Goal: Task Accomplishment & Management: Complete application form

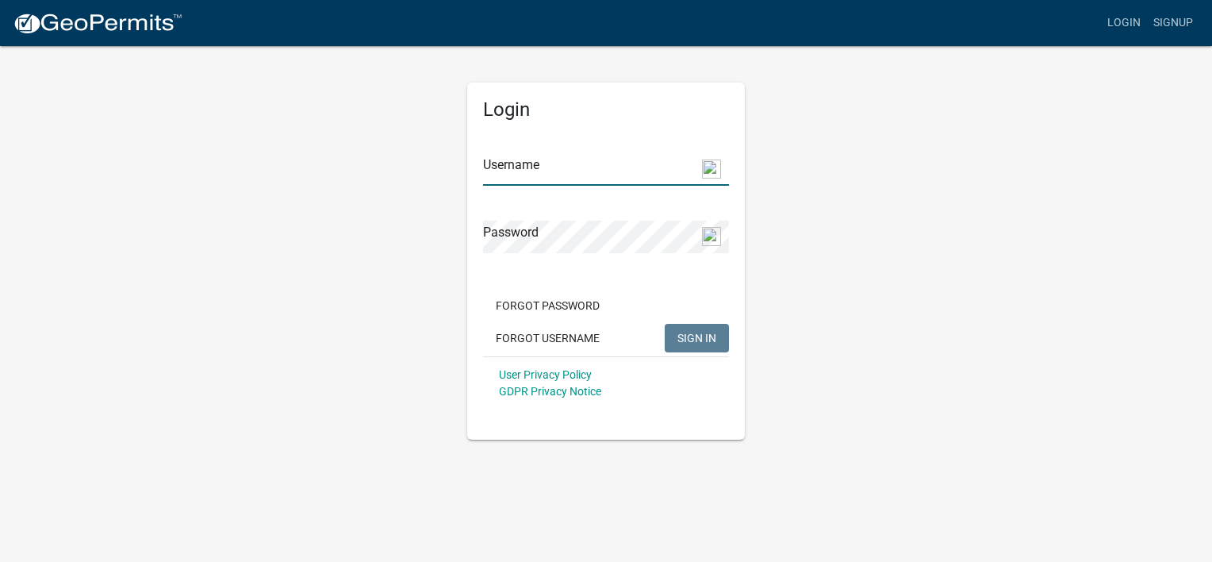
type input "[EMAIL_ADDRESS][DOMAIN_NAME]"
click at [714, 336] on span "SIGN IN" at bounding box center [696, 337] width 39 height 13
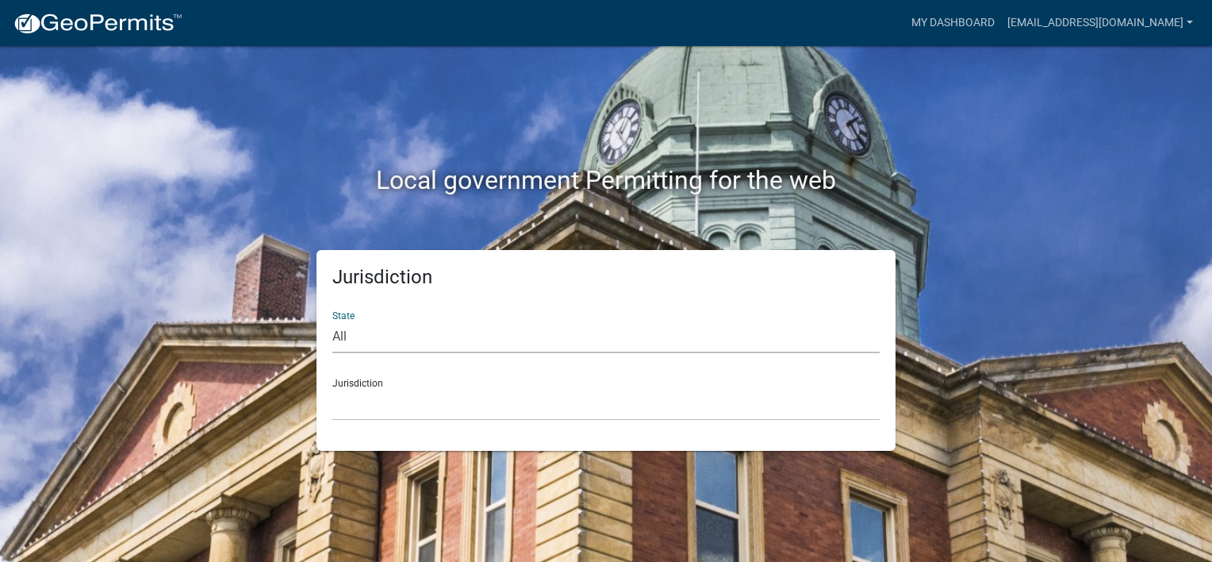
click at [361, 337] on select "All [US_STATE] [US_STATE] [US_STATE] [US_STATE] [US_STATE] [US_STATE] [US_STATE…" at bounding box center [605, 336] width 547 height 33
select select "[US_STATE]"
click at [332, 320] on select "All [US_STATE] [US_STATE] [US_STATE] [US_STATE] [US_STATE] [US_STATE] [US_STATE…" at bounding box center [605, 336] width 547 height 33
click at [407, 405] on select "City of [GEOGRAPHIC_DATA], [US_STATE] [GEOGRAPHIC_DATA], [US_STATE][PERSON_NAME…" at bounding box center [605, 404] width 547 height 33
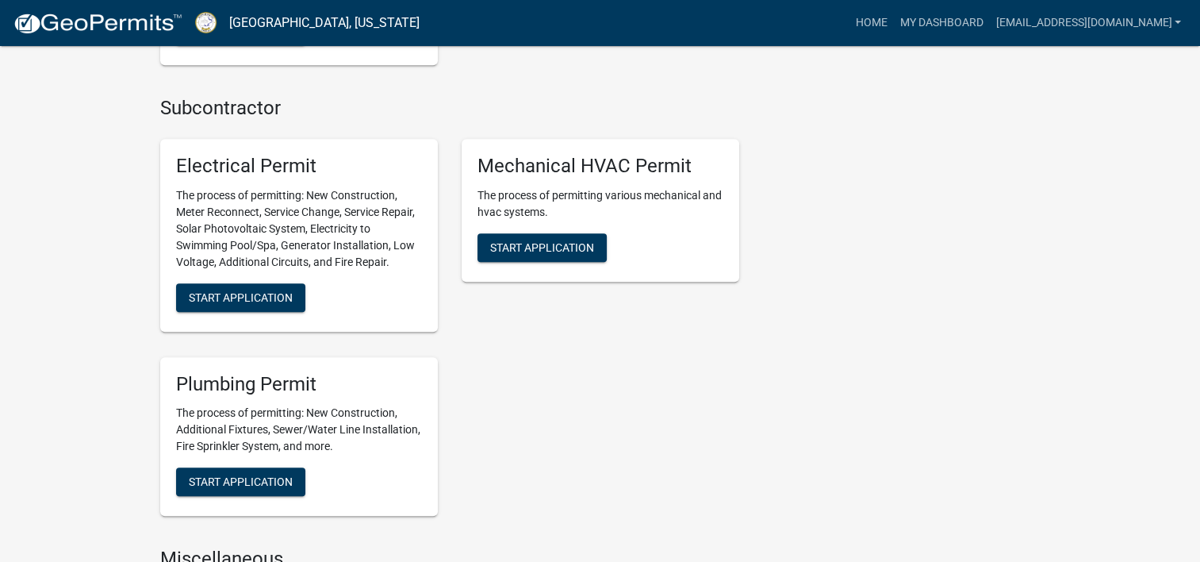
scroll to position [1190, 0]
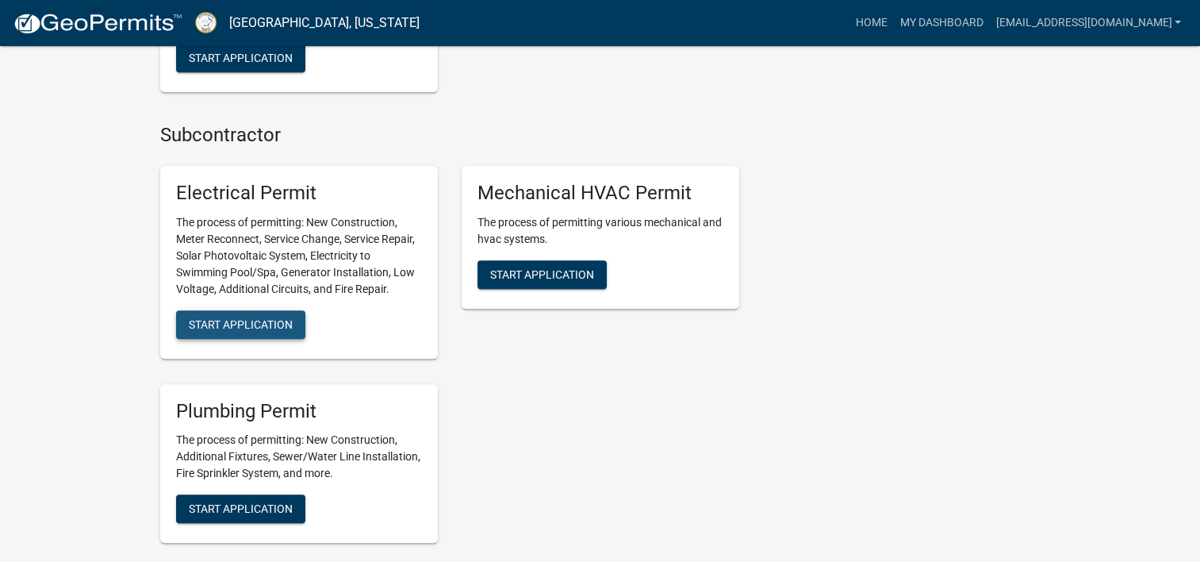
click at [255, 324] on span "Start Application" at bounding box center [241, 323] width 104 height 13
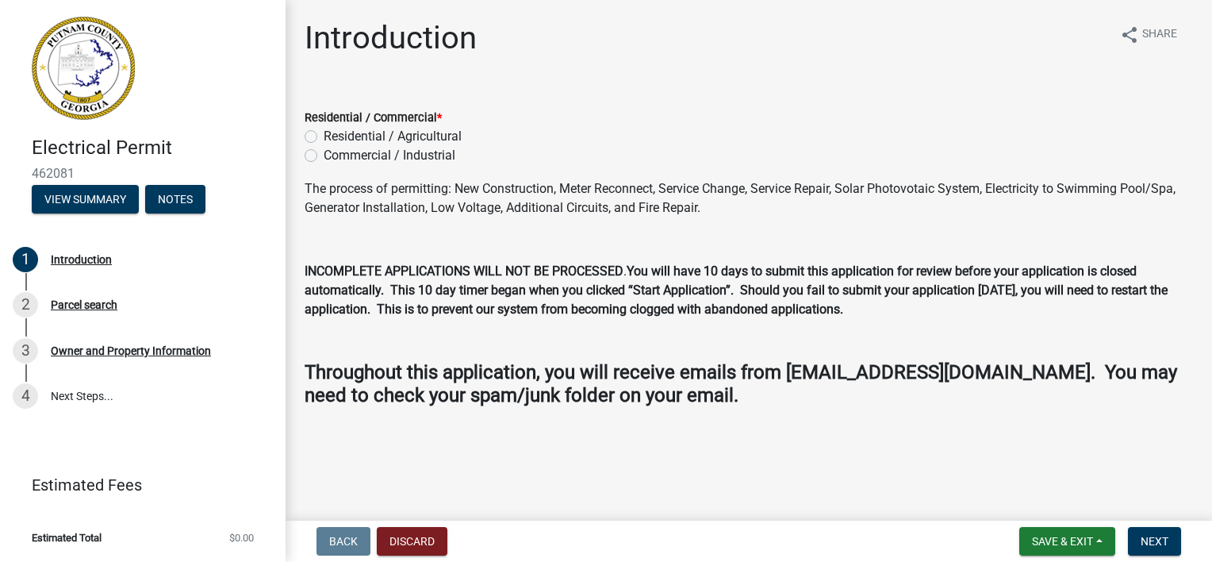
click at [324, 134] on label "Residential / Agricultural" at bounding box center [393, 136] width 138 height 19
click at [324, 134] on input "Residential / Agricultural" at bounding box center [329, 132] width 10 height 10
radio input "true"
click at [1069, 536] on span "Save & Exit" at bounding box center [1062, 541] width 61 height 13
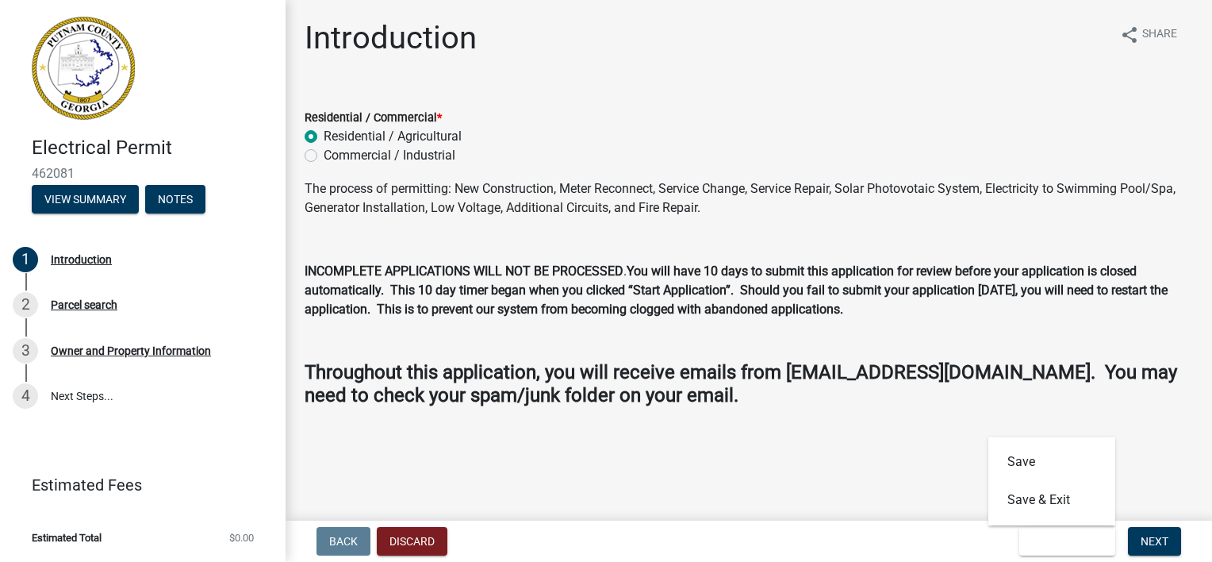
click at [1120, 432] on div "Introduction share Share Residential / Commercial * Residential / Agricultural …" at bounding box center [749, 226] width 912 height 414
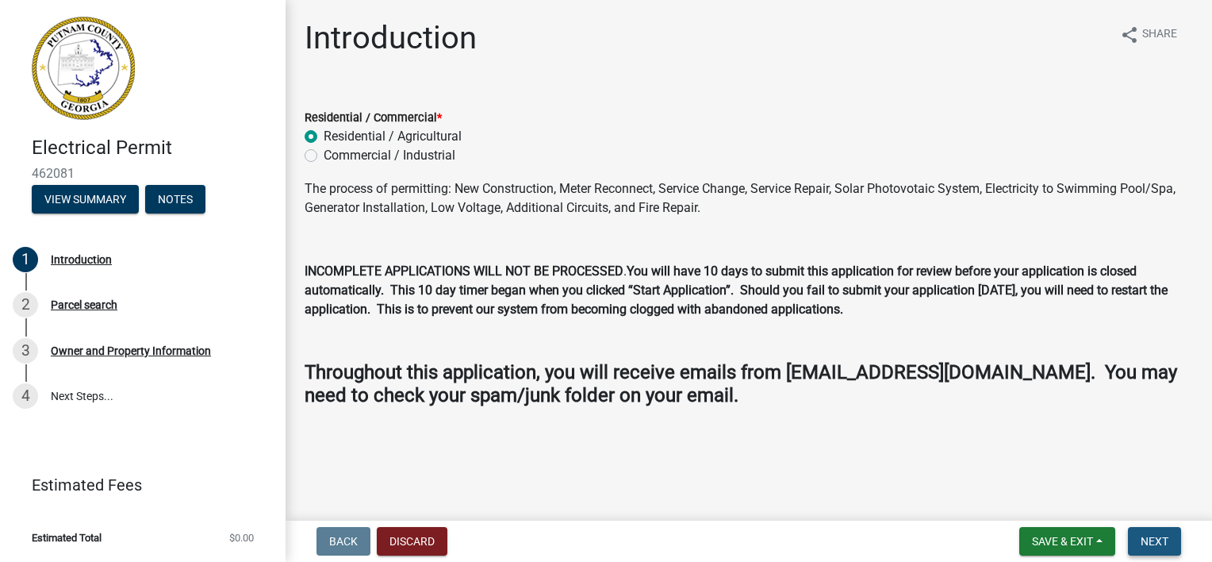
click at [1146, 527] on button "Next" at bounding box center [1154, 541] width 53 height 29
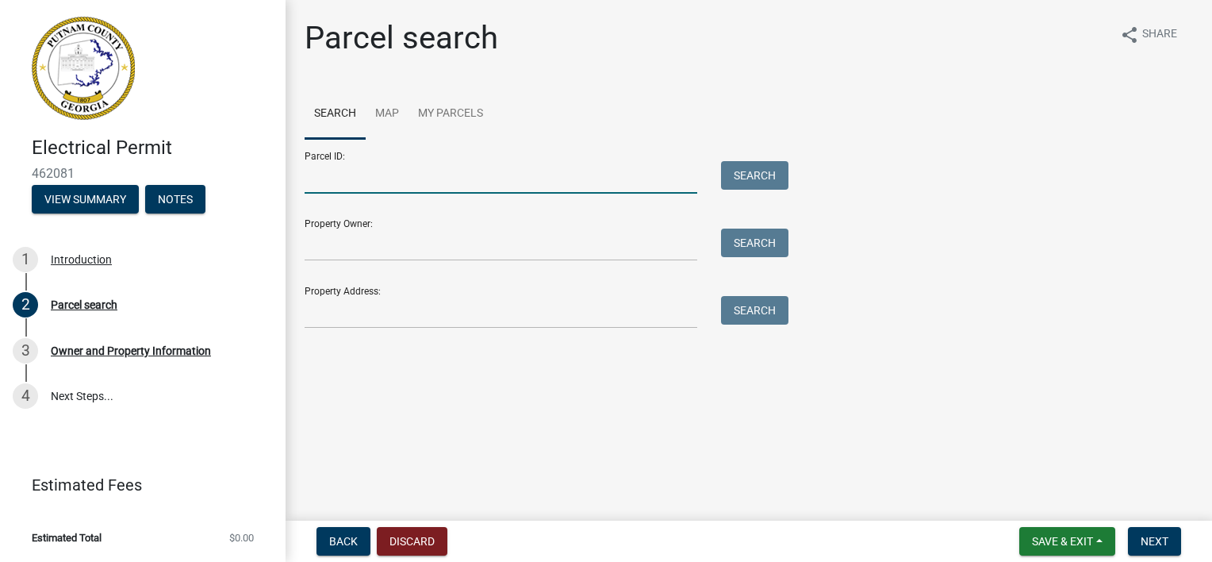
click at [458, 182] on input "Parcel ID:" at bounding box center [501, 177] width 393 height 33
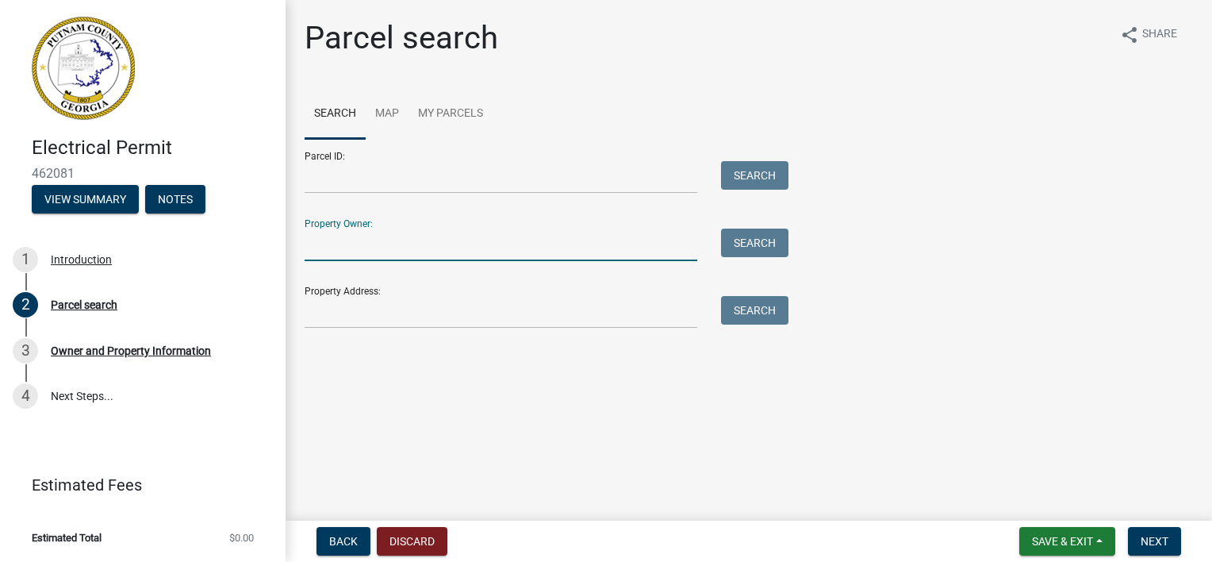
click at [654, 247] on input "Property Owner:" at bounding box center [501, 244] width 393 height 33
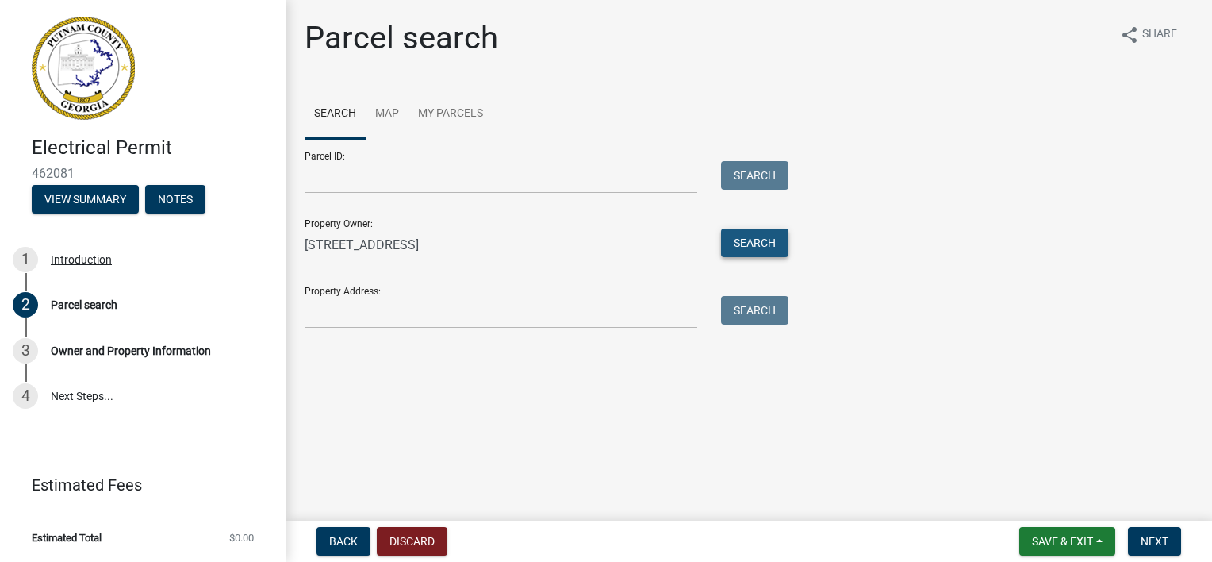
click at [753, 238] on button "Search" at bounding box center [754, 242] width 67 height 29
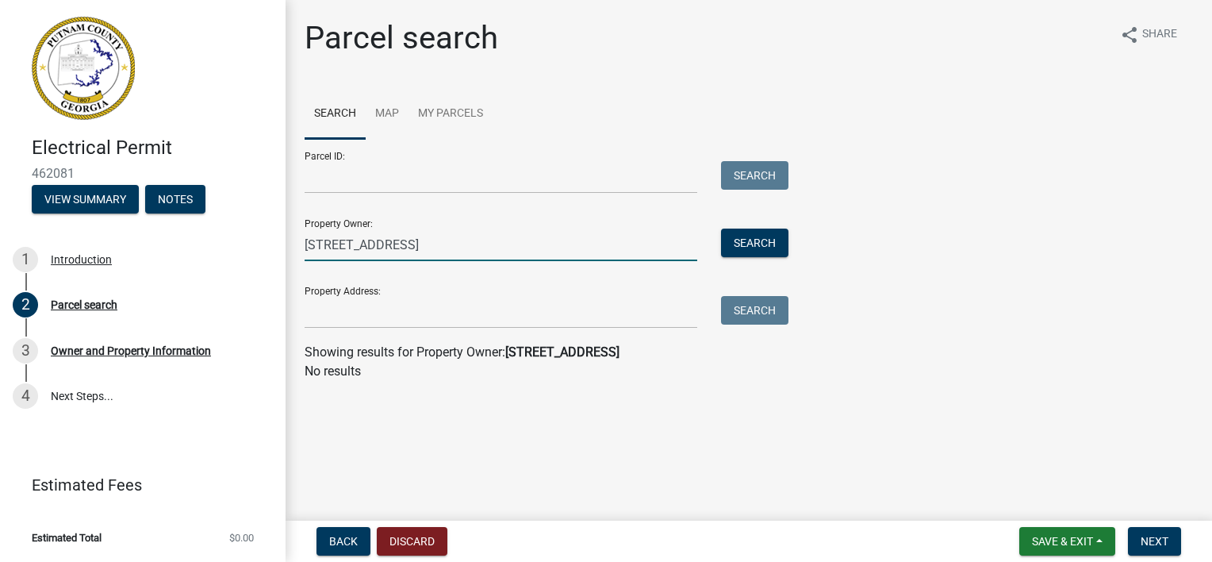
click at [428, 242] on input "[STREET_ADDRESS]" at bounding box center [501, 244] width 393 height 33
type input "4"
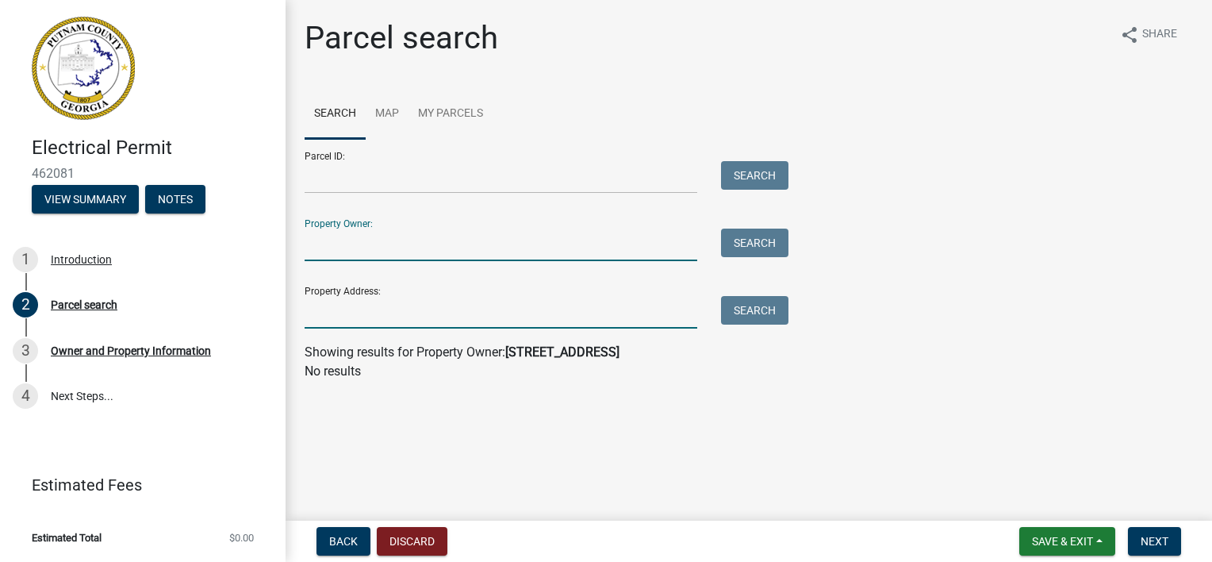
click at [466, 316] on input "Property Address:" at bounding box center [501, 312] width 393 height 33
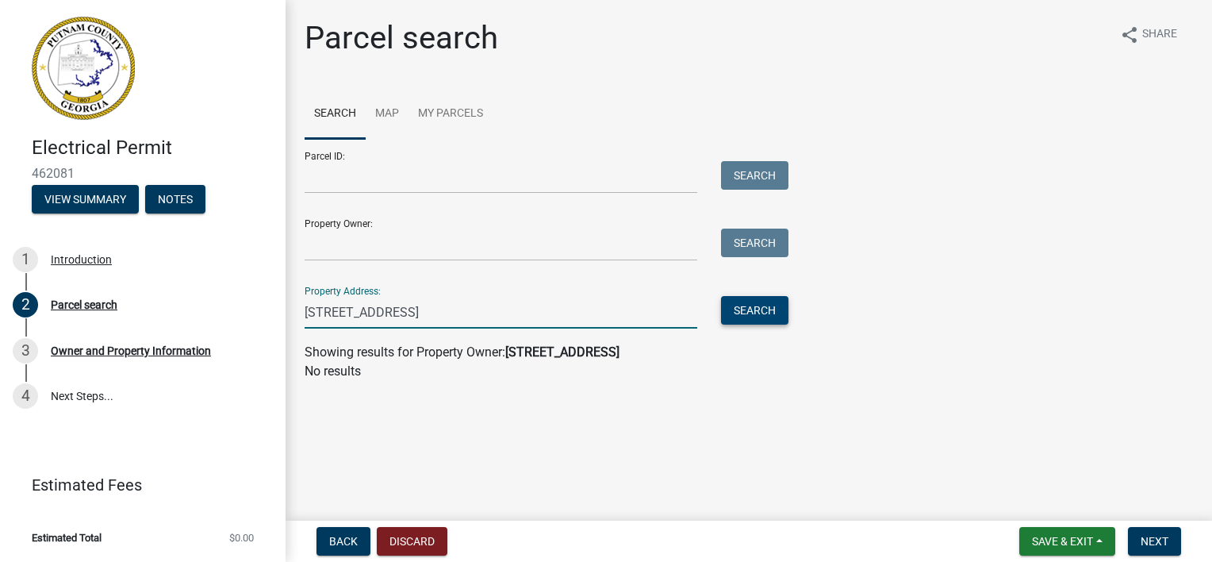
type input "[STREET_ADDRESS]"
click at [761, 300] on button "Search" at bounding box center [754, 310] width 67 height 29
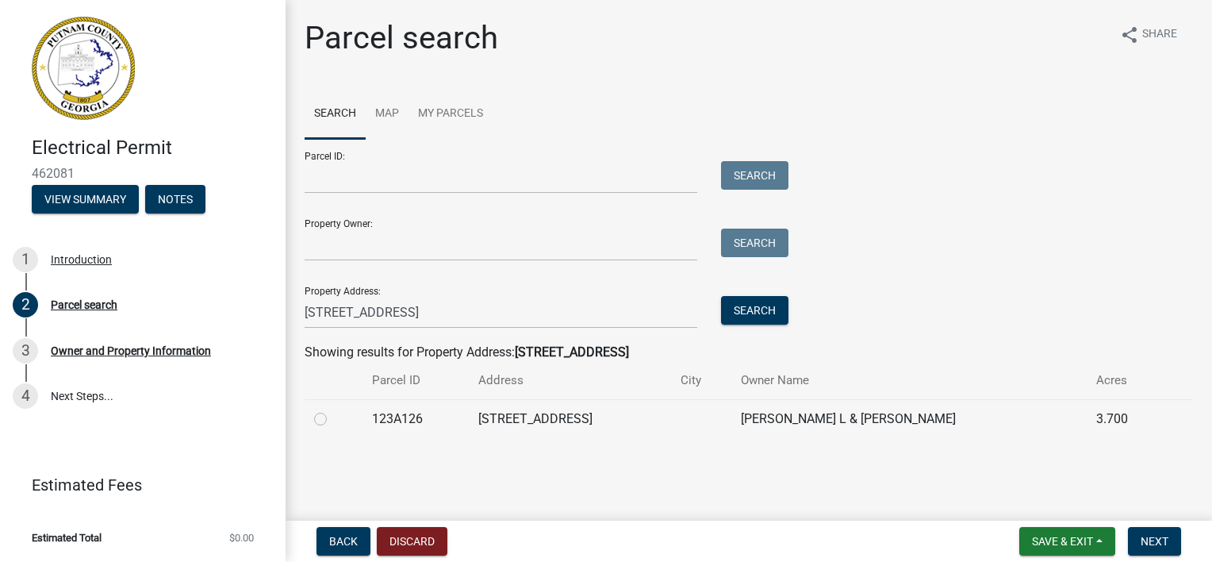
click at [815, 424] on td "[PERSON_NAME] L & [PERSON_NAME]" at bounding box center [908, 418] width 355 height 39
click at [333, 409] on label at bounding box center [333, 409] width 0 height 0
click at [333, 416] on input "radio" at bounding box center [338, 414] width 10 height 10
radio input "true"
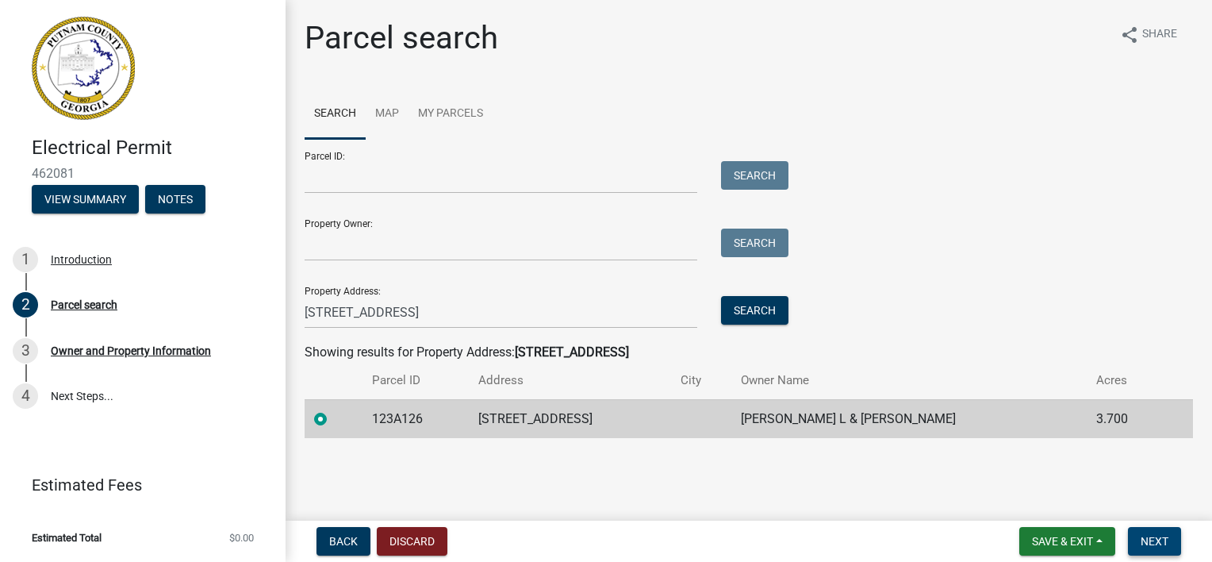
click at [1160, 546] on span "Next" at bounding box center [1155, 541] width 28 height 13
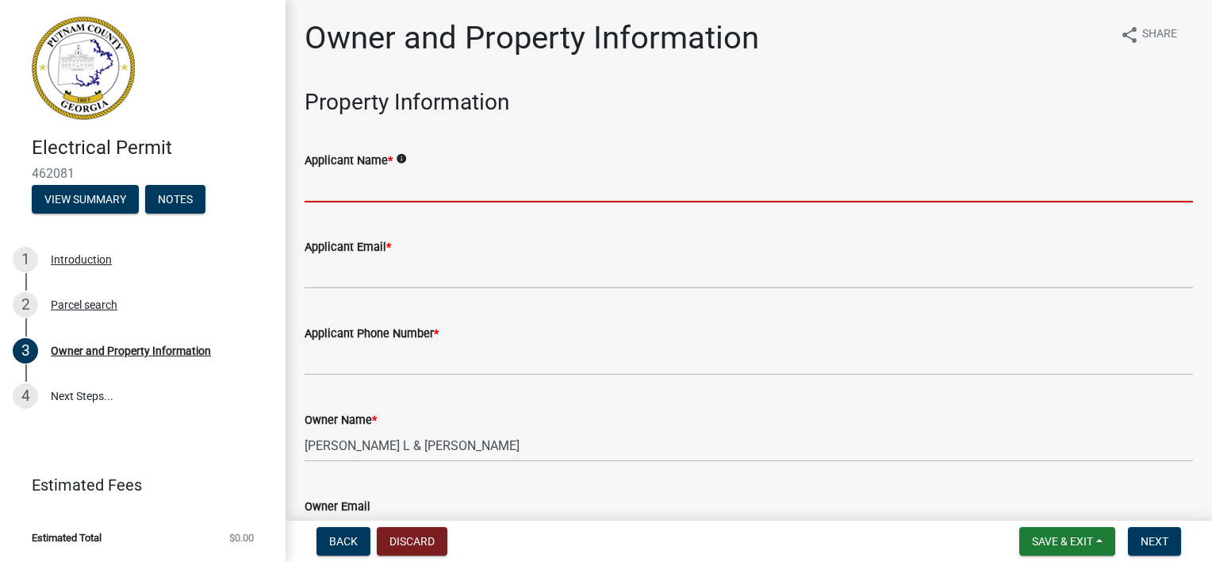
click at [417, 190] on input "Applicant Name *" at bounding box center [749, 186] width 888 height 33
type input "[PERSON_NAME] Electric"
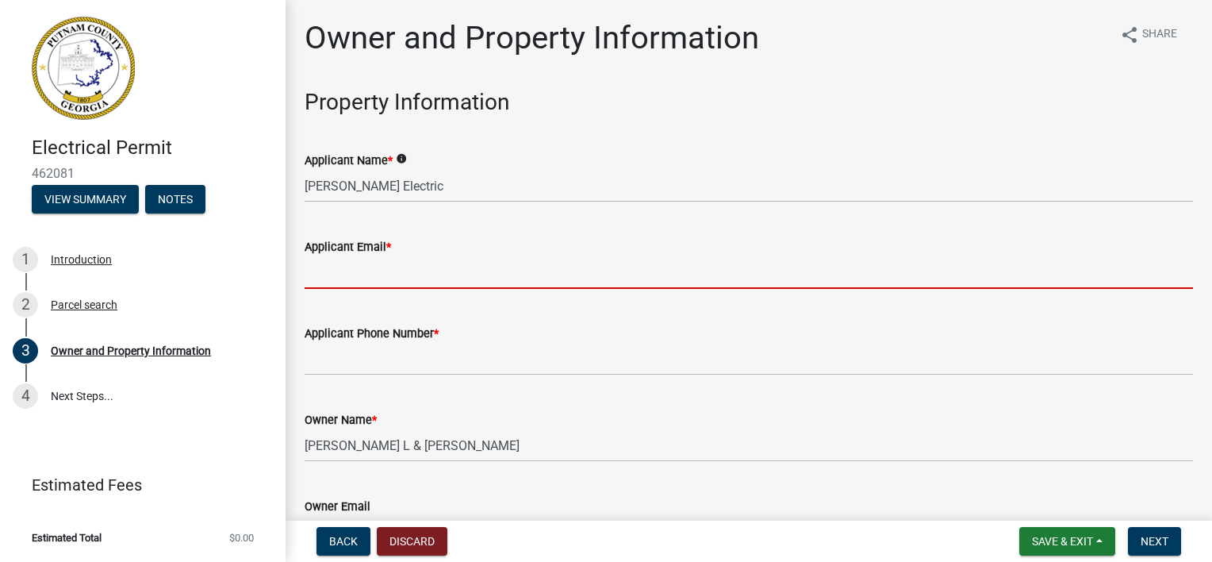
click at [418, 266] on input "Applicant Email *" at bounding box center [749, 272] width 888 height 33
type input "[EMAIL_ADDRESS][DOMAIN_NAME]"
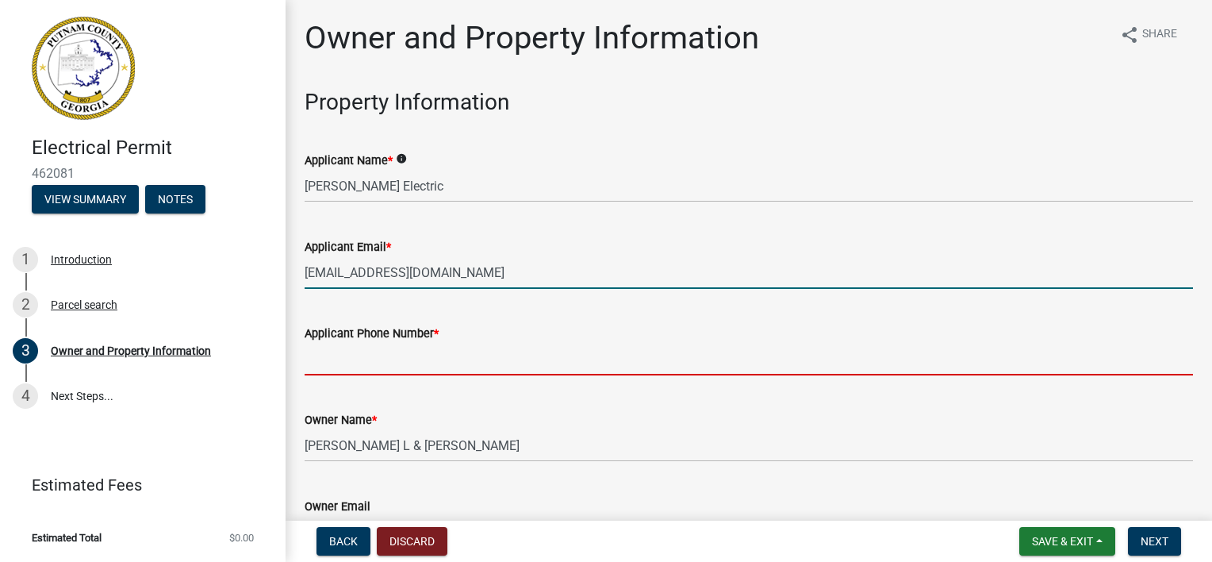
type input "4782886331"
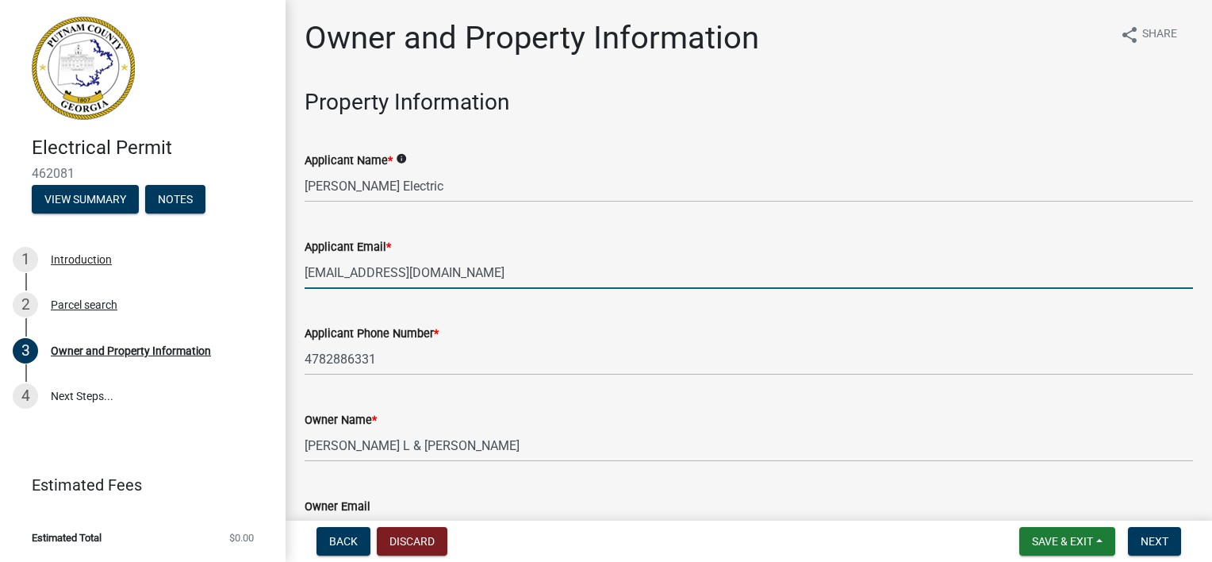
type input "[EMAIL_ADDRESS][DOMAIN_NAME]"
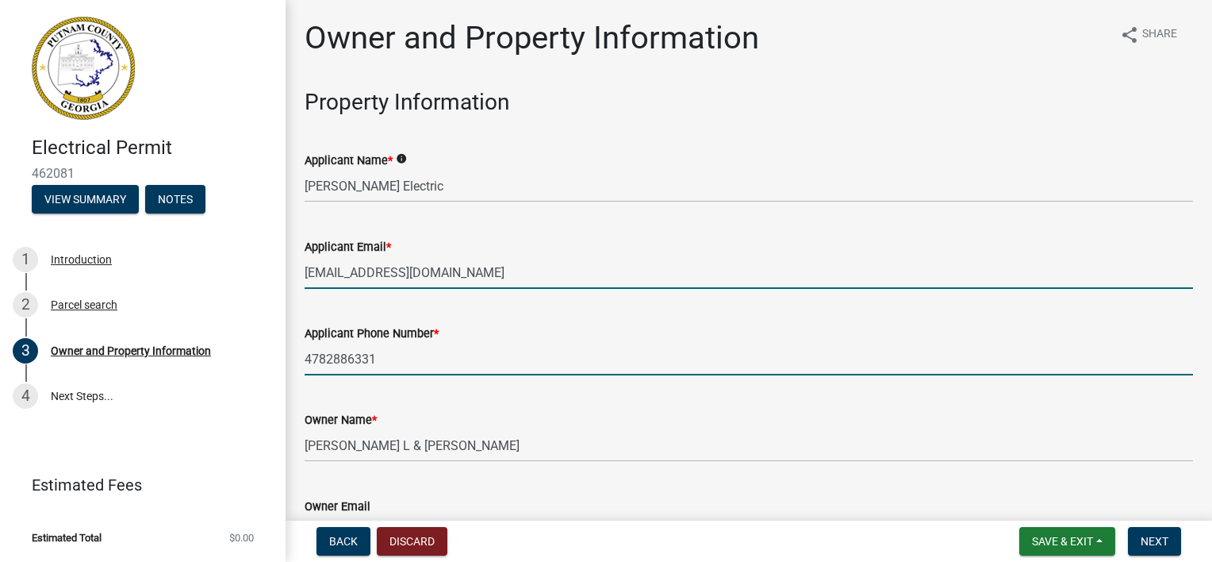
click at [488, 362] on input "4782886331" at bounding box center [749, 359] width 888 height 33
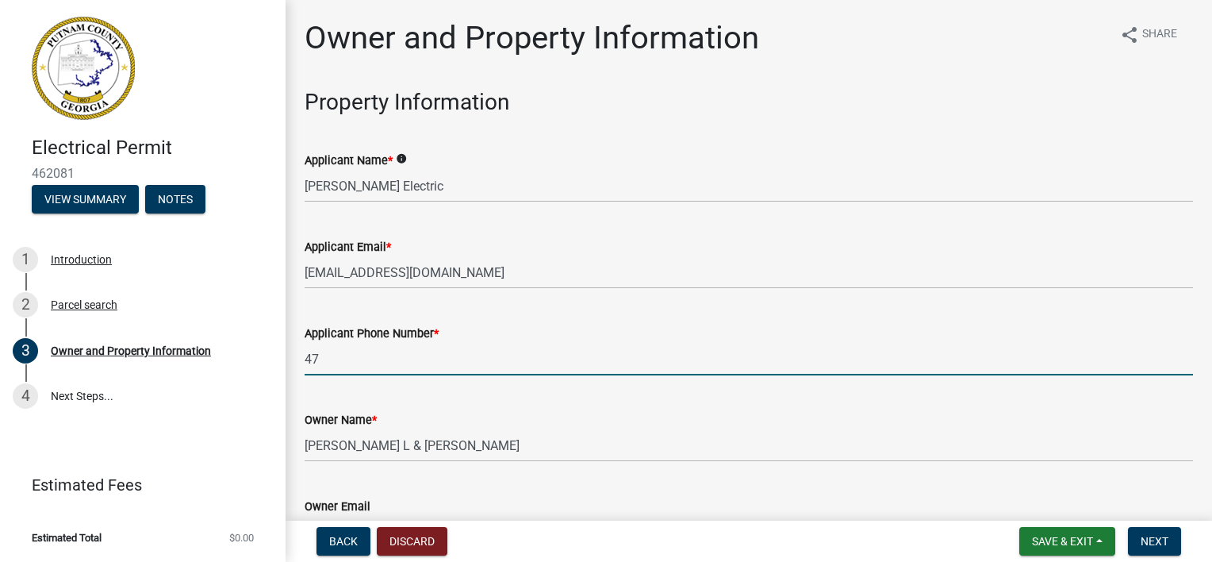
type input "4"
type input "7064739868"
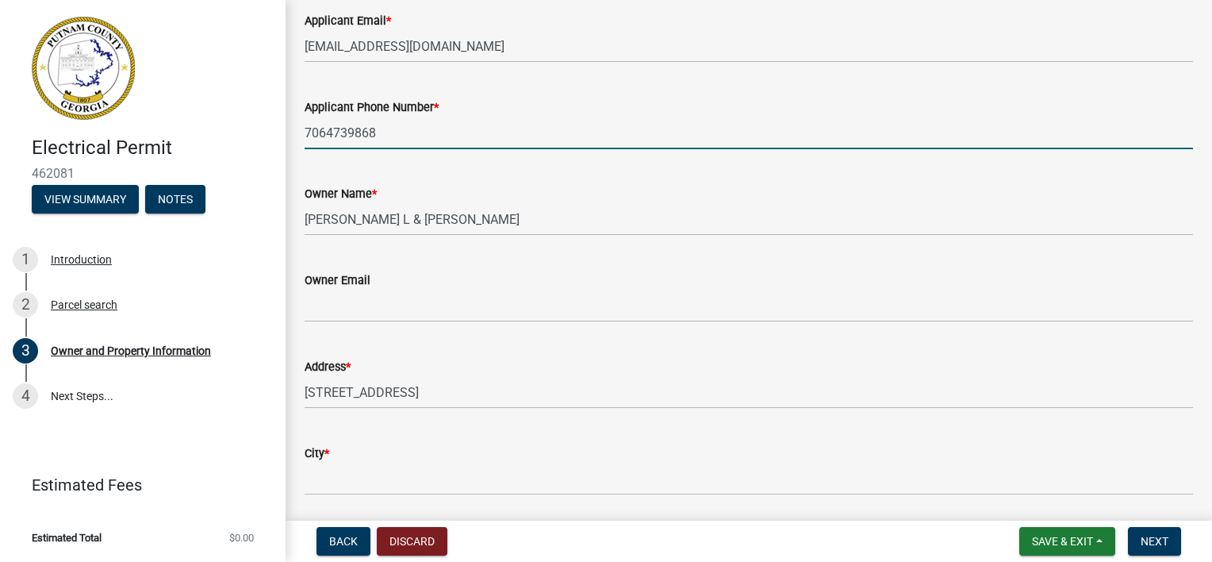
scroll to position [317, 0]
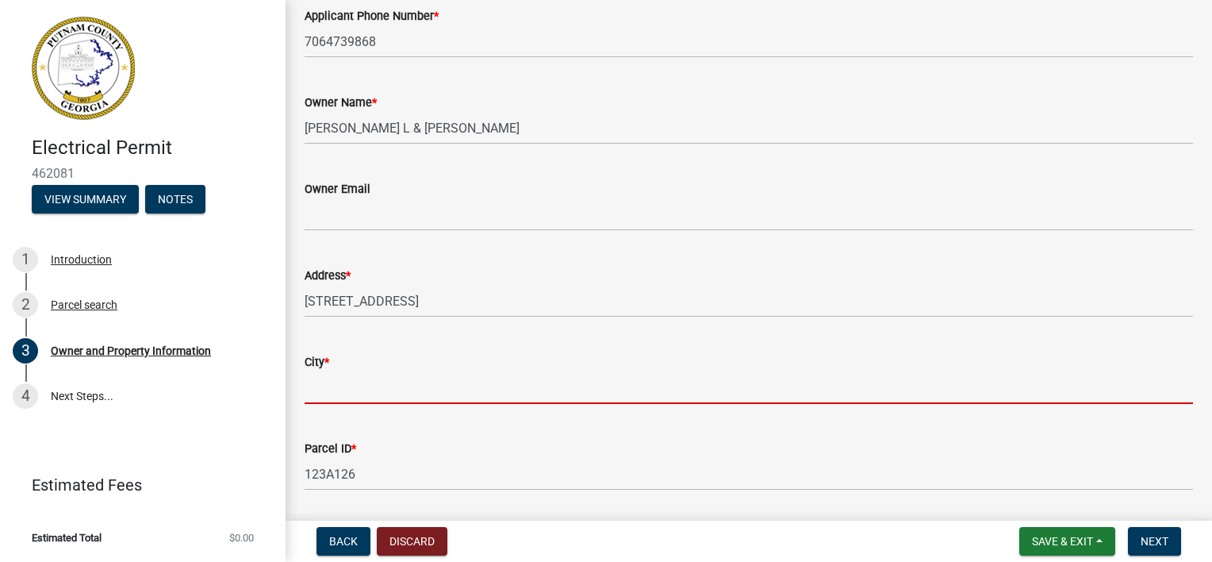
click at [485, 401] on input "City *" at bounding box center [749, 387] width 888 height 33
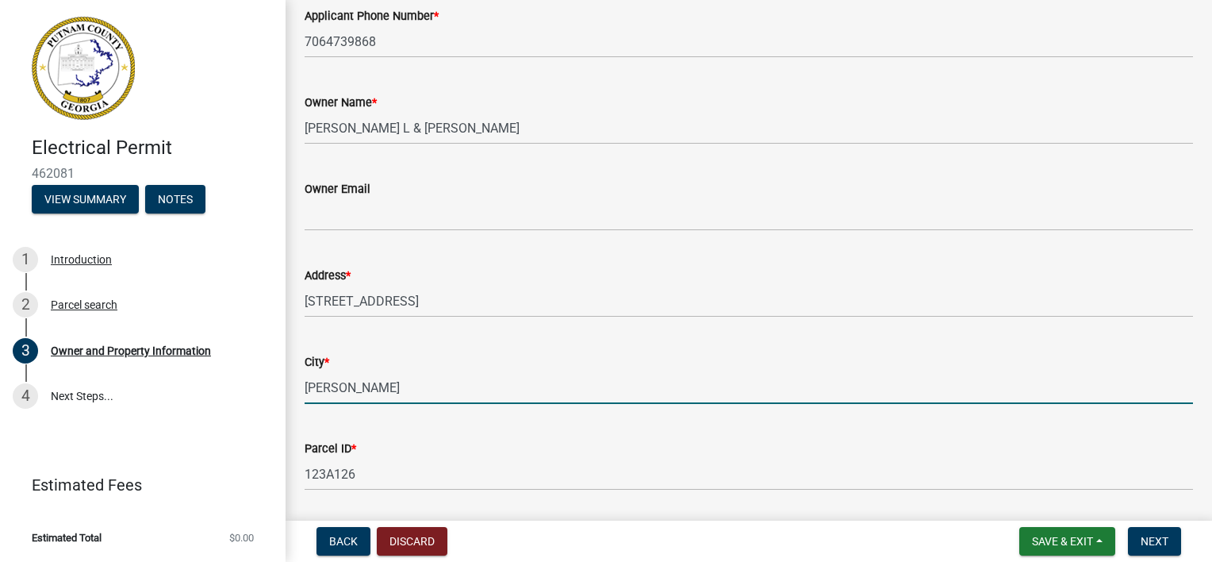
type input "Eatonton"
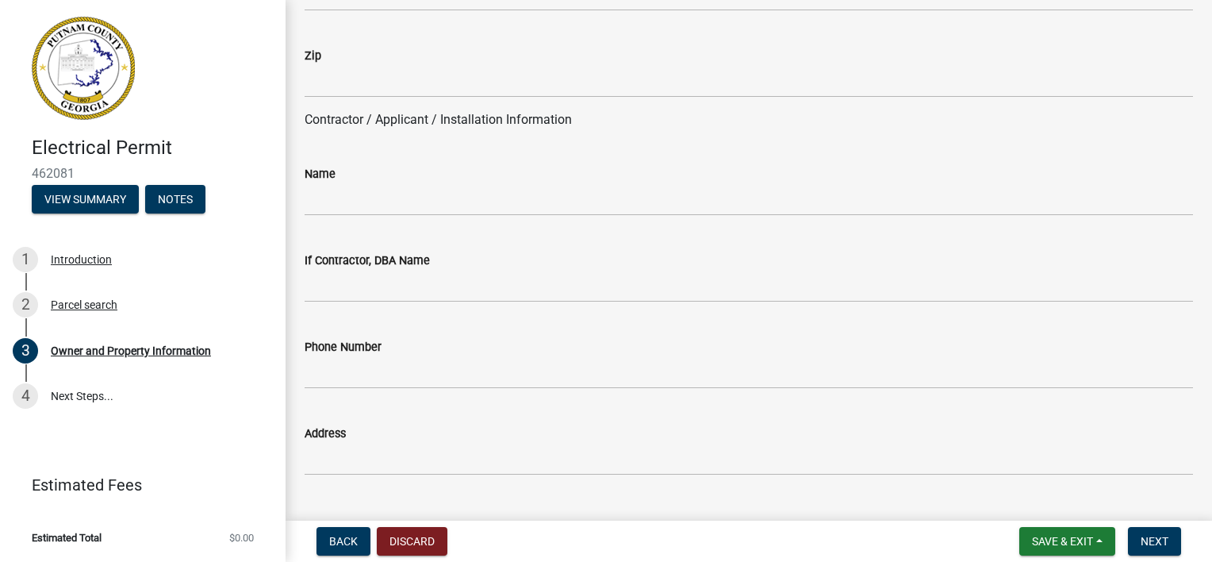
scroll to position [1190, 0]
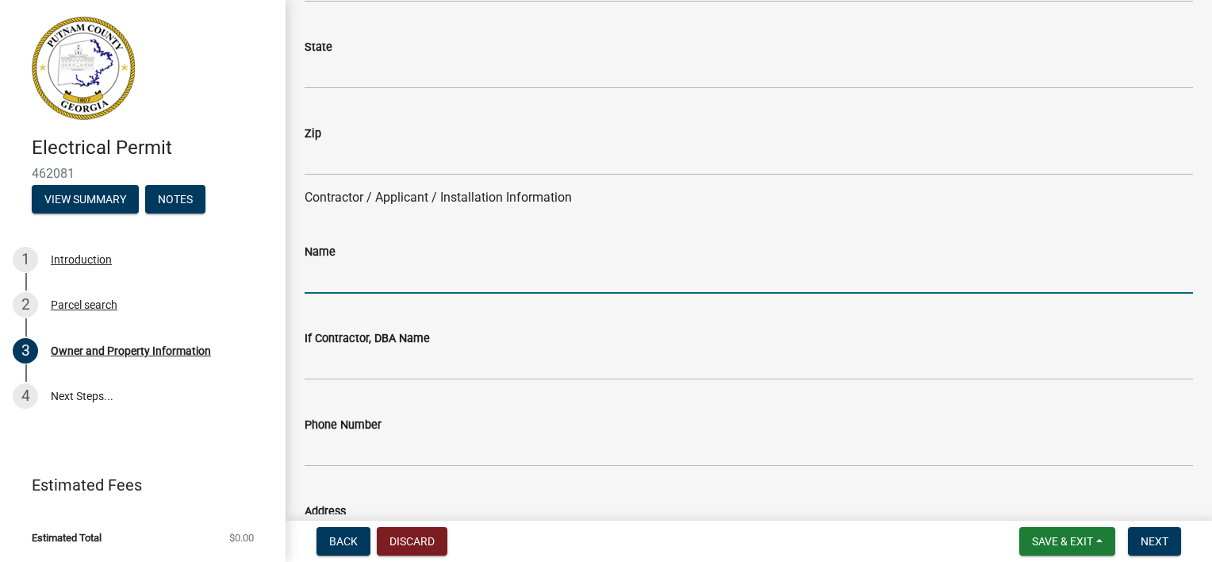
click at [406, 282] on input "Name" at bounding box center [749, 277] width 888 height 33
type input "[PERSON_NAME] Electric, LLC"
type input "[STREET_ADDRESS]"
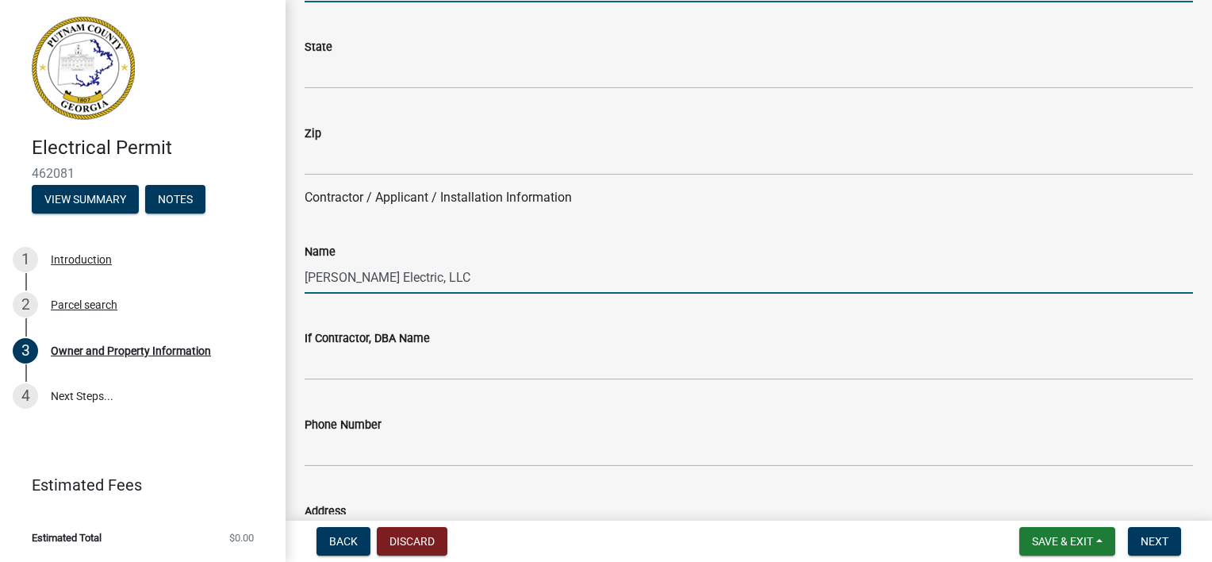
type input "Eatonton"
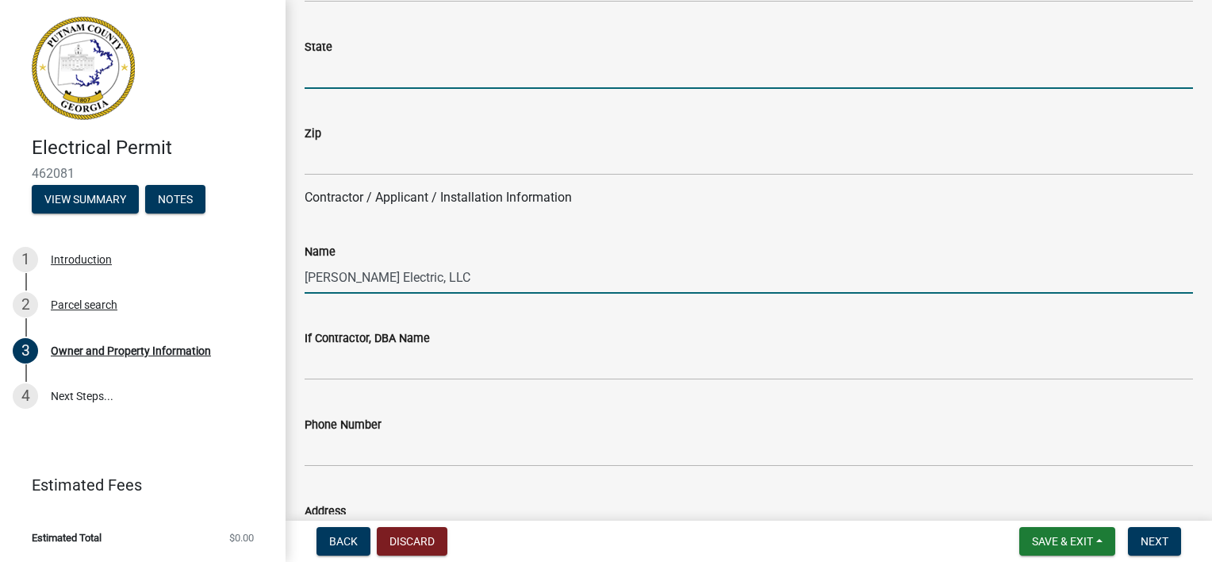
type input "GA"
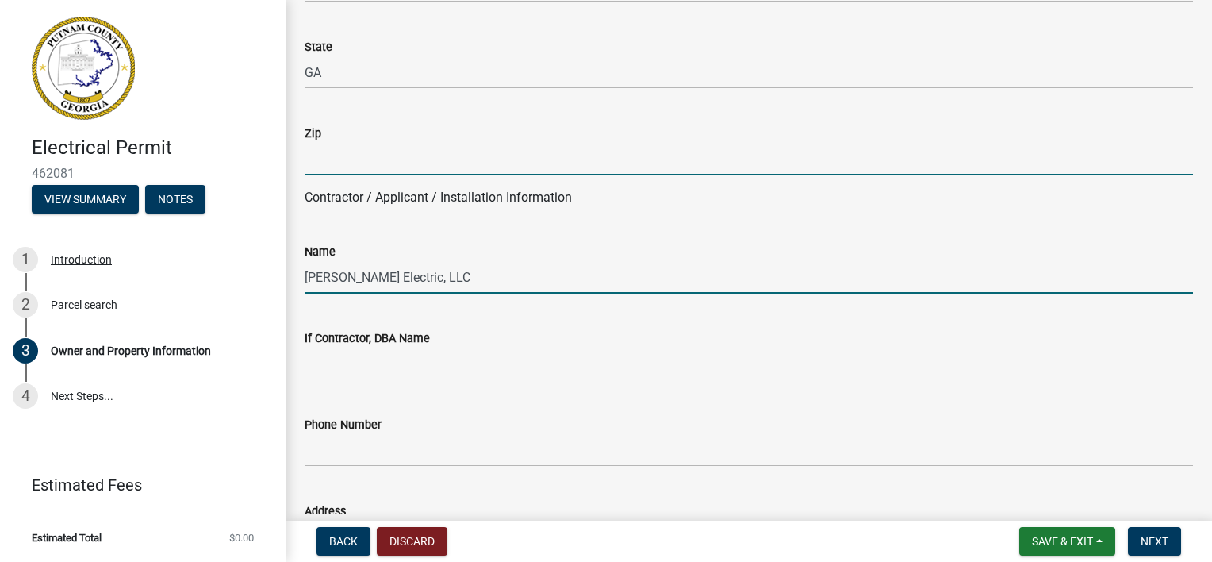
type input "31024"
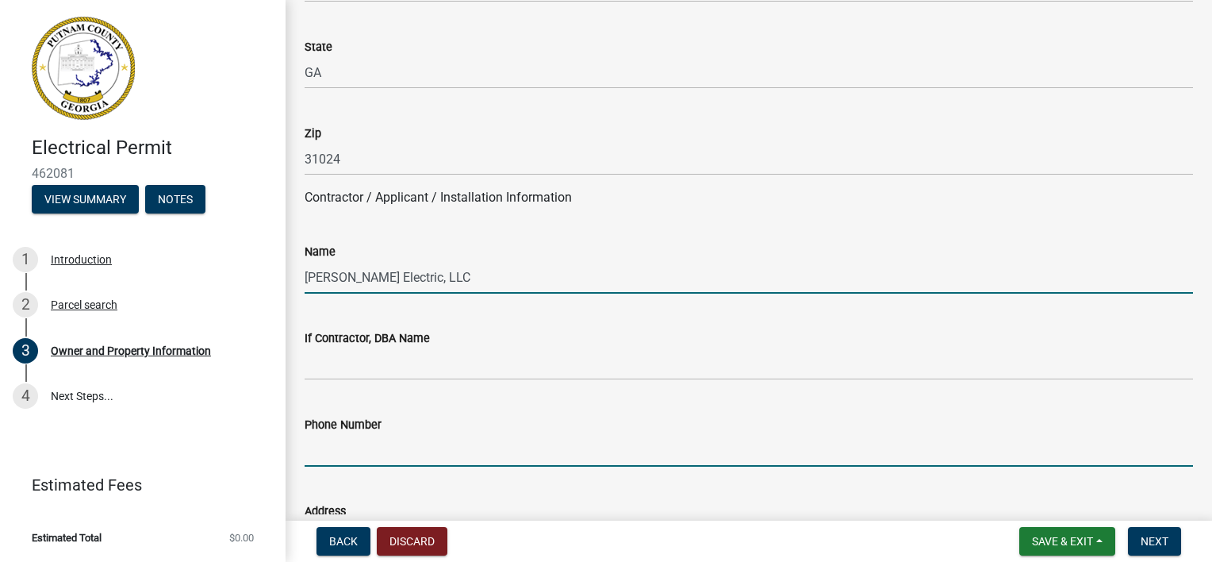
type input "7064739868"
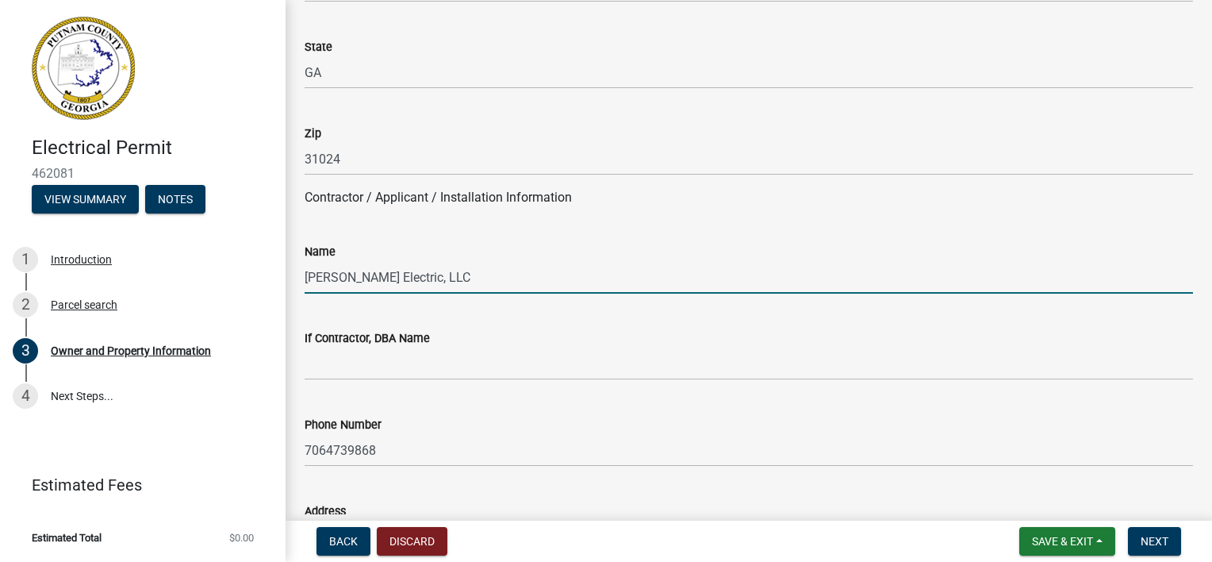
type input "[PERSON_NAME]"
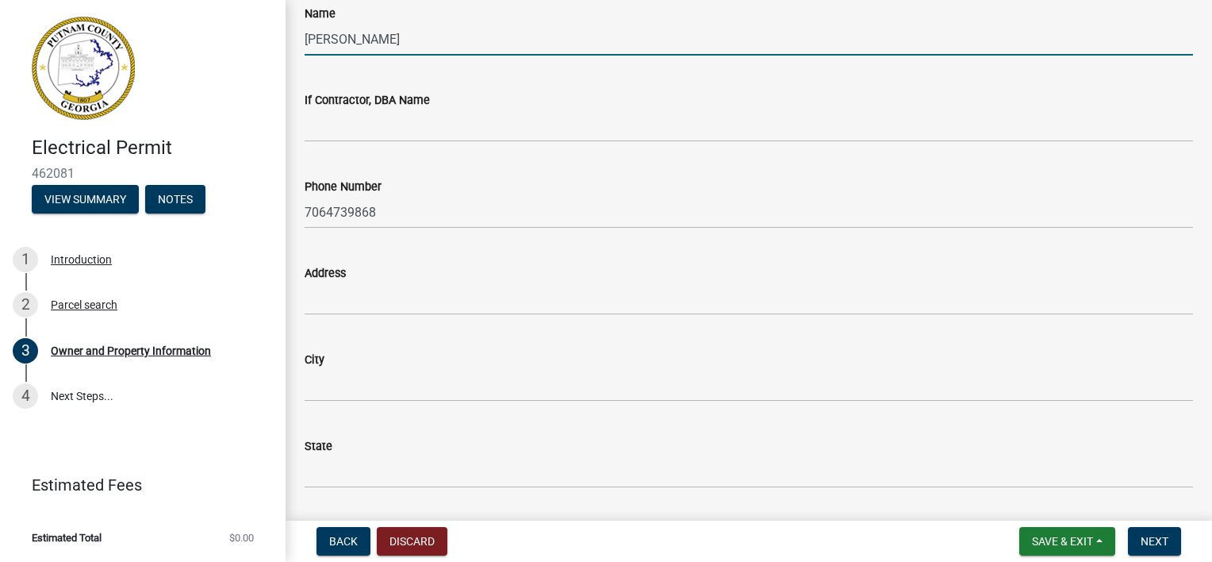
scroll to position [1507, 0]
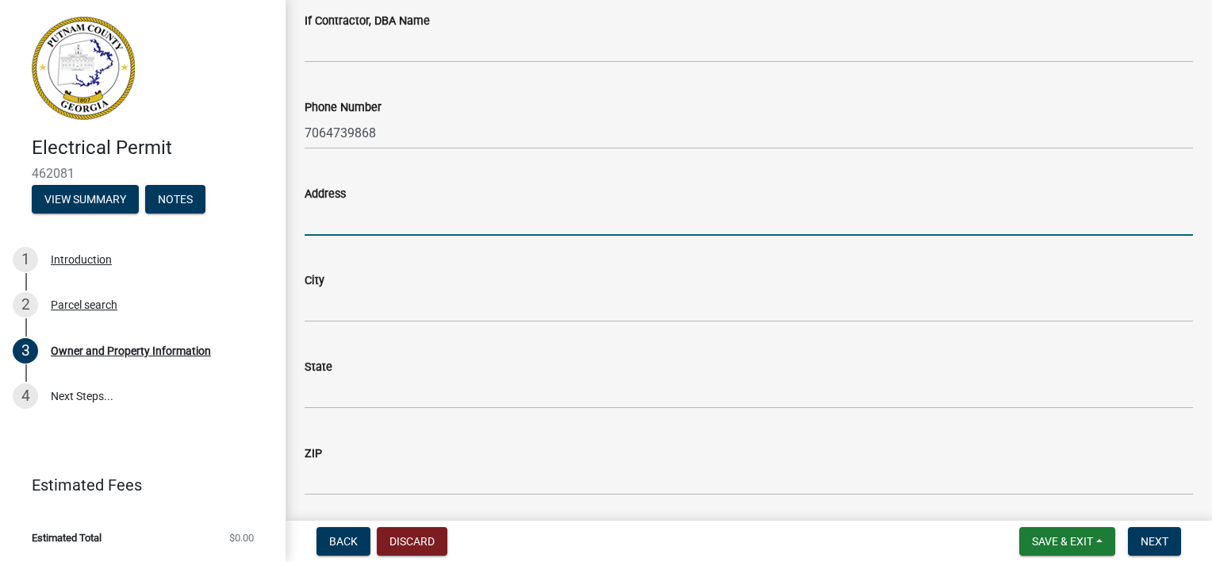
click at [411, 226] on input "Address" at bounding box center [749, 219] width 888 height 33
click at [410, 225] on input "Address" at bounding box center [749, 219] width 888 height 33
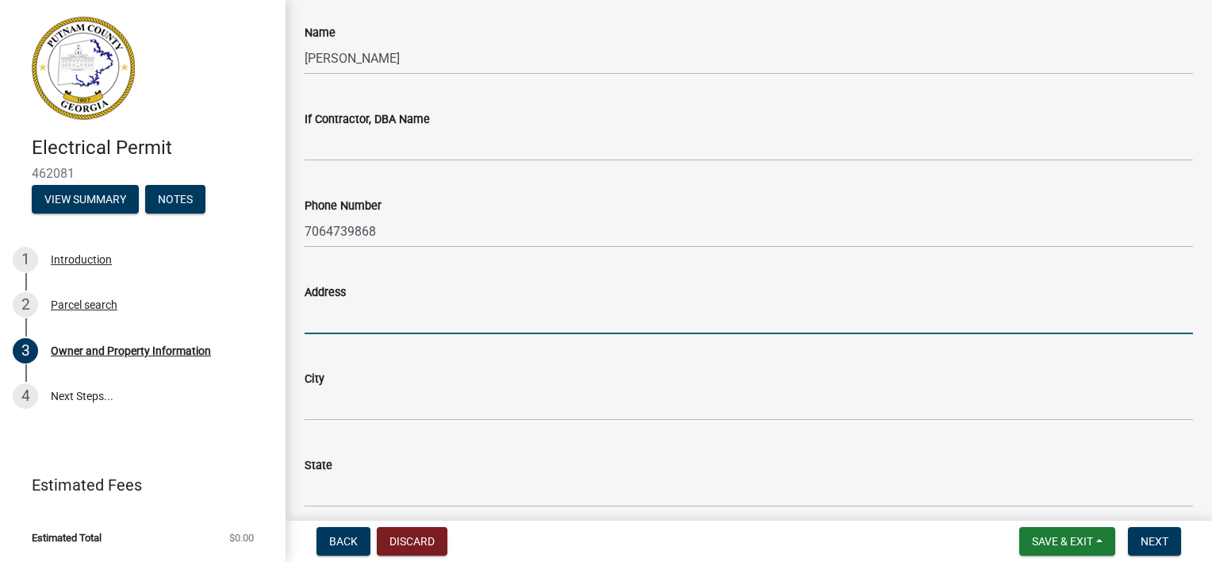
scroll to position [1428, 0]
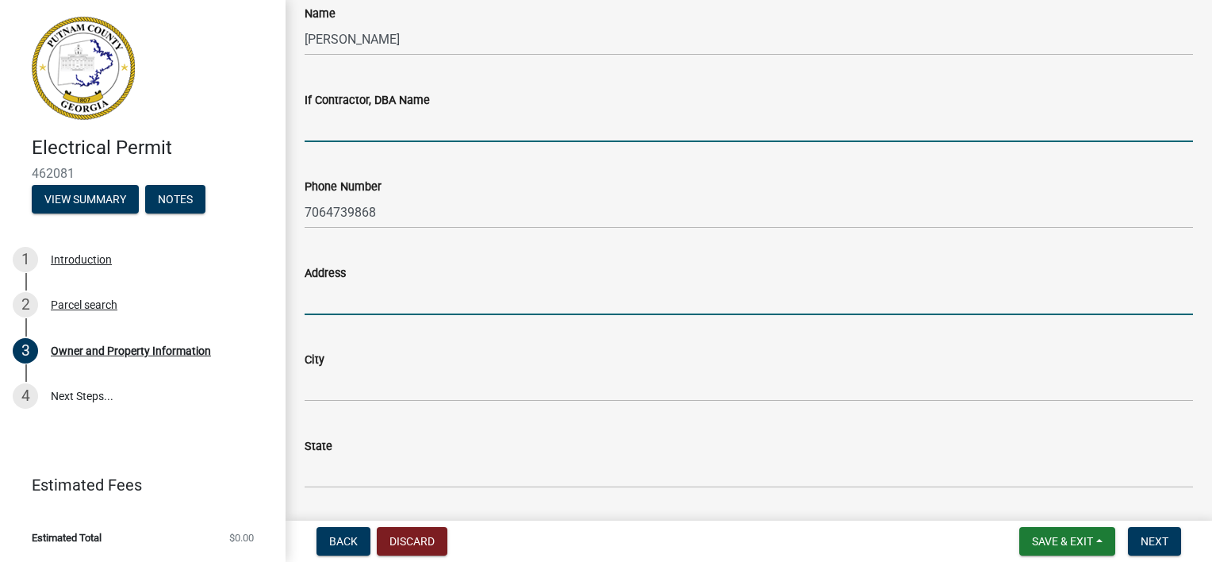
click at [459, 132] on input "If Contractor, DBA Name" at bounding box center [749, 125] width 888 height 33
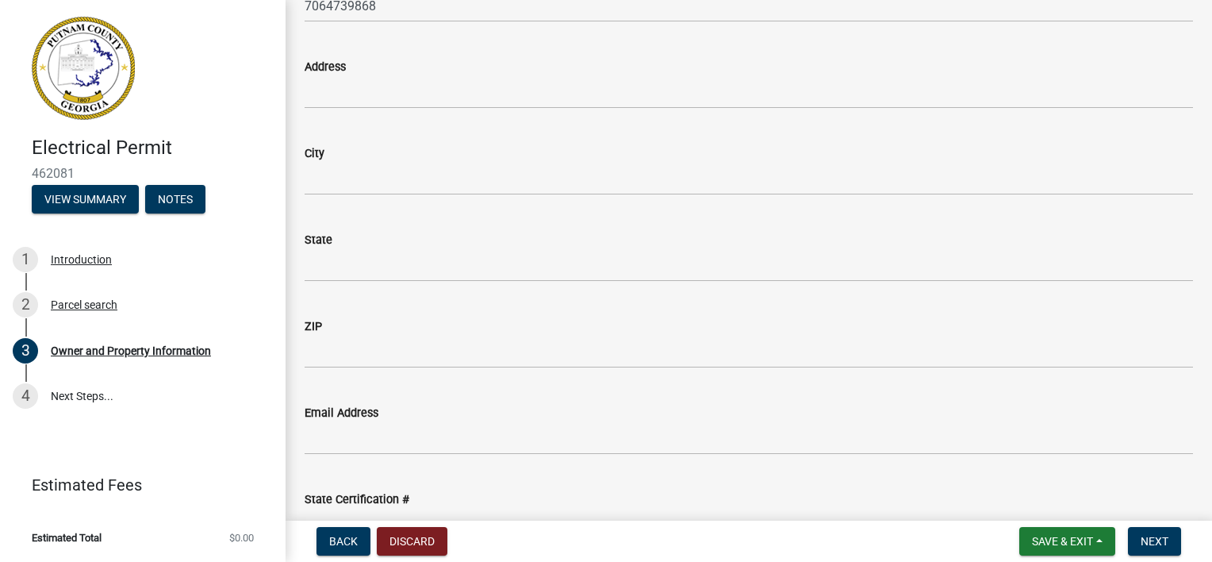
scroll to position [1507, 0]
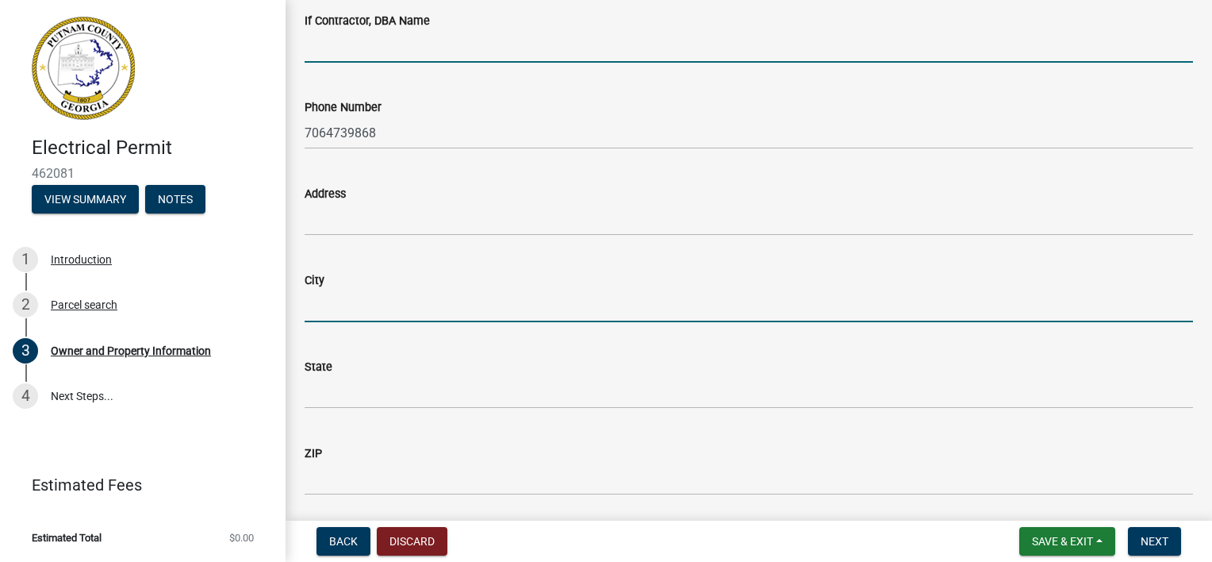
click at [411, 292] on input "City" at bounding box center [749, 306] width 888 height 33
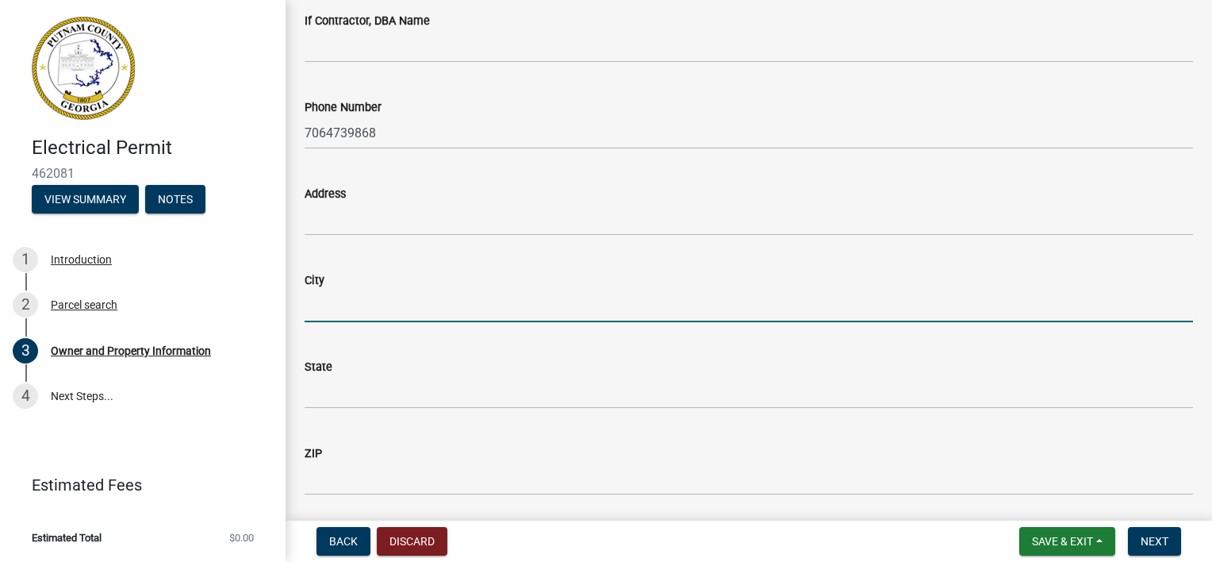
type input "Eatonton"
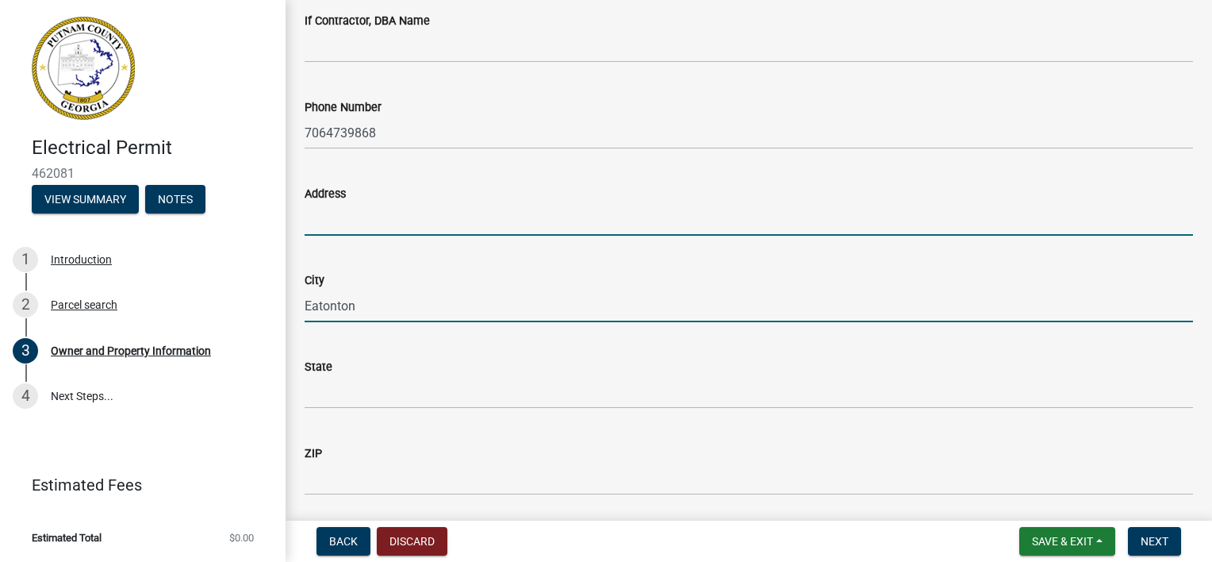
type input "[STREET_ADDRESS]"
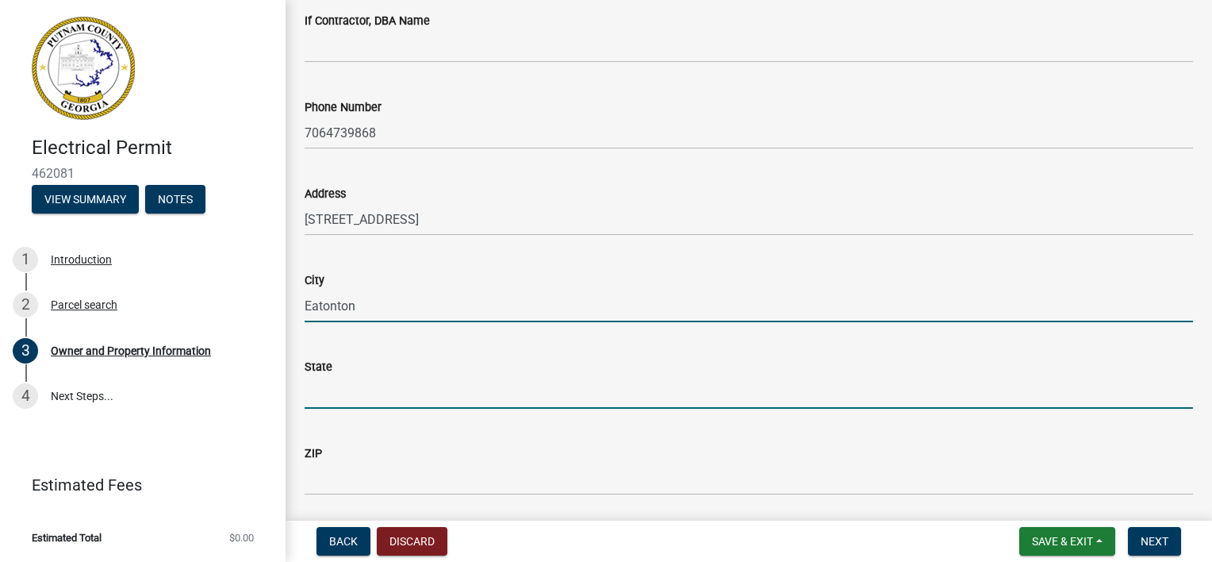
type input "Ga"
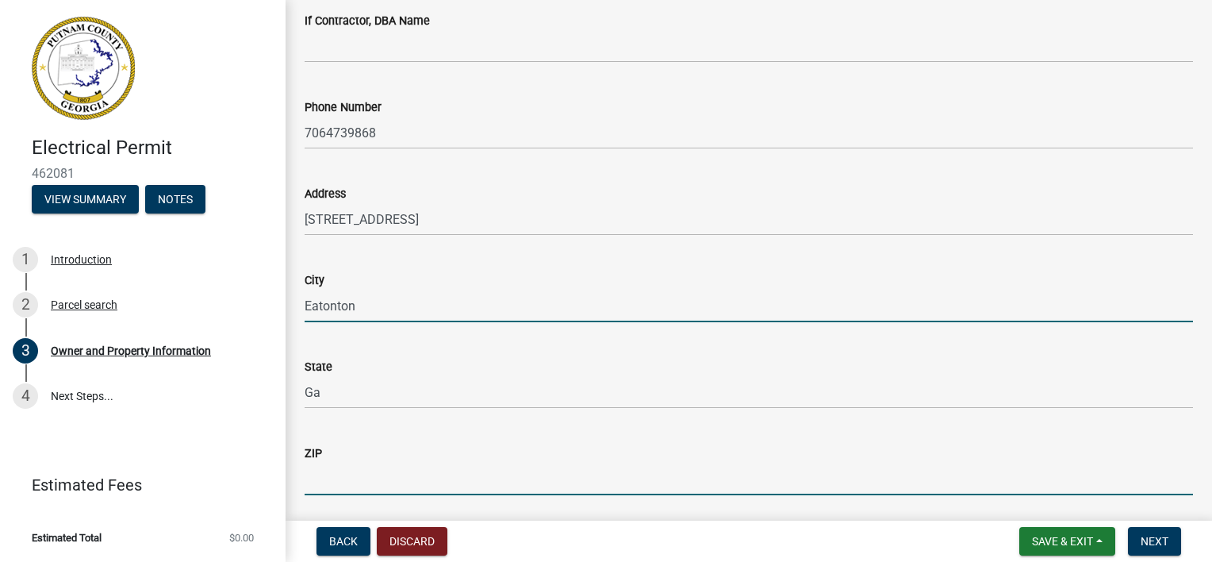
type input "31024"
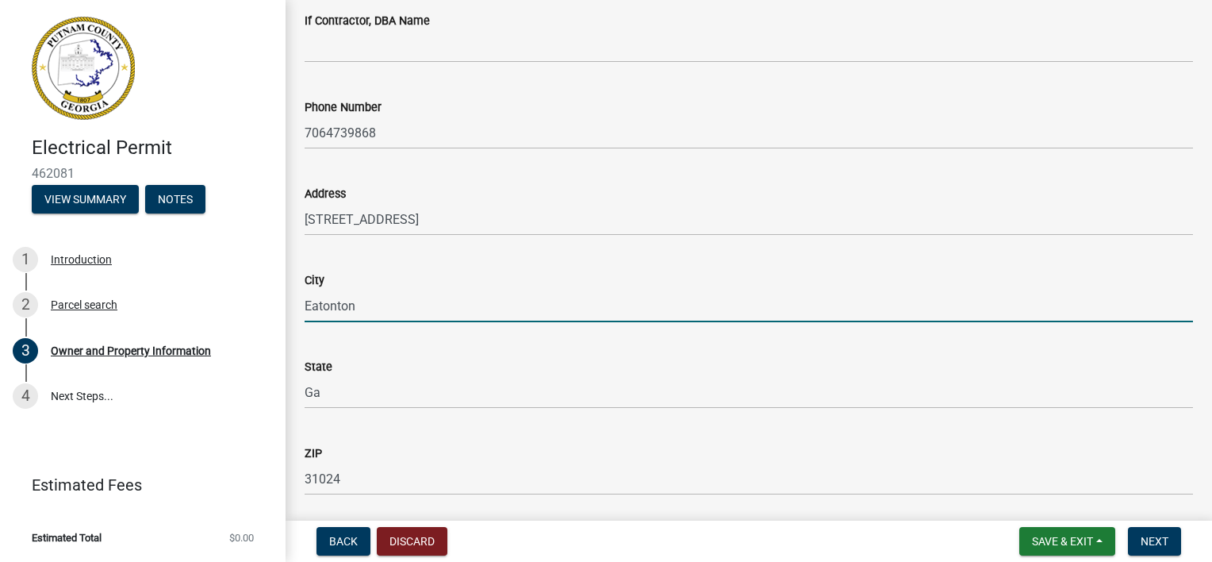
type input "[EMAIL_ADDRESS][DOMAIN_NAME]"
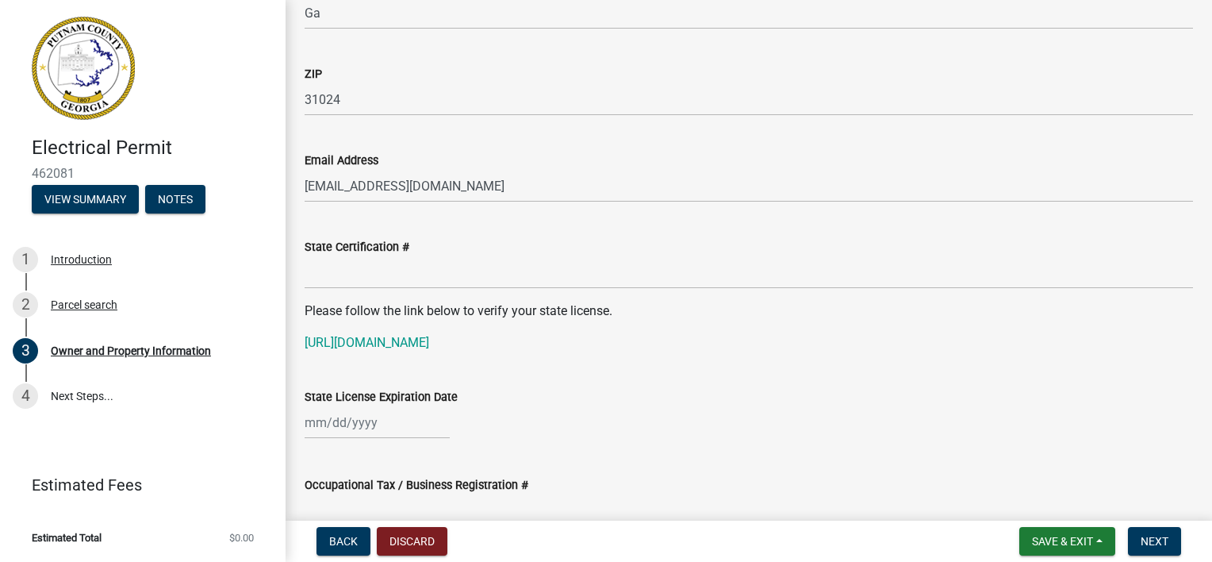
scroll to position [1904, 0]
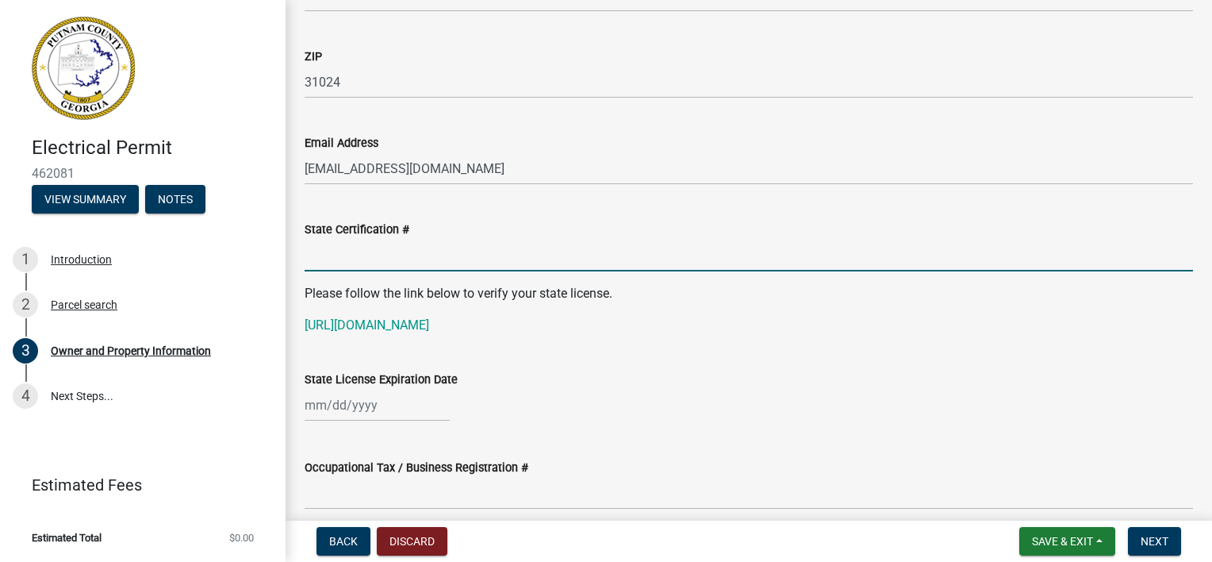
click at [444, 265] on input "State Certification #" at bounding box center [749, 255] width 888 height 33
type input "ER000802"
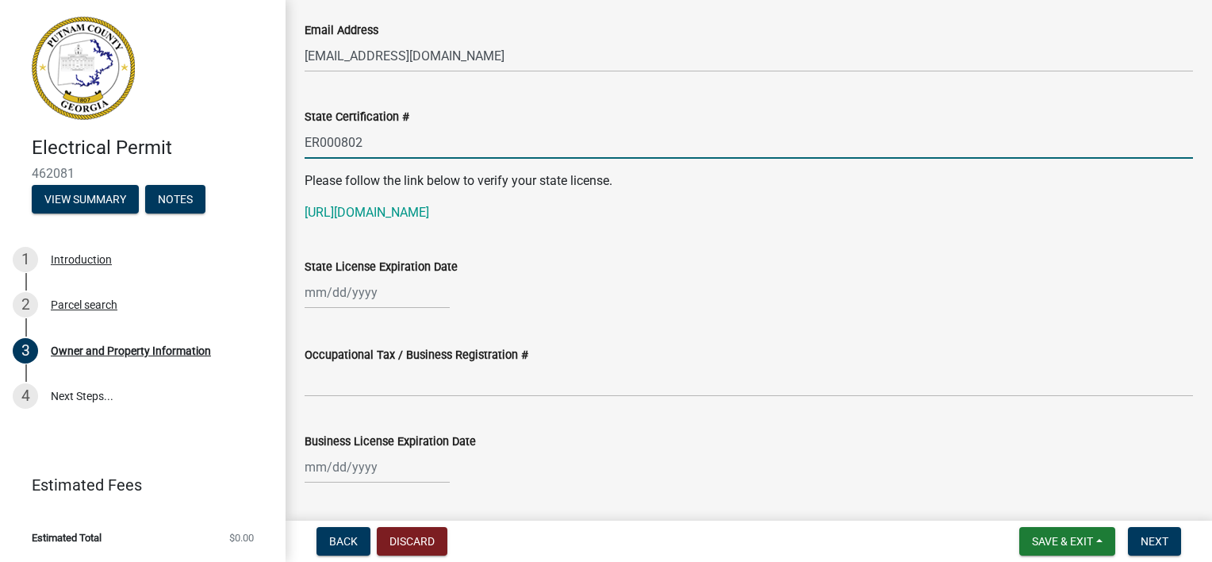
scroll to position [2062, 0]
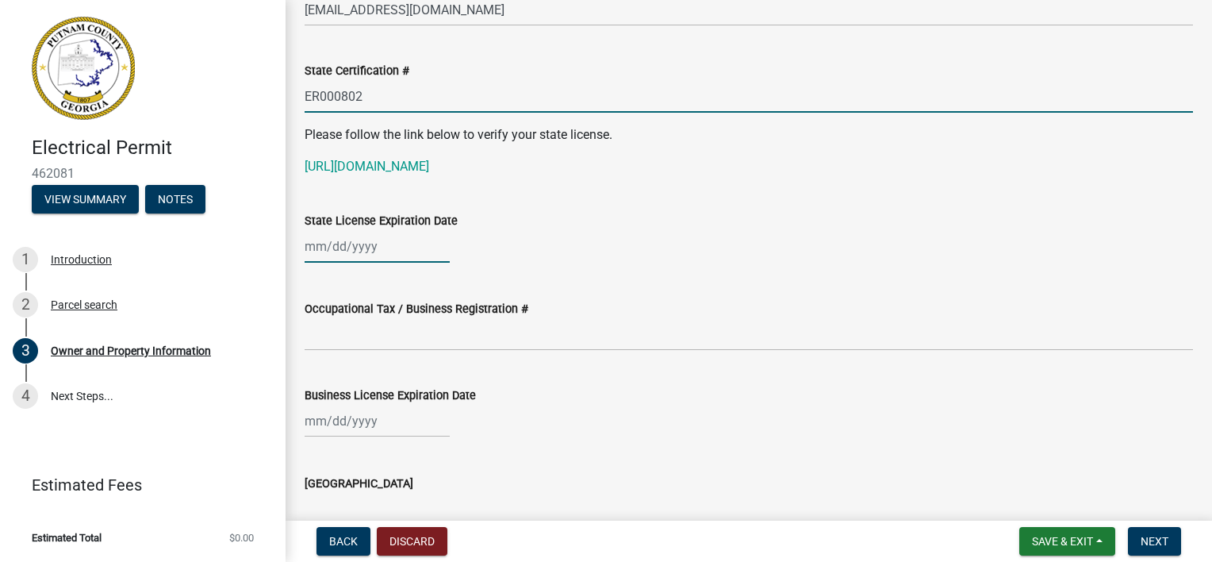
click at [403, 257] on div at bounding box center [377, 246] width 145 height 33
select select "8"
select select "2025"
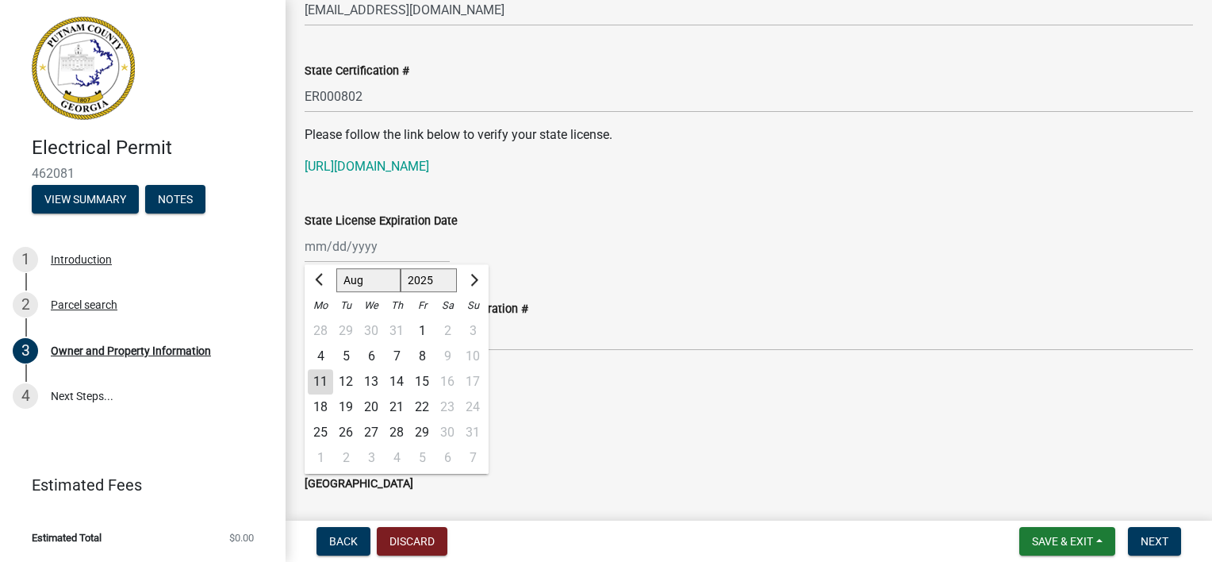
click at [631, 227] on div "State License Expiration Date" at bounding box center [749, 220] width 888 height 19
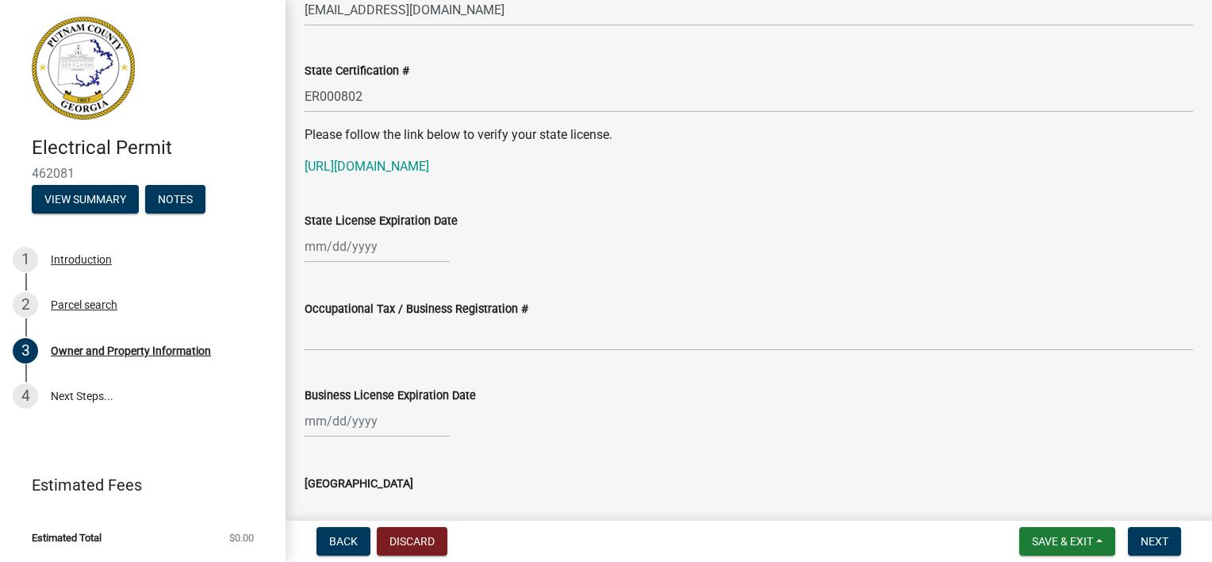
click at [332, 248] on div at bounding box center [377, 246] width 145 height 33
select select "8"
select select "2025"
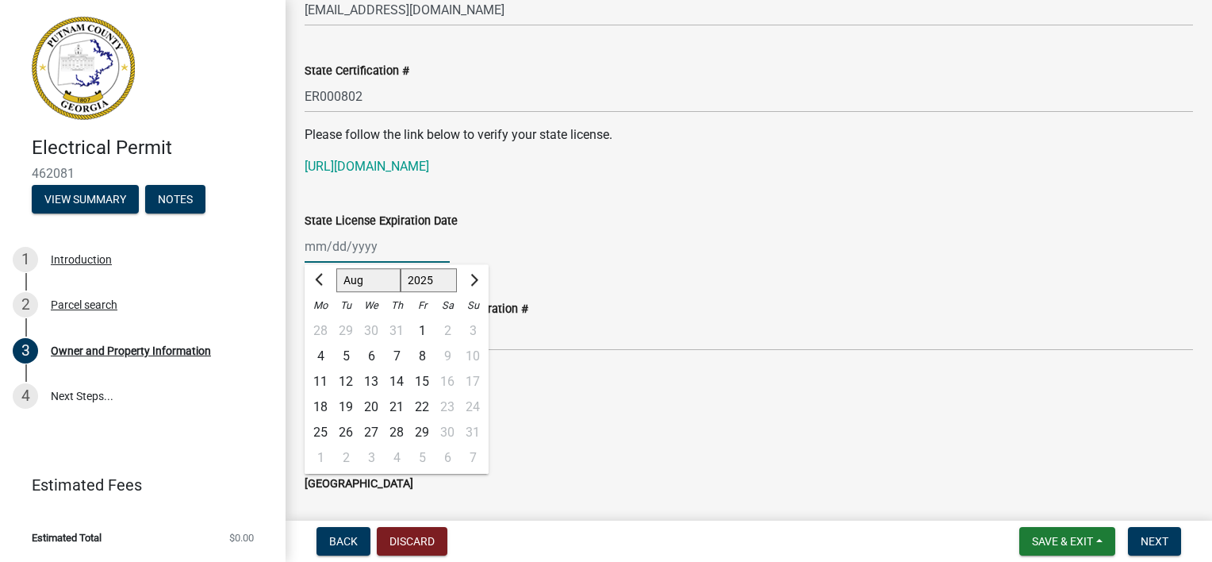
click at [350, 286] on select "Jan Feb Mar Apr May Jun [DATE] Aug Sep Oct Nov Dec" at bounding box center [368, 281] width 64 height 24
select select "6"
click at [336, 269] on select "Jan Feb Mar Apr May Jun [DATE] Aug Sep Oct Nov Dec" at bounding box center [368, 281] width 64 height 24
click at [429, 277] on select "1525 1526 1527 1528 1529 1530 1531 1532 1533 1534 1535 1536 1537 1538 1539 1540…" at bounding box center [429, 281] width 57 height 24
select select "2026"
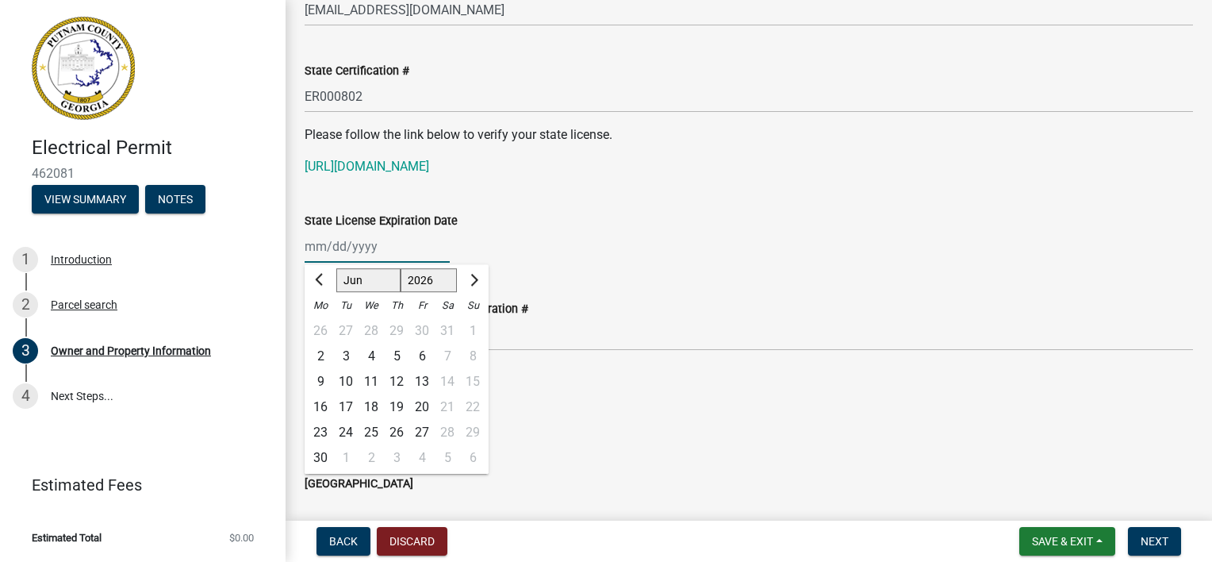
click at [401, 269] on select "1525 1526 1527 1528 1529 1530 1531 1532 1533 1534 1535 1536 1537 1538 1539 1540…" at bounding box center [429, 281] width 57 height 24
click at [346, 427] on div "30" at bounding box center [345, 432] width 25 height 25
type input "[DATE]"
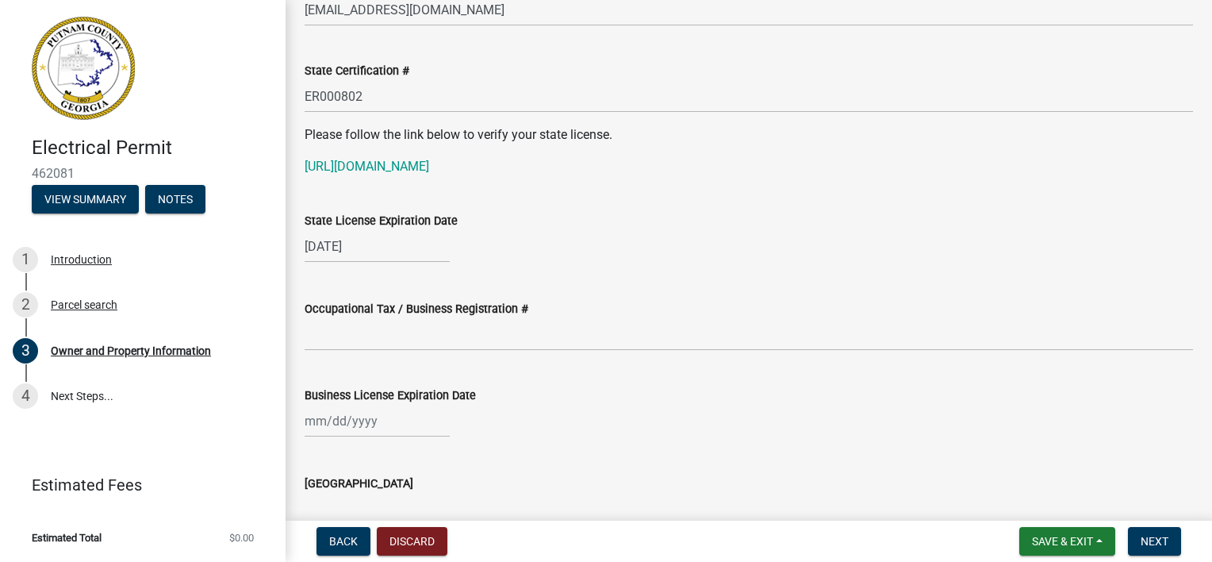
scroll to position [2142, 0]
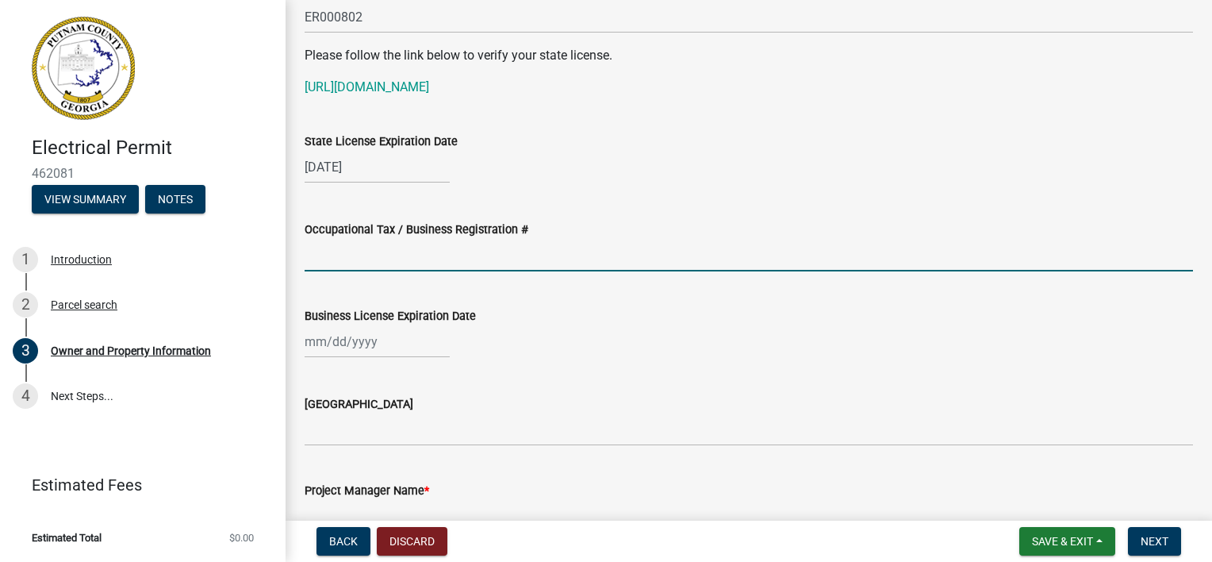
click at [549, 267] on input "Occupational Tax / Business Registration #" at bounding box center [749, 255] width 888 height 33
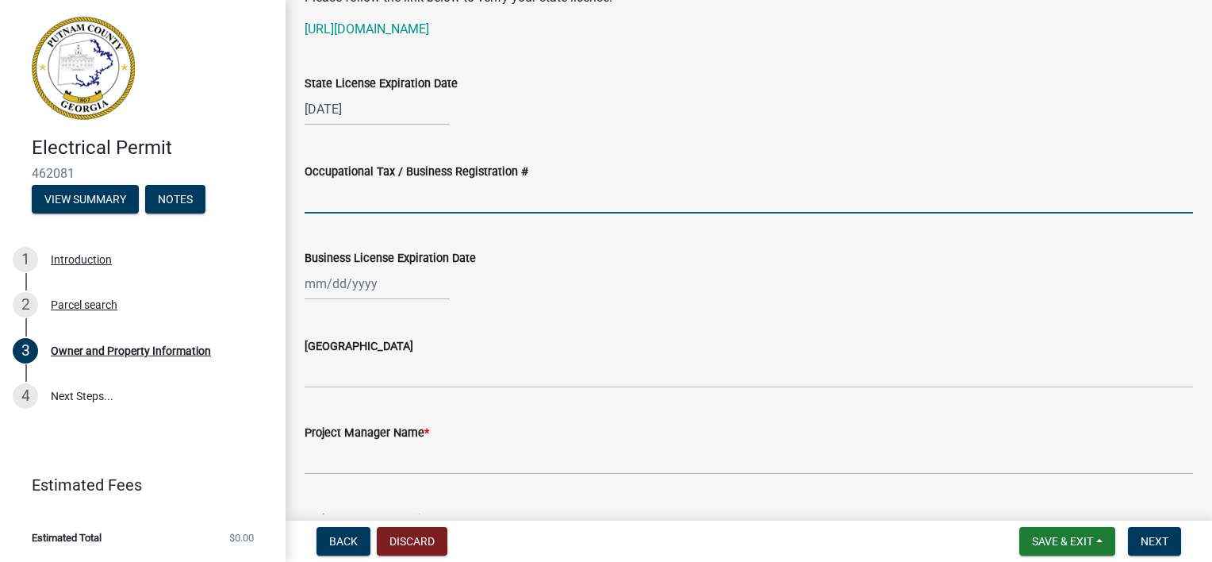
scroll to position [2380, 0]
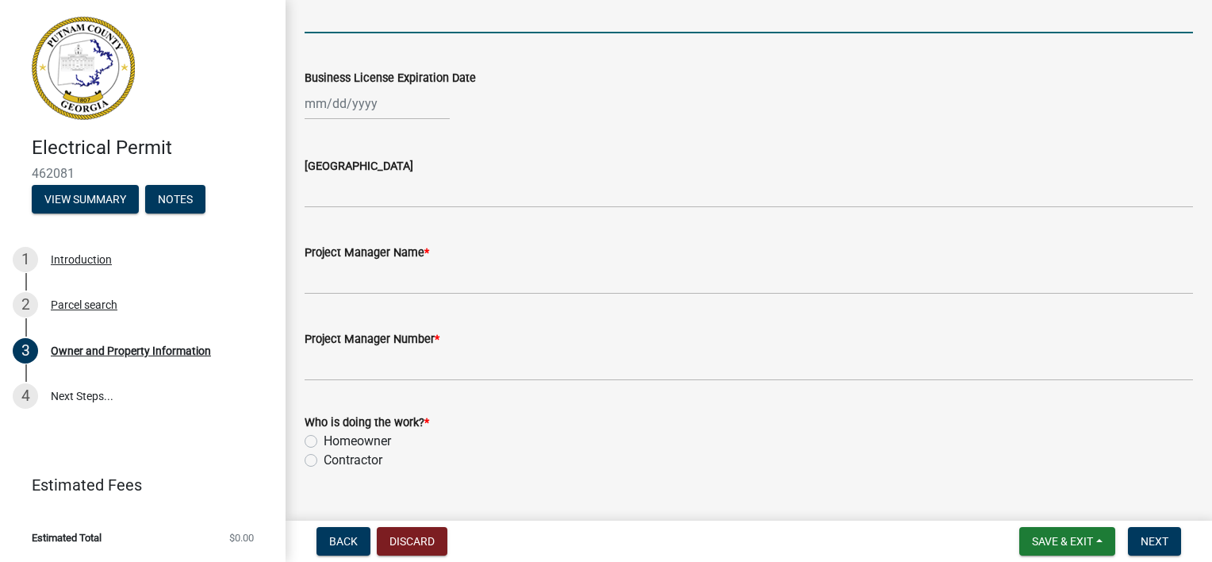
click at [412, 25] on input "Occupational Tax / Business Registration #" at bounding box center [749, 17] width 888 height 33
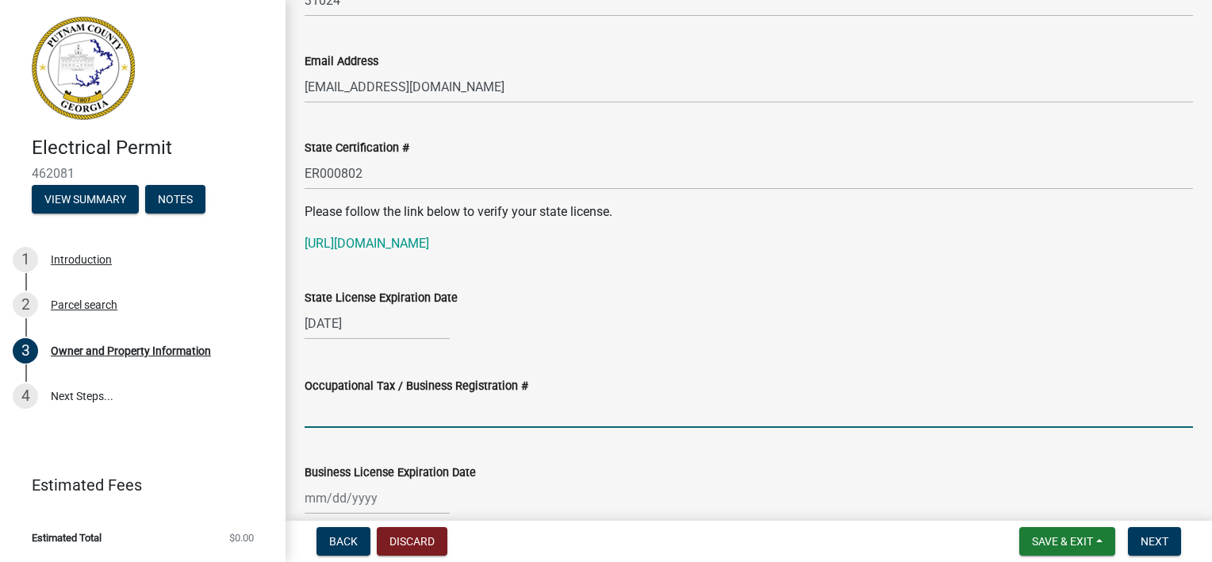
scroll to position [1983, 0]
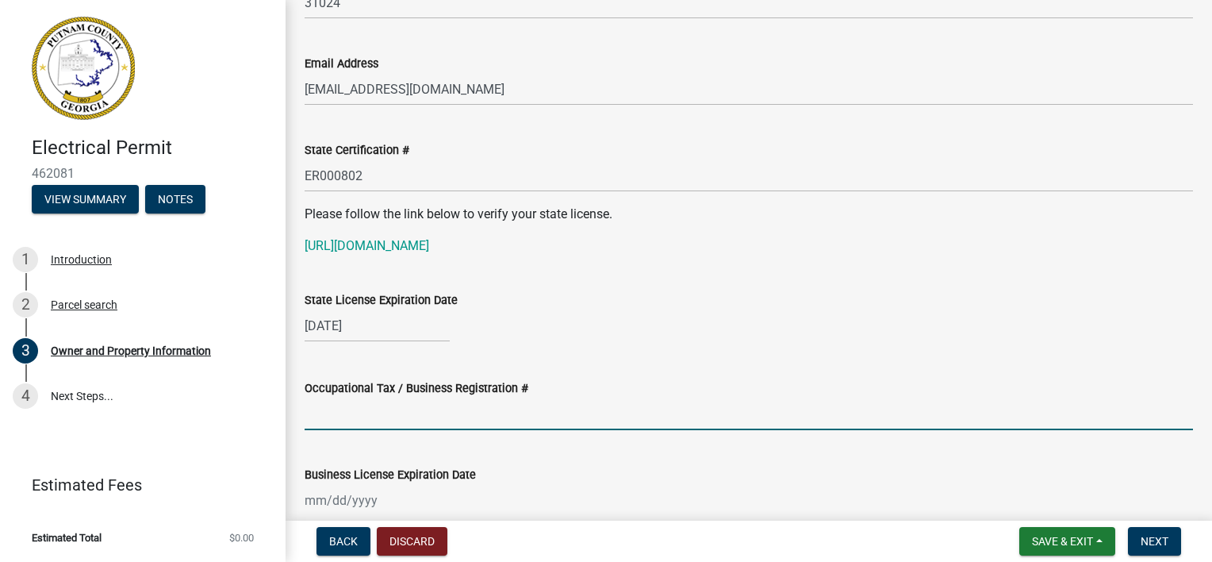
click at [466, 417] on input "Occupational Tax / Business Registration #" at bounding box center [749, 413] width 888 height 33
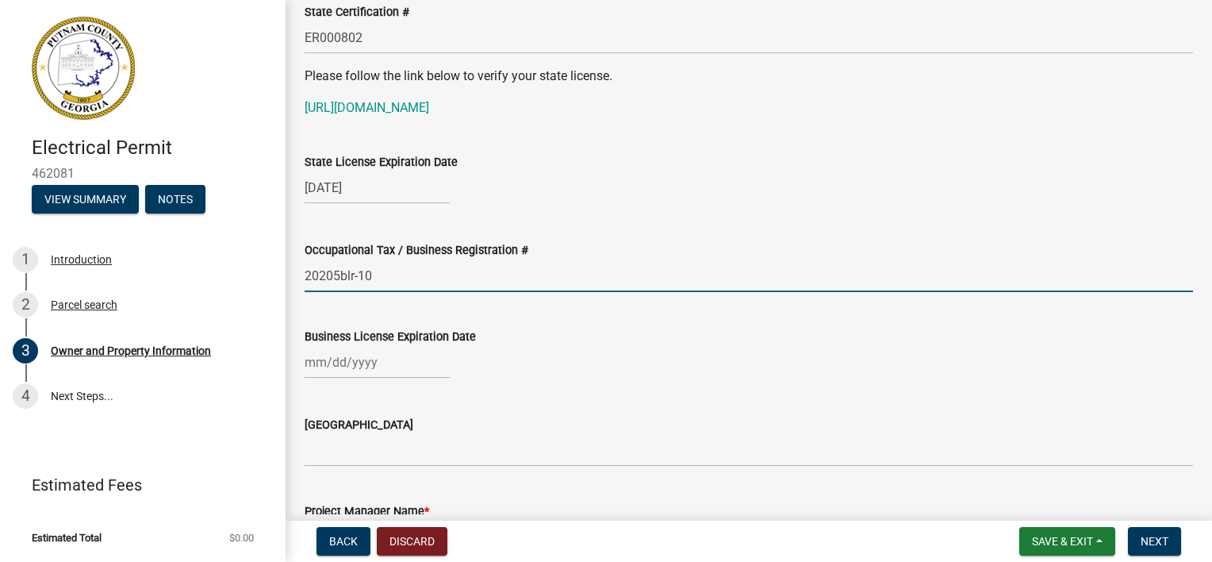
scroll to position [2142, 0]
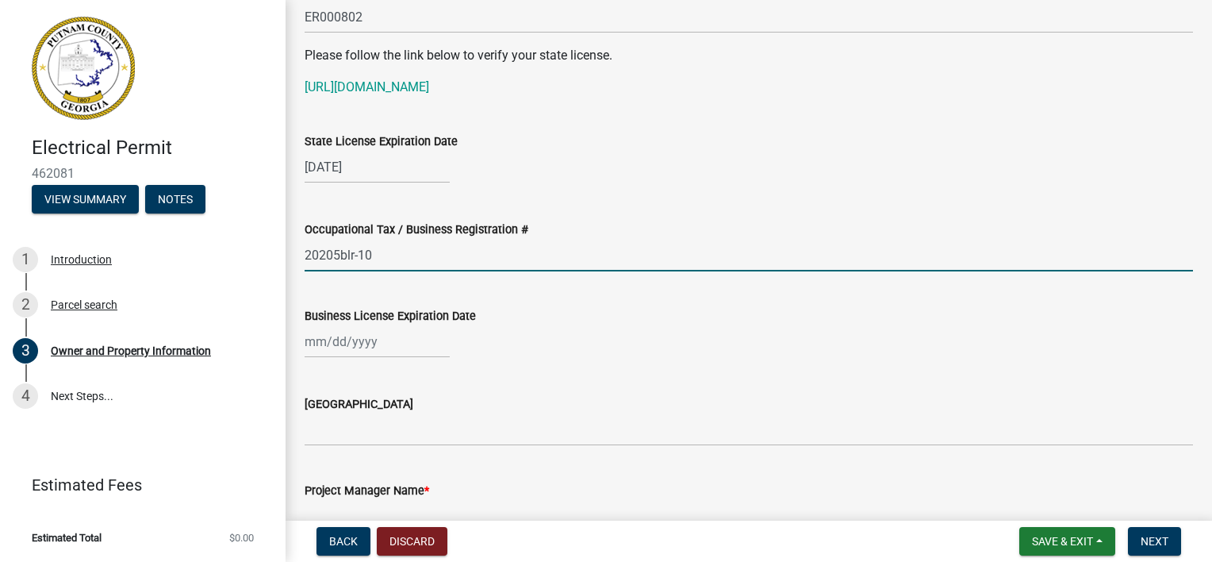
type input "20205blr-10"
select select "8"
select select "2025"
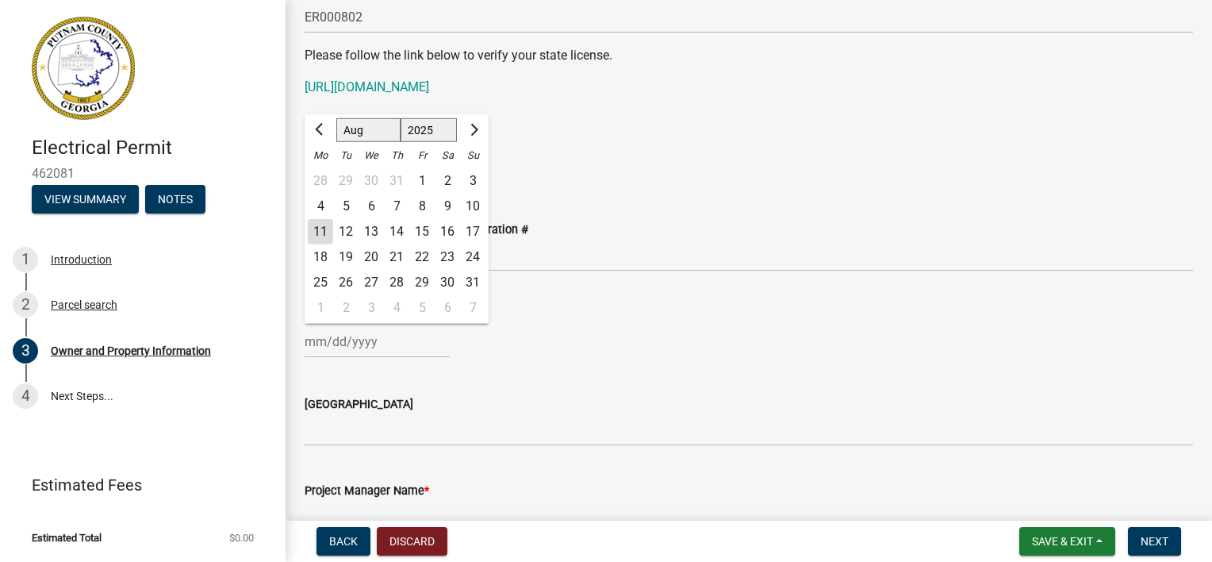
click at [409, 350] on div "[PERSON_NAME] Feb Mar Apr [PERSON_NAME][DATE] Oct Nov [DATE] 1526 1527 1528 152…" at bounding box center [377, 341] width 145 height 33
click at [421, 133] on select "1525 1526 1527 1528 1529 1530 1531 1532 1533 1534 1535 1536 1537 1538 1539 1540…" at bounding box center [429, 130] width 57 height 24
click at [370, 132] on select "Jan Feb Mar Apr May Jun [DATE] Aug Sep Oct Nov Dec" at bounding box center [368, 130] width 64 height 24
select select "12"
click at [336, 118] on select "Jan Feb Mar Apr May Jun [DATE] Aug Sep Oct Nov Dec" at bounding box center [368, 130] width 64 height 24
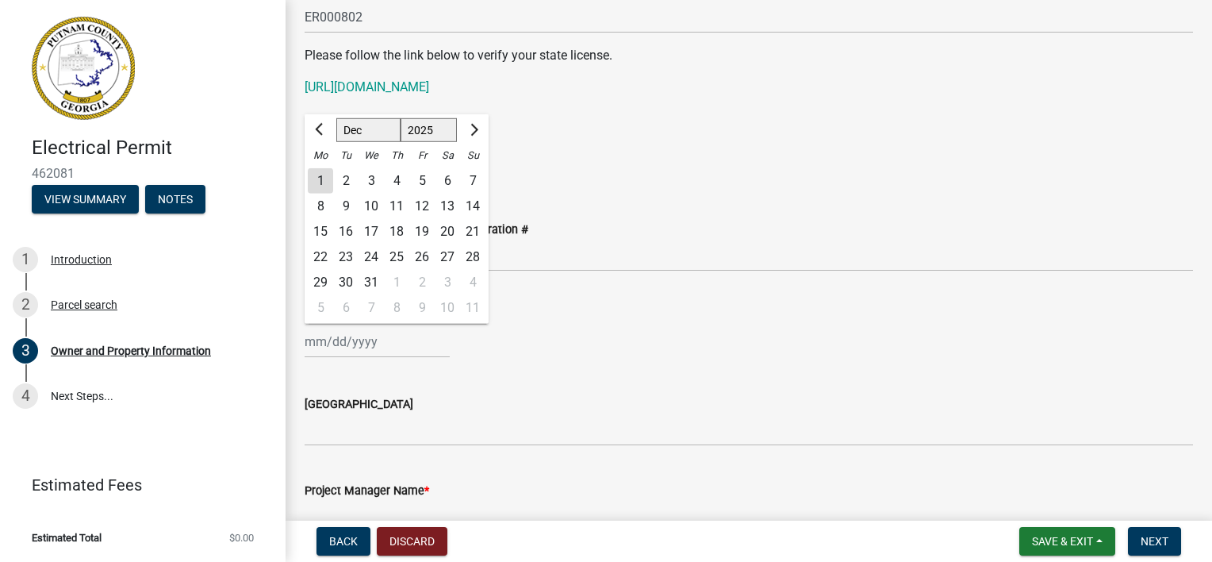
click at [374, 282] on div "31" at bounding box center [371, 282] width 25 height 25
type input "[DATE]"
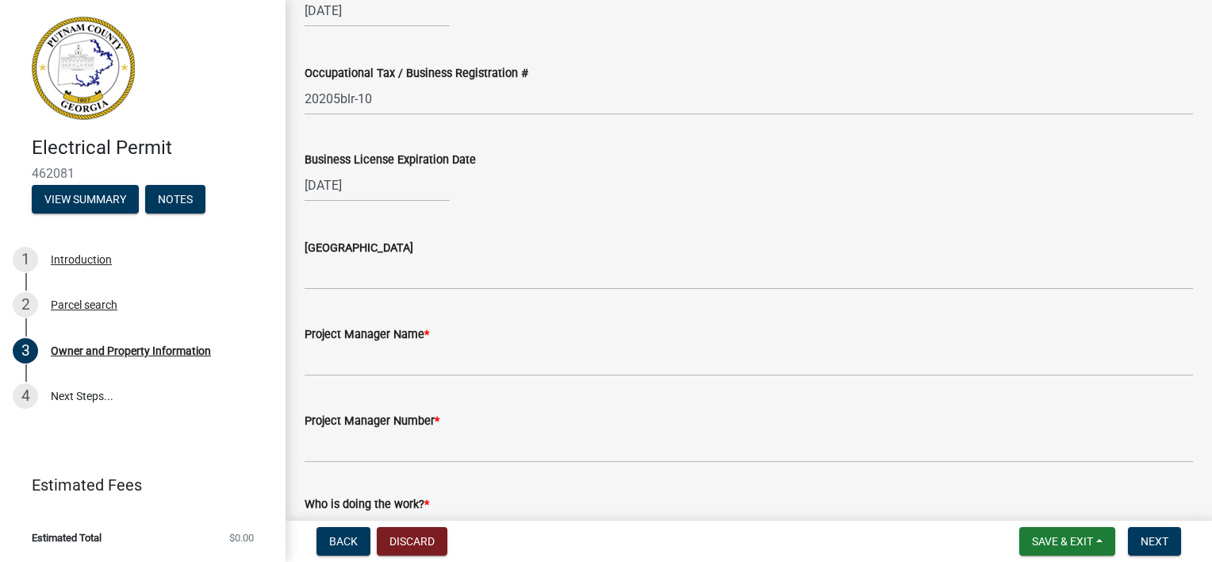
scroll to position [2300, 0]
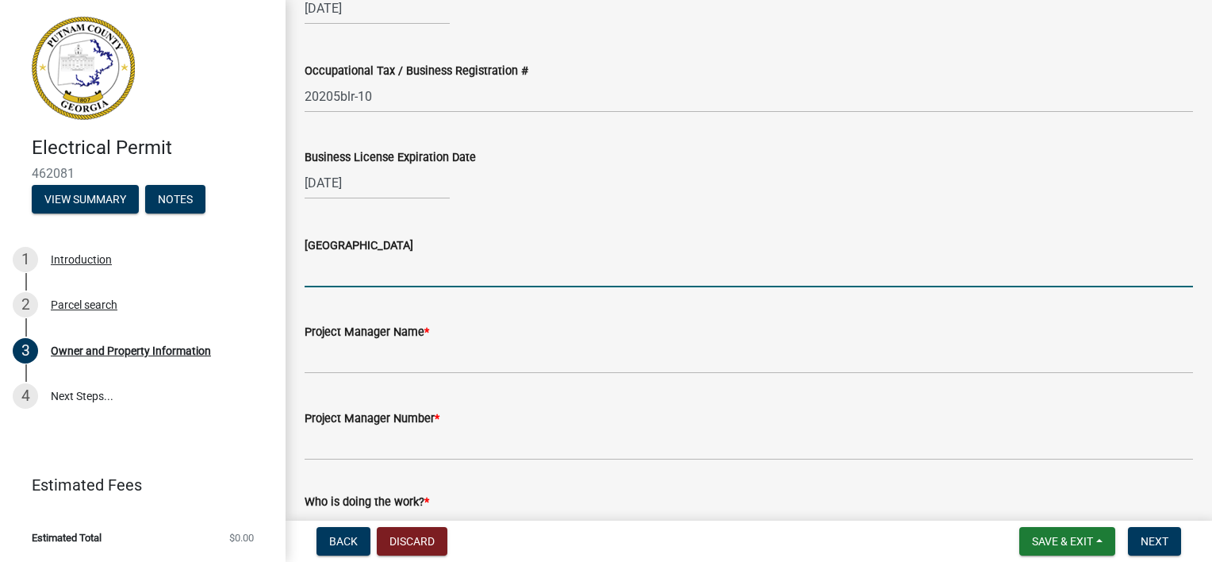
click at [397, 279] on input "[GEOGRAPHIC_DATA]" at bounding box center [749, 271] width 888 height 33
type input "[PERSON_NAME]"
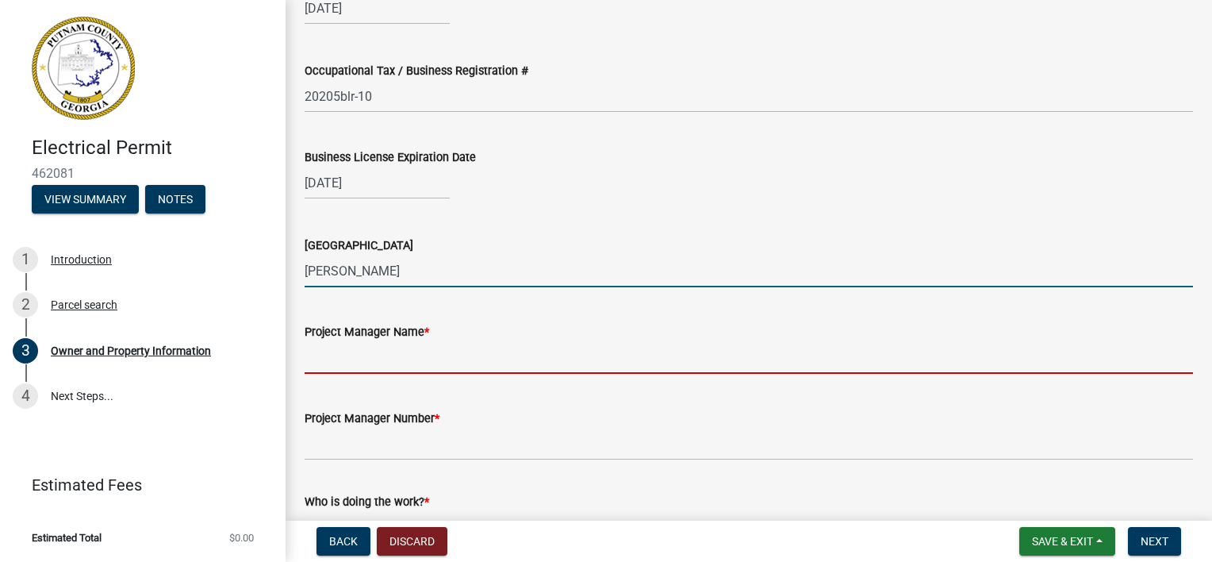
click at [457, 355] on input "Project Manager Name *" at bounding box center [749, 357] width 888 height 33
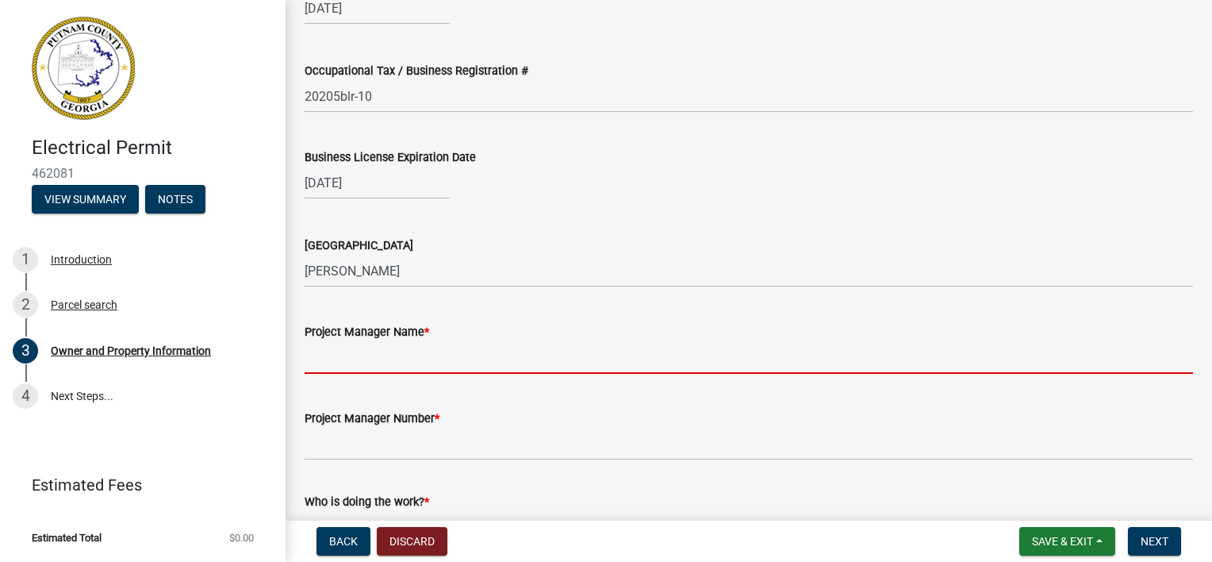
type input "[PERSON_NAME]"
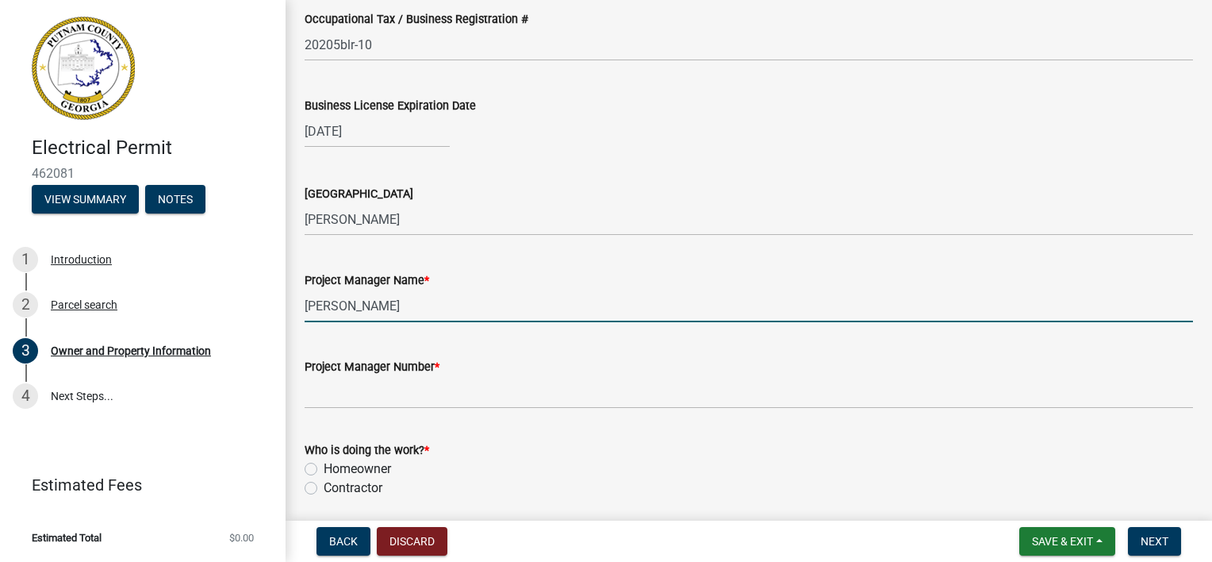
scroll to position [2380, 0]
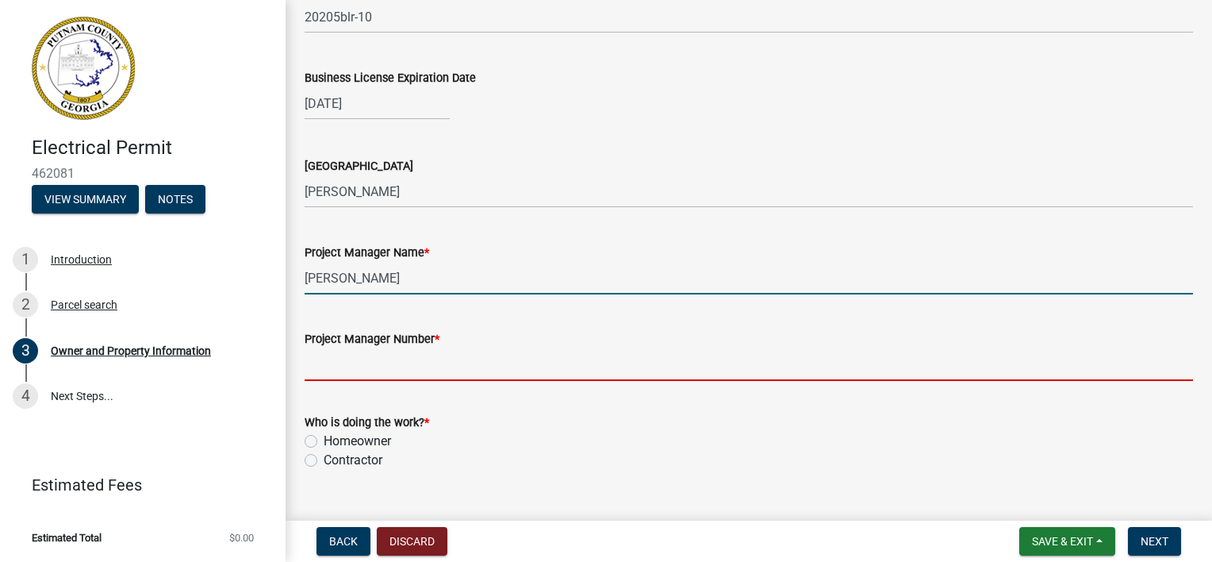
click at [408, 368] on input "Project Manager Number *" at bounding box center [749, 364] width 888 height 33
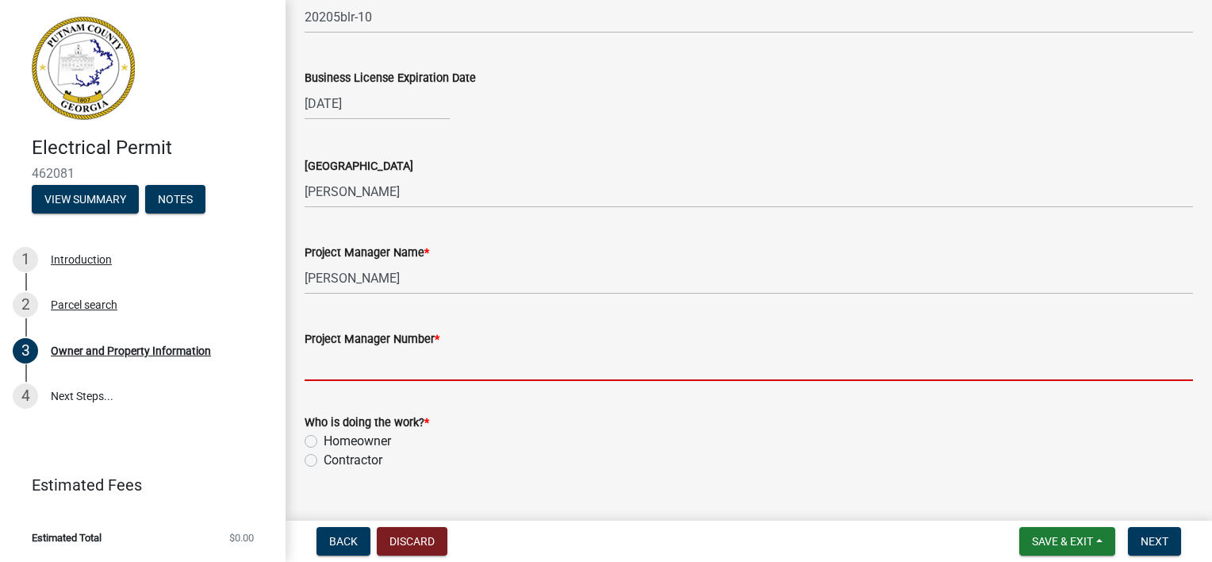
type input "7064739868"
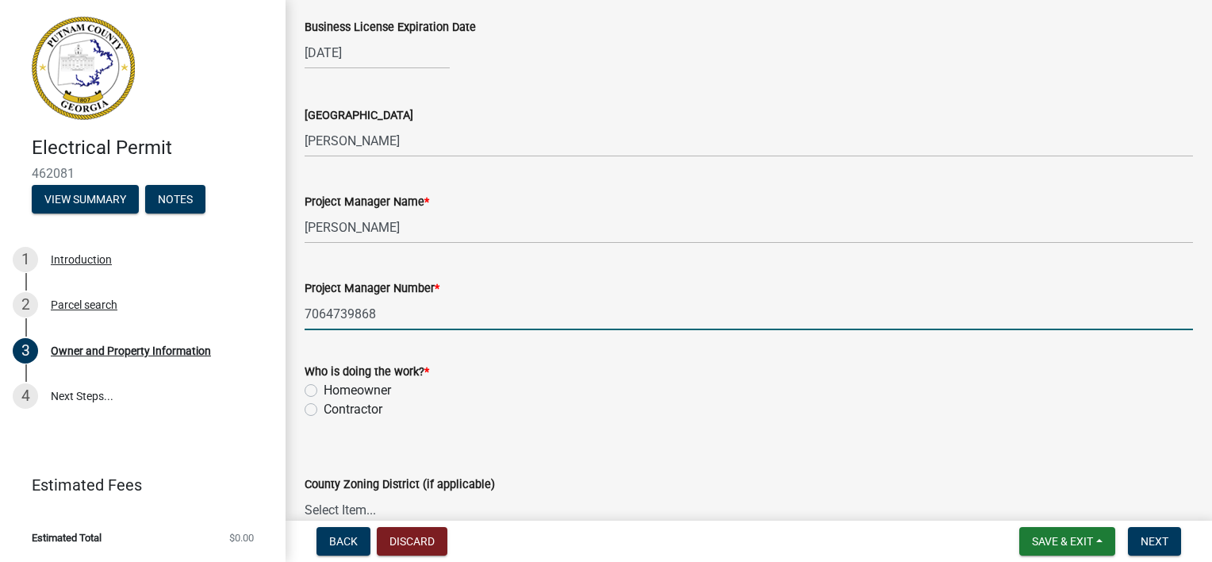
scroll to position [2459, 0]
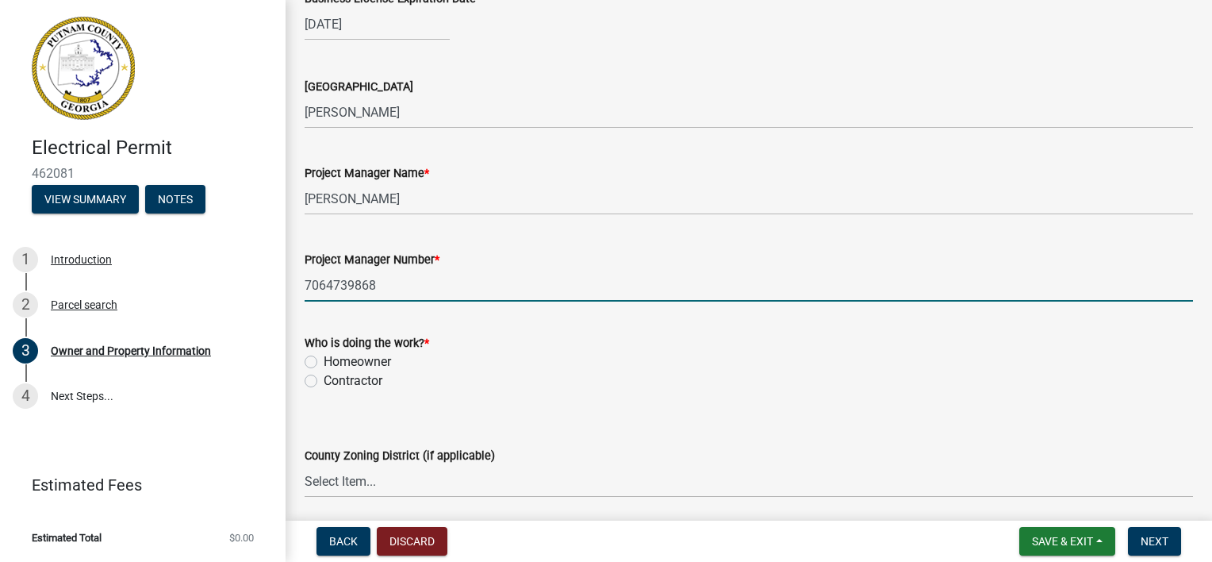
click at [324, 378] on label "Contractor" at bounding box center [353, 380] width 59 height 19
click at [324, 378] on input "Contractor" at bounding box center [329, 376] width 10 height 10
radio input "true"
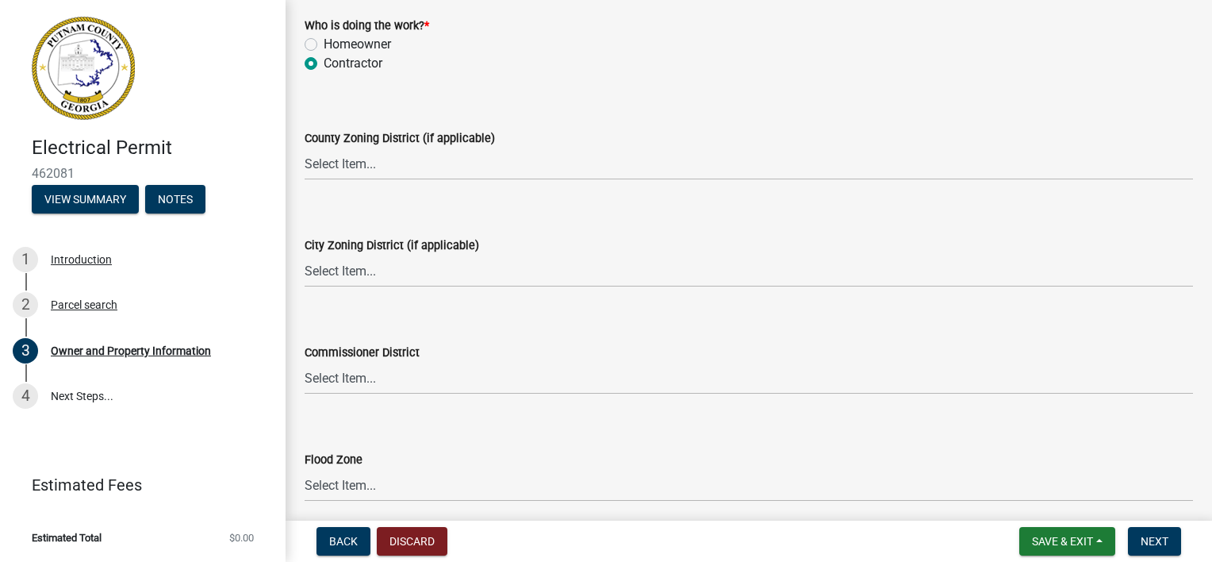
scroll to position [2930, 0]
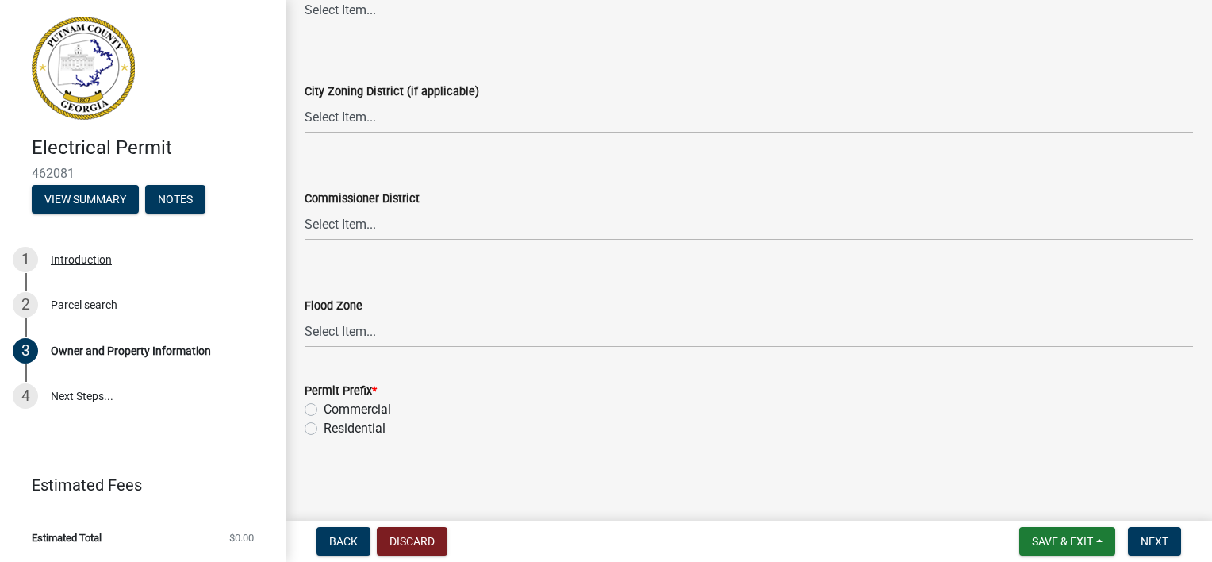
click at [324, 428] on label "Residential" at bounding box center [355, 428] width 62 height 19
click at [324, 428] on input "Residential" at bounding box center [329, 424] width 10 height 10
radio input "true"
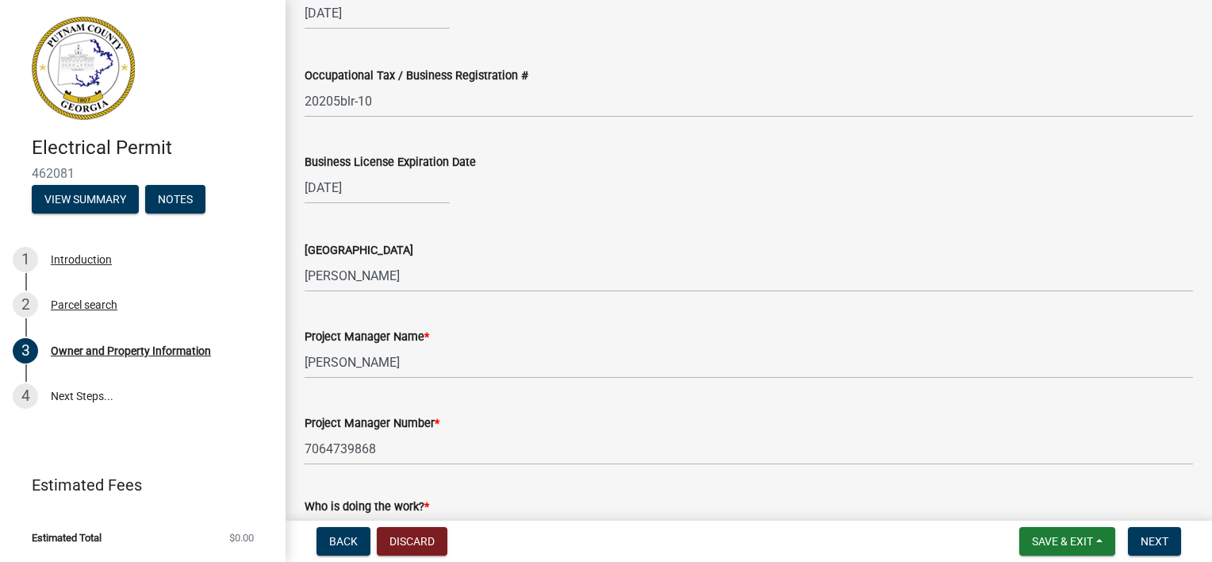
scroll to position [2613, 0]
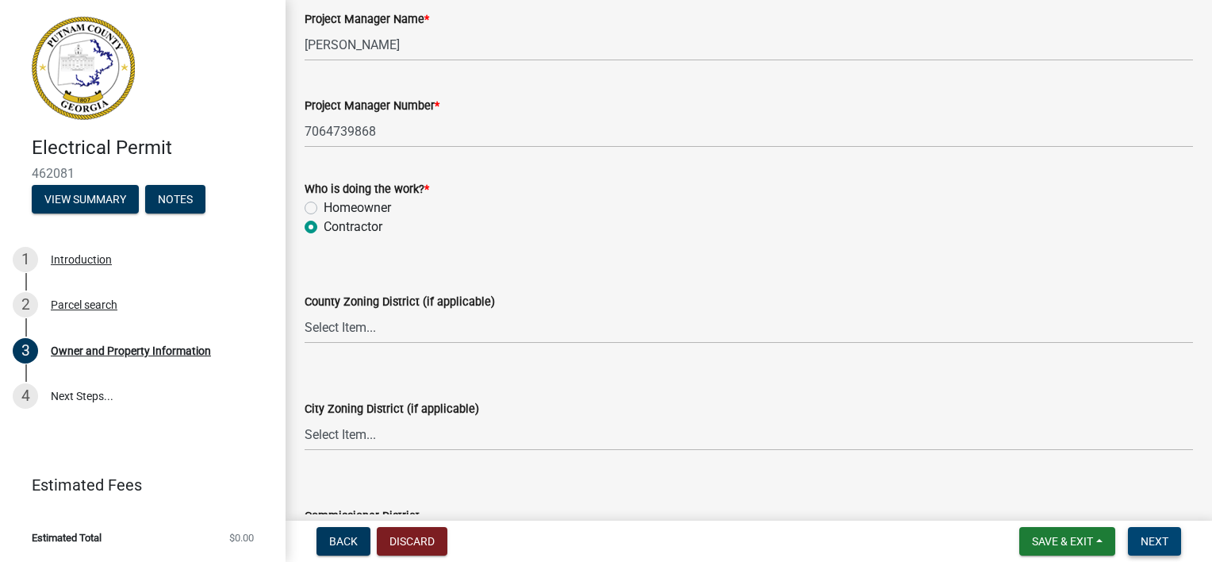
click at [1148, 536] on span "Next" at bounding box center [1155, 541] width 28 height 13
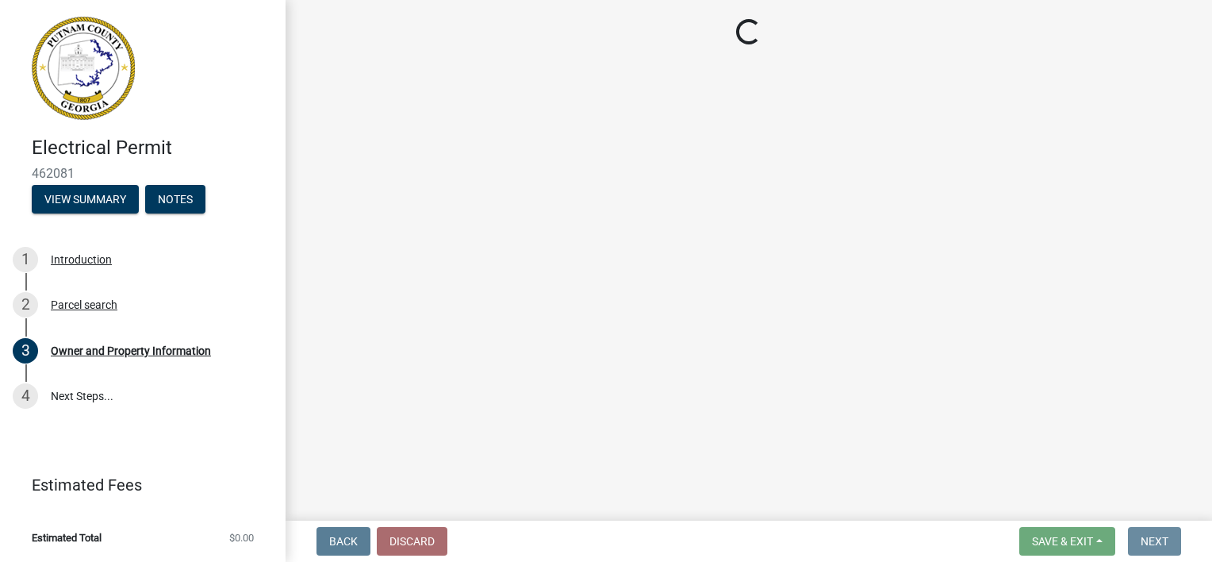
scroll to position [0, 0]
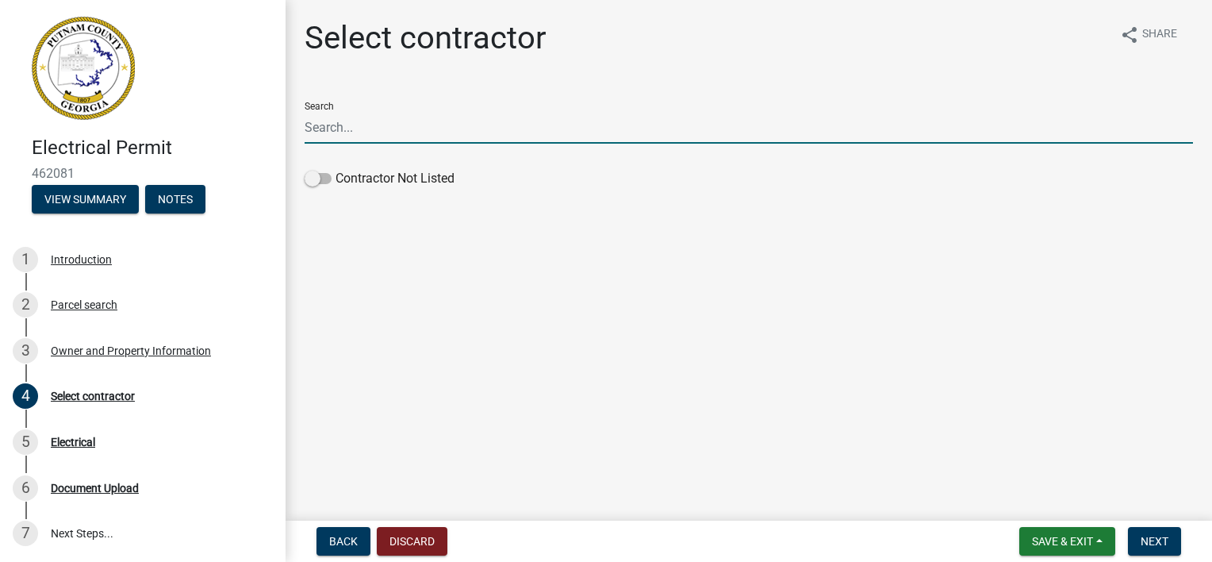
click at [334, 129] on input "Search" at bounding box center [749, 127] width 888 height 33
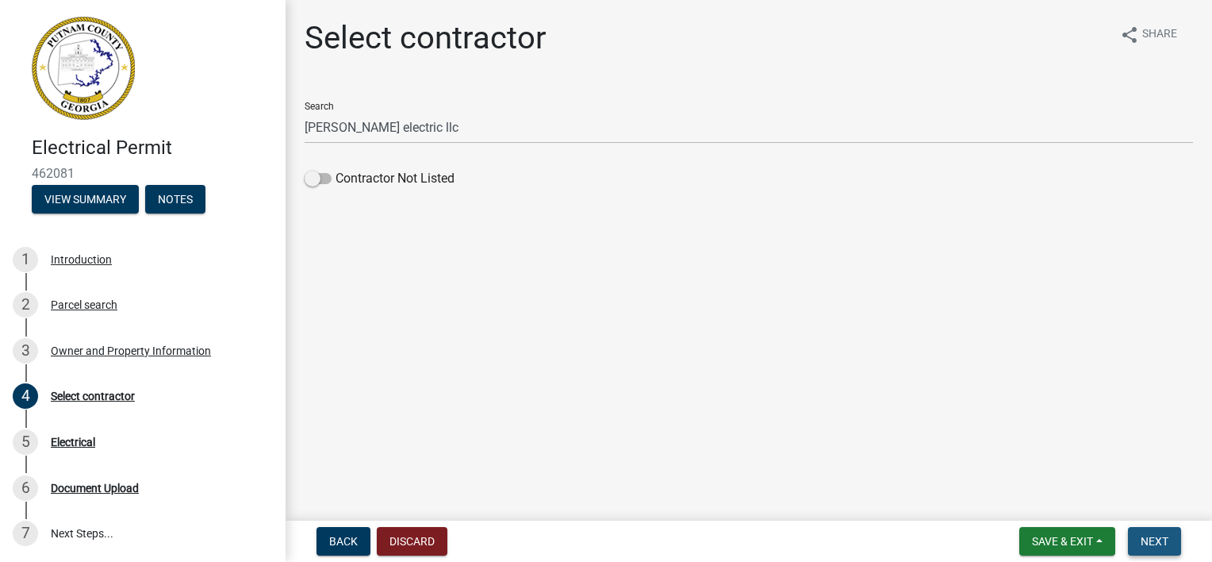
click at [1161, 535] on span "Next" at bounding box center [1155, 541] width 28 height 13
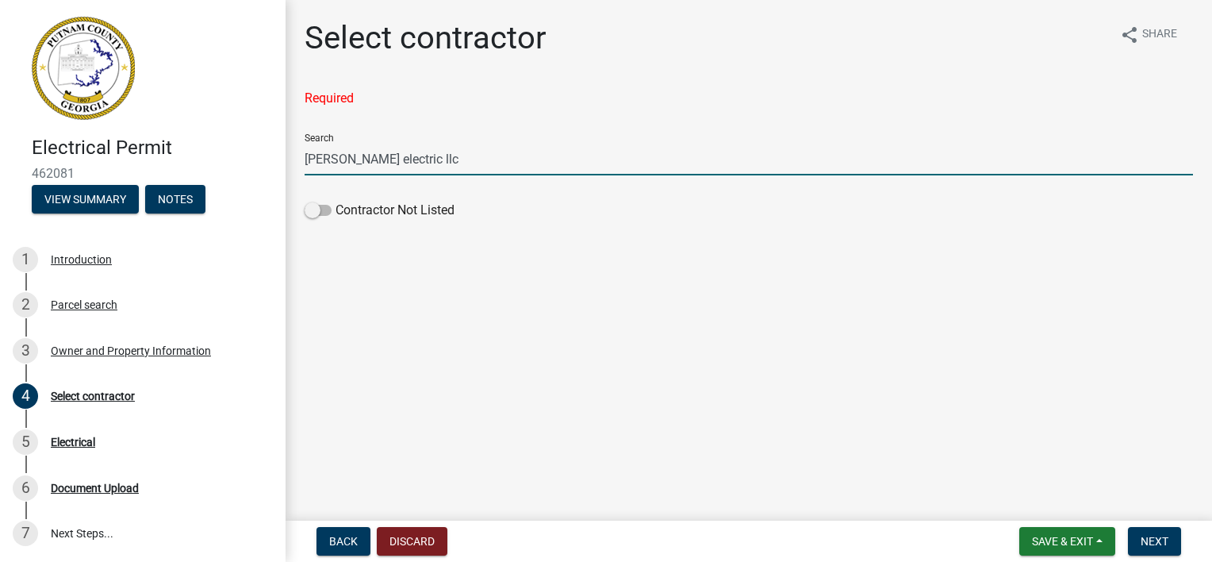
click at [425, 158] on input "[PERSON_NAME] electric llc" at bounding box center [749, 159] width 888 height 33
type input "c"
click at [332, 209] on label "Contractor Not Listed" at bounding box center [380, 210] width 150 height 19
click at [336, 201] on input "Contractor Not Listed" at bounding box center [336, 201] width 0 height 0
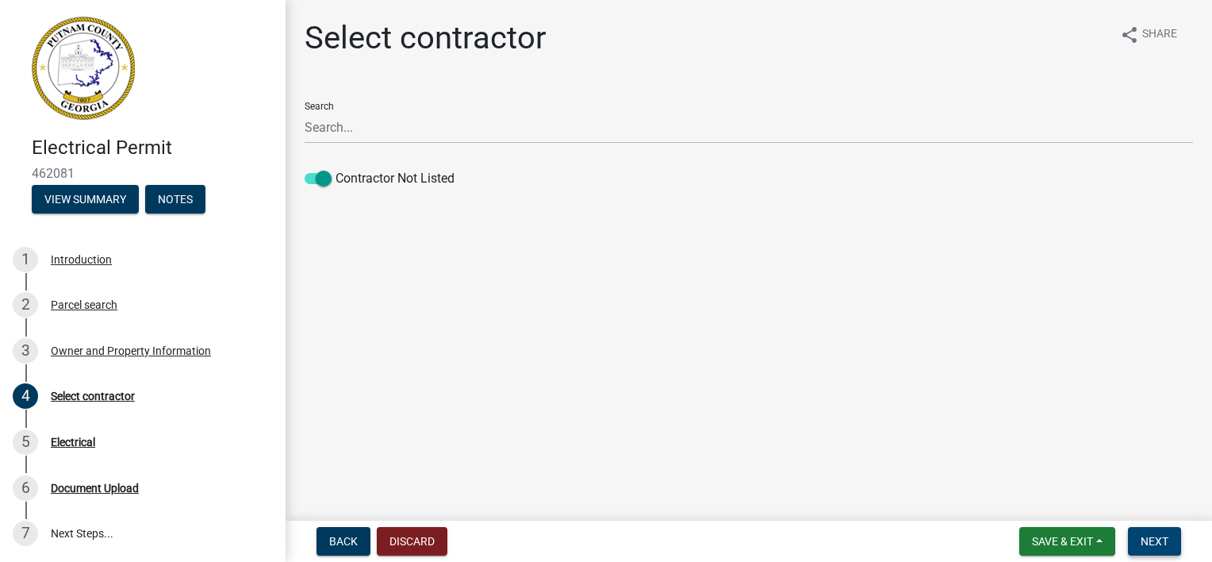
click at [1153, 539] on span "Next" at bounding box center [1155, 541] width 28 height 13
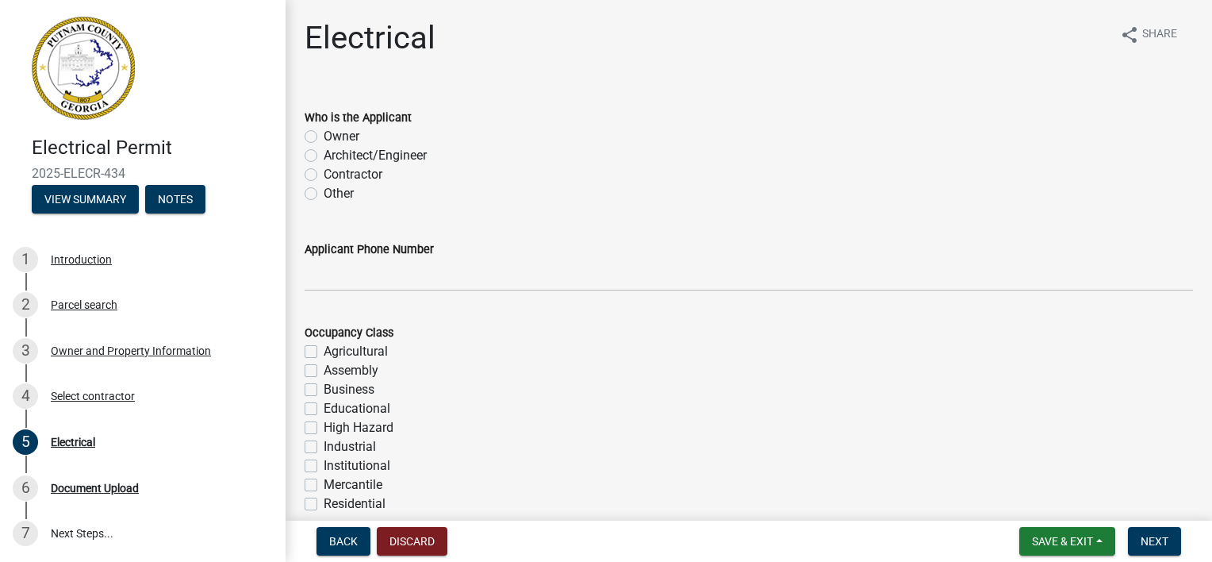
click at [324, 176] on label "Contractor" at bounding box center [353, 174] width 59 height 19
click at [324, 175] on input "Contractor" at bounding box center [329, 170] width 10 height 10
radio input "true"
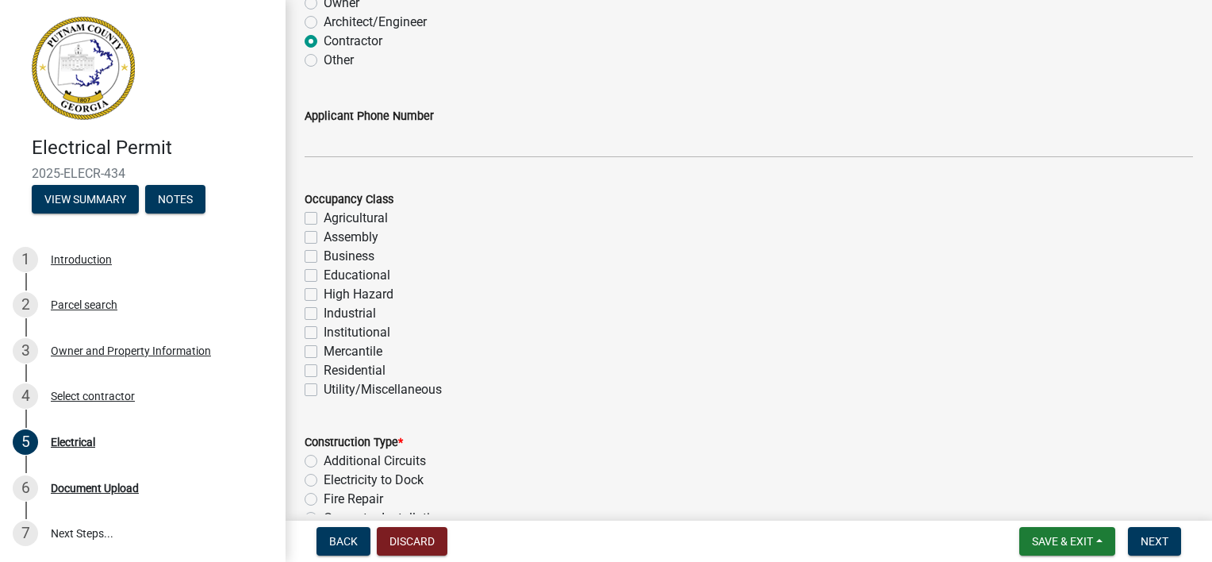
scroll to position [159, 0]
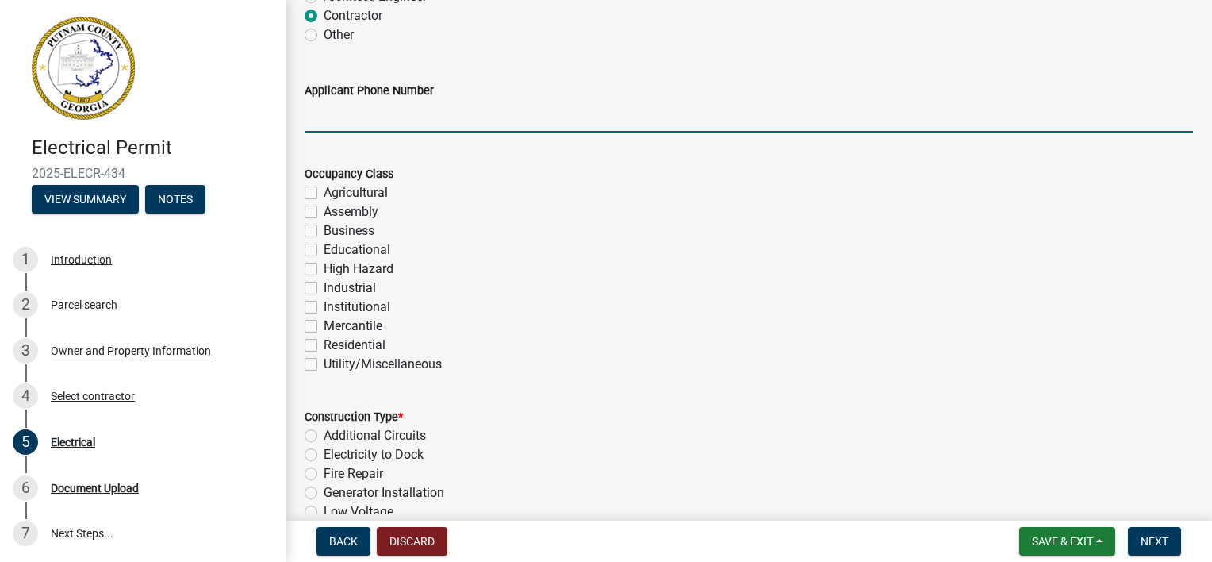
drag, startPoint x: 392, startPoint y: 125, endPoint x: 381, endPoint y: 126, distance: 11.1
click at [392, 125] on input "Applicant Phone Number" at bounding box center [749, 116] width 888 height 33
type input "7064739868"
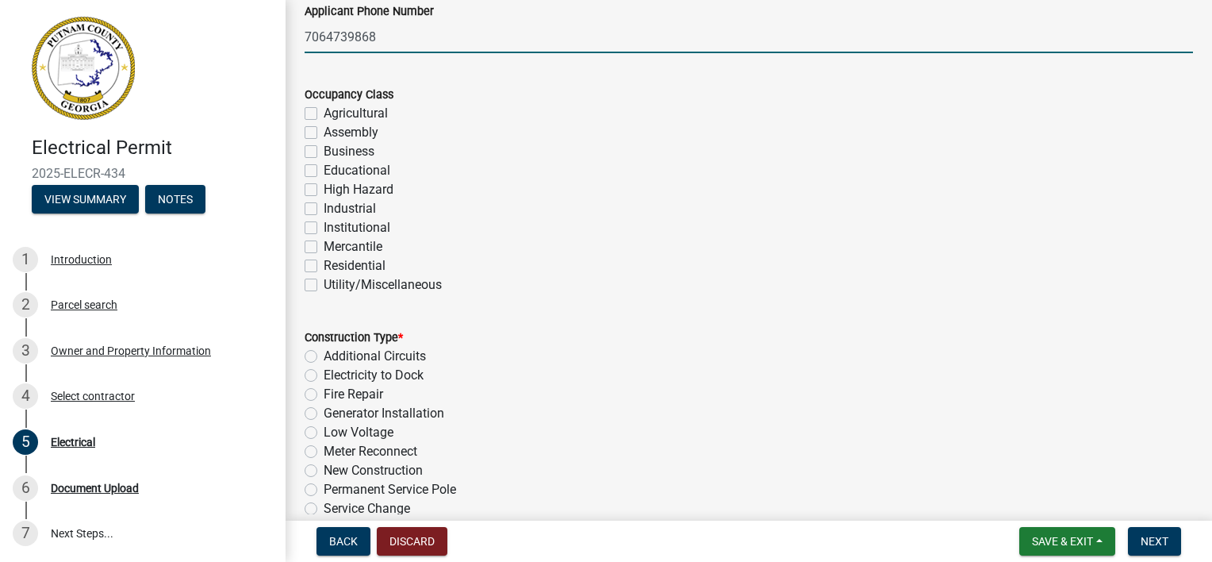
click at [324, 261] on label "Residential" at bounding box center [355, 265] width 62 height 19
click at [324, 261] on input "Residential" at bounding box center [329, 261] width 10 height 10
checkbox input "true"
checkbox input "false"
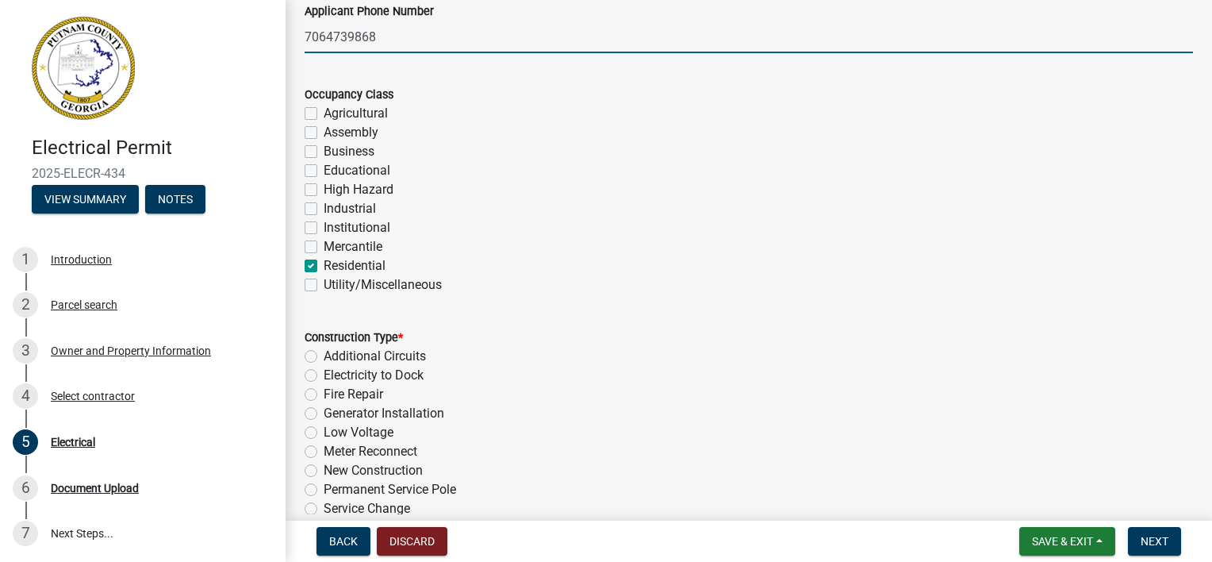
checkbox input "false"
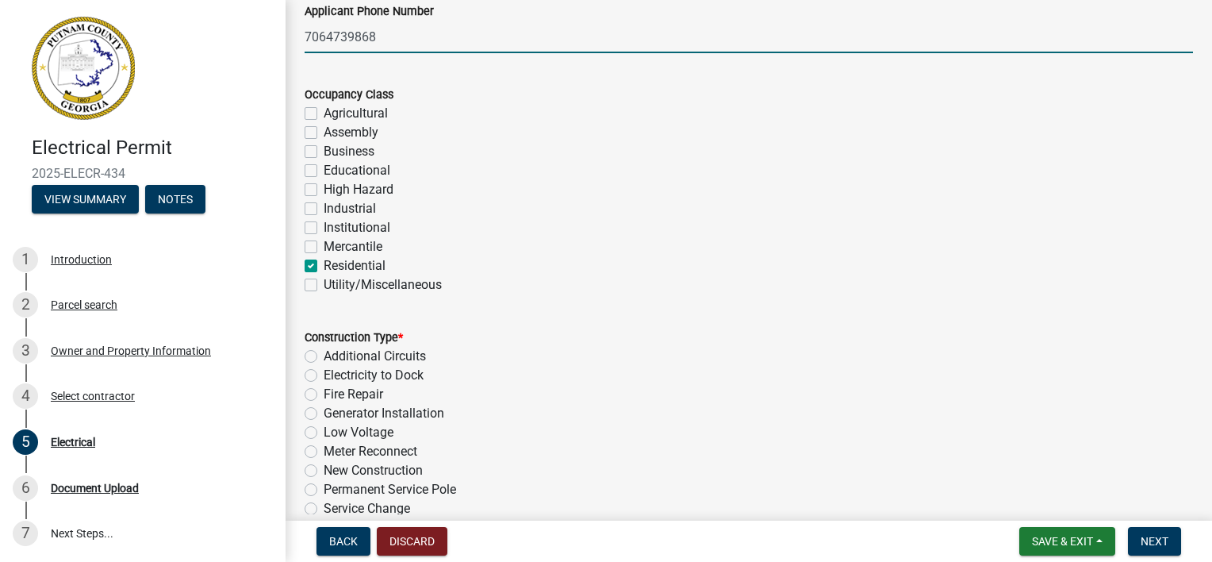
checkbox input "false"
checkbox input "true"
checkbox input "false"
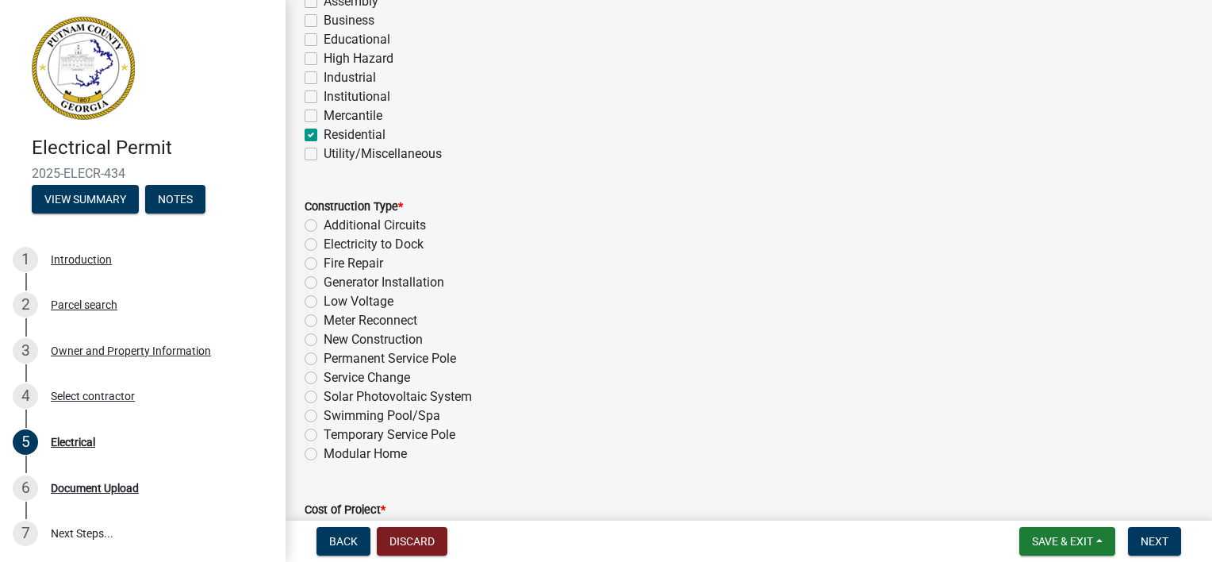
scroll to position [476, 0]
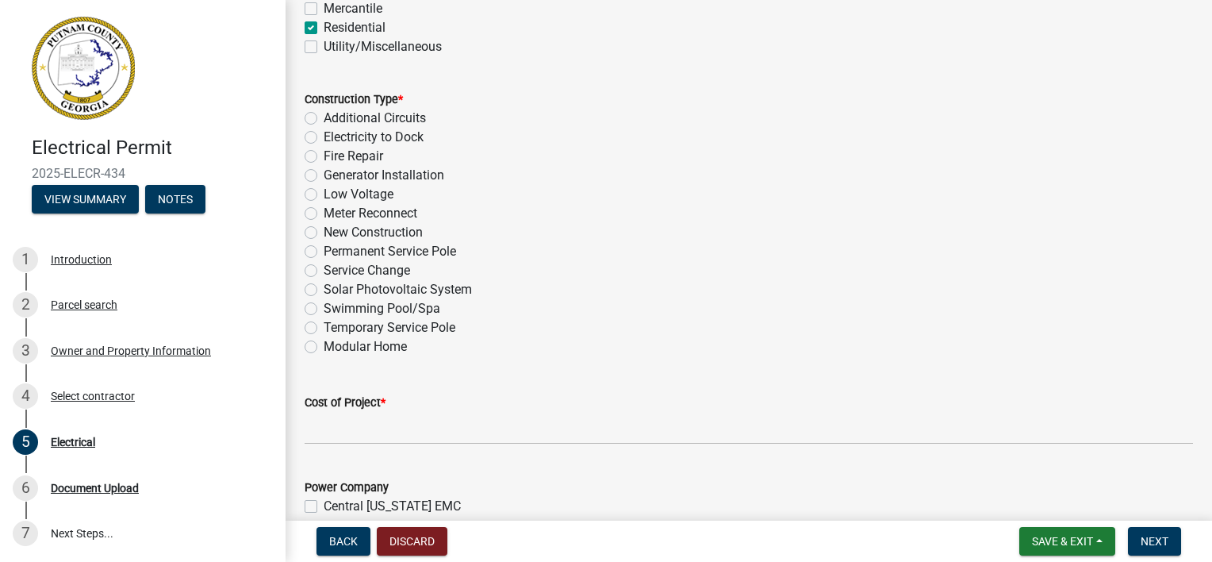
click at [324, 325] on label "Temporary Service Pole" at bounding box center [390, 327] width 132 height 19
click at [324, 325] on input "Temporary Service Pole" at bounding box center [329, 323] width 10 height 10
radio input "true"
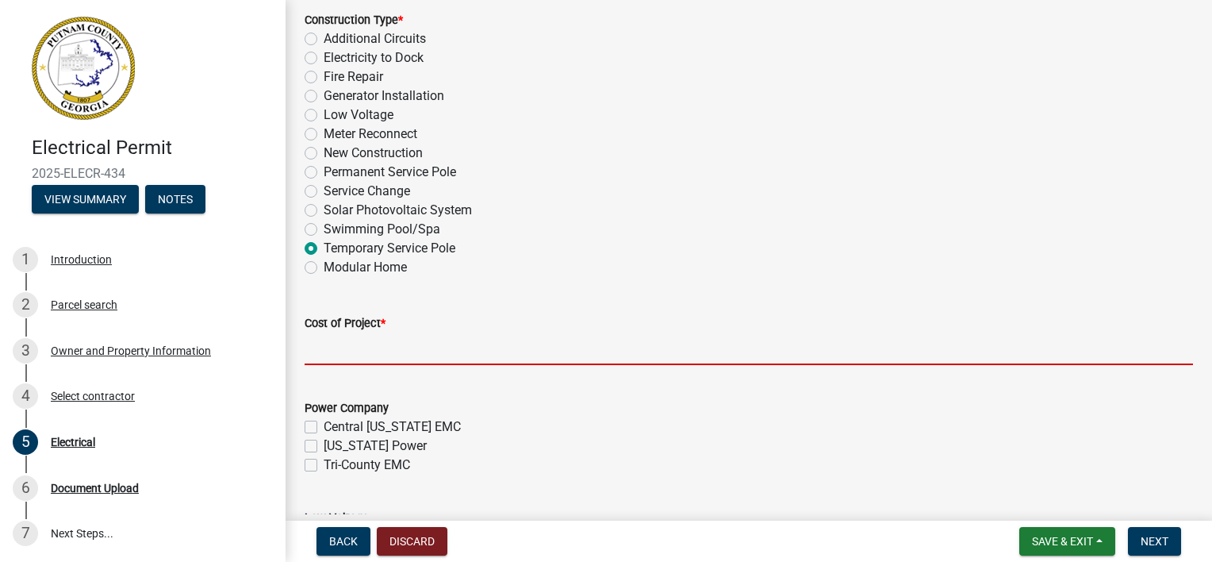
click at [487, 352] on input "text" at bounding box center [749, 348] width 888 height 33
type input "500"
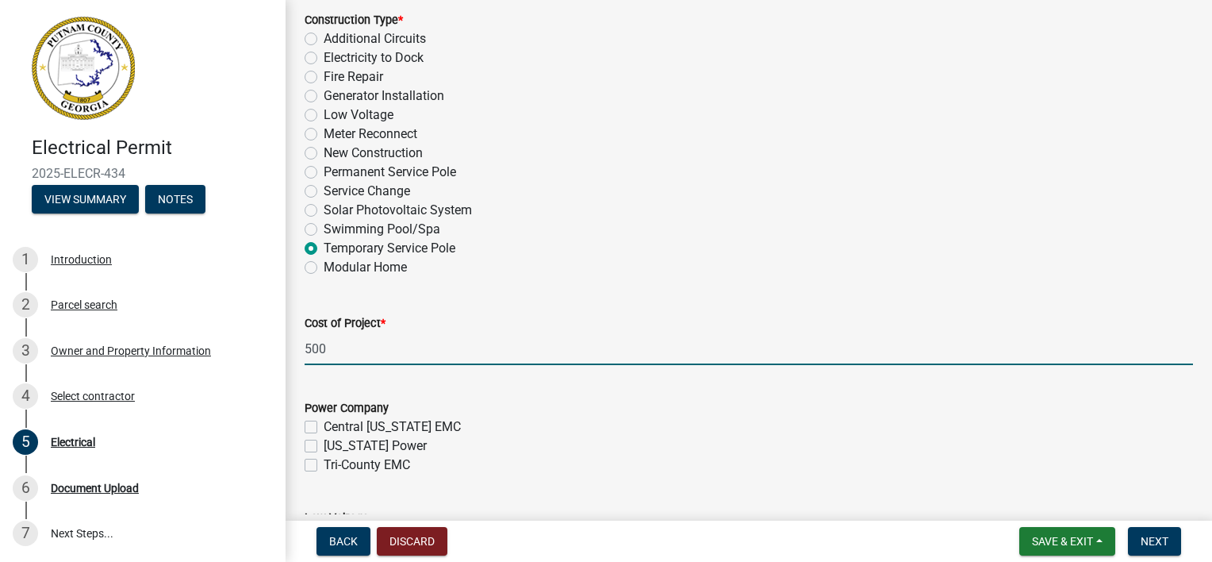
click at [317, 444] on div "[US_STATE] Power" at bounding box center [749, 445] width 888 height 19
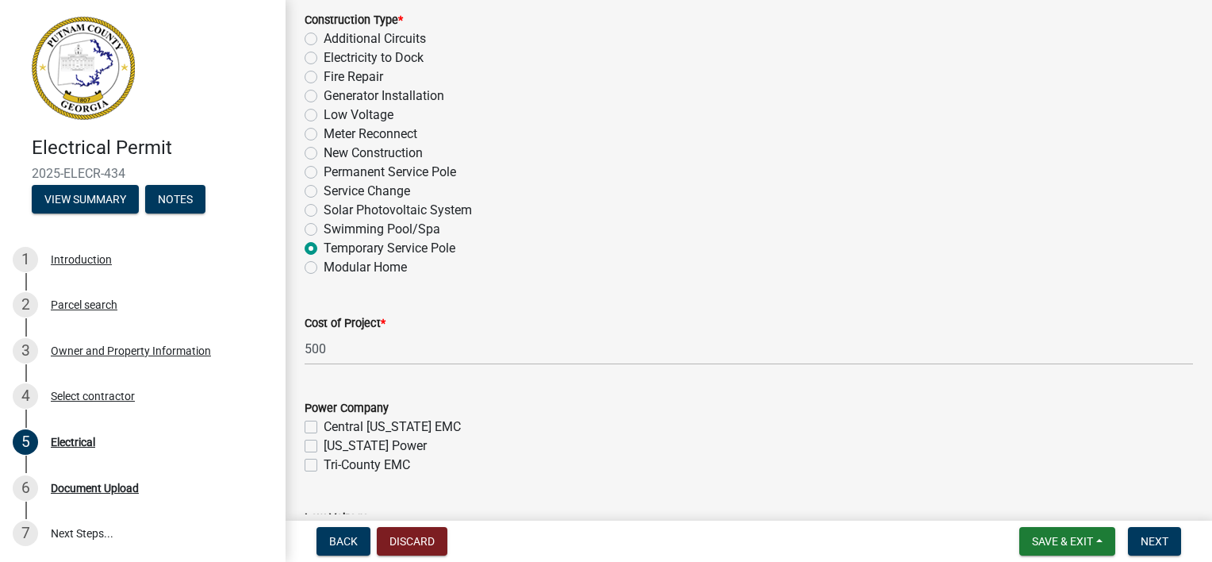
click at [324, 445] on label "[US_STATE] Power" at bounding box center [375, 445] width 103 height 19
click at [324, 445] on input "[US_STATE] Power" at bounding box center [329, 441] width 10 height 10
checkbox input "true"
checkbox input "false"
checkbox input "true"
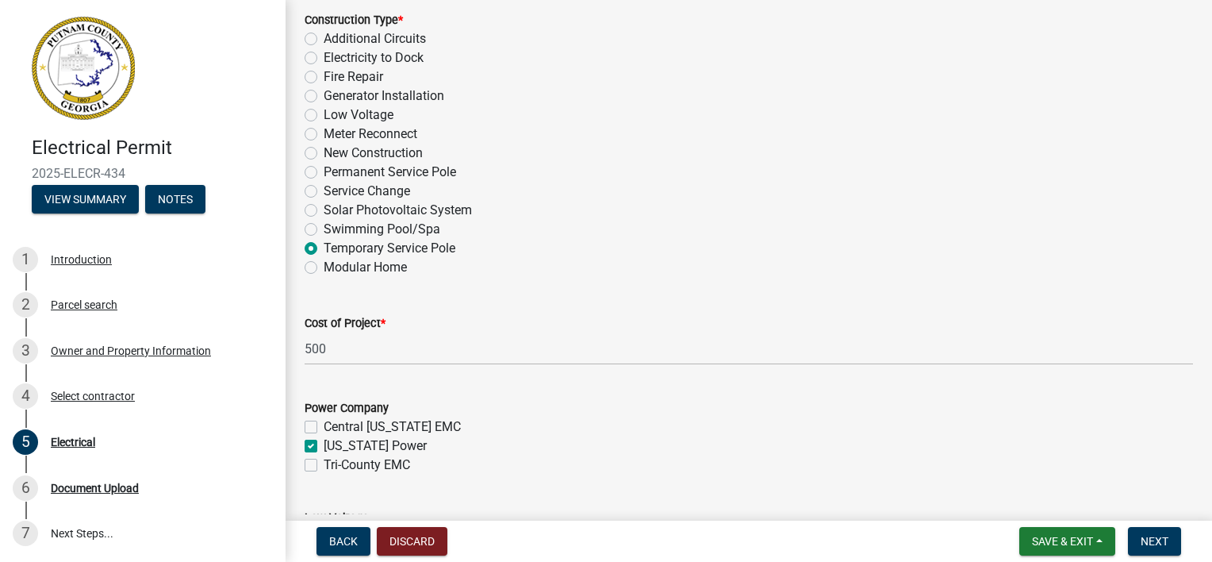
checkbox input "false"
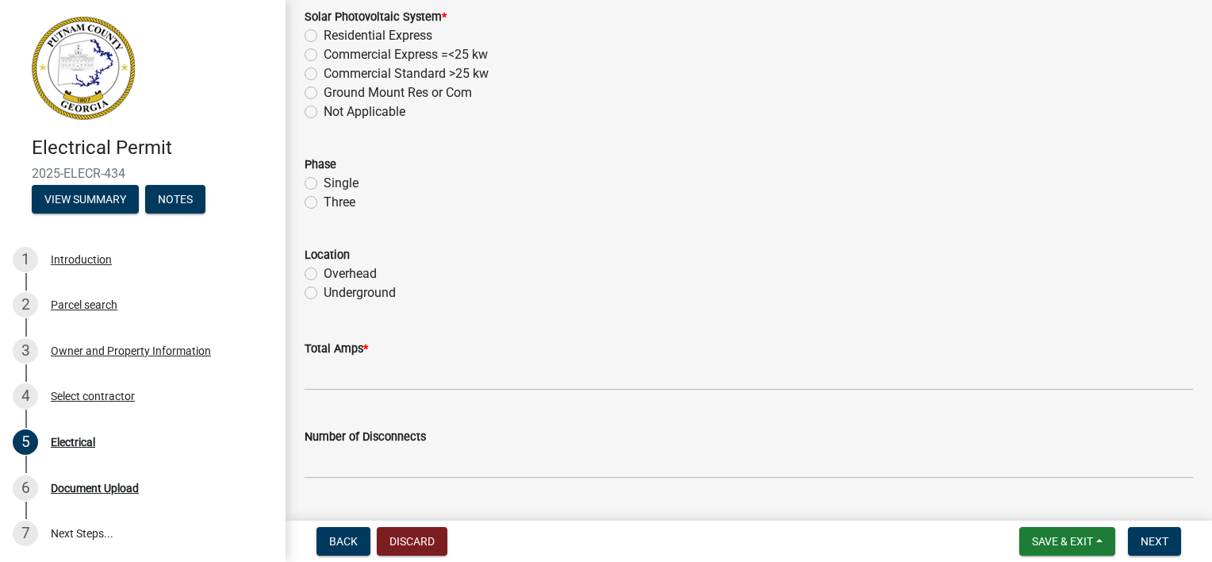
scroll to position [1348, 0]
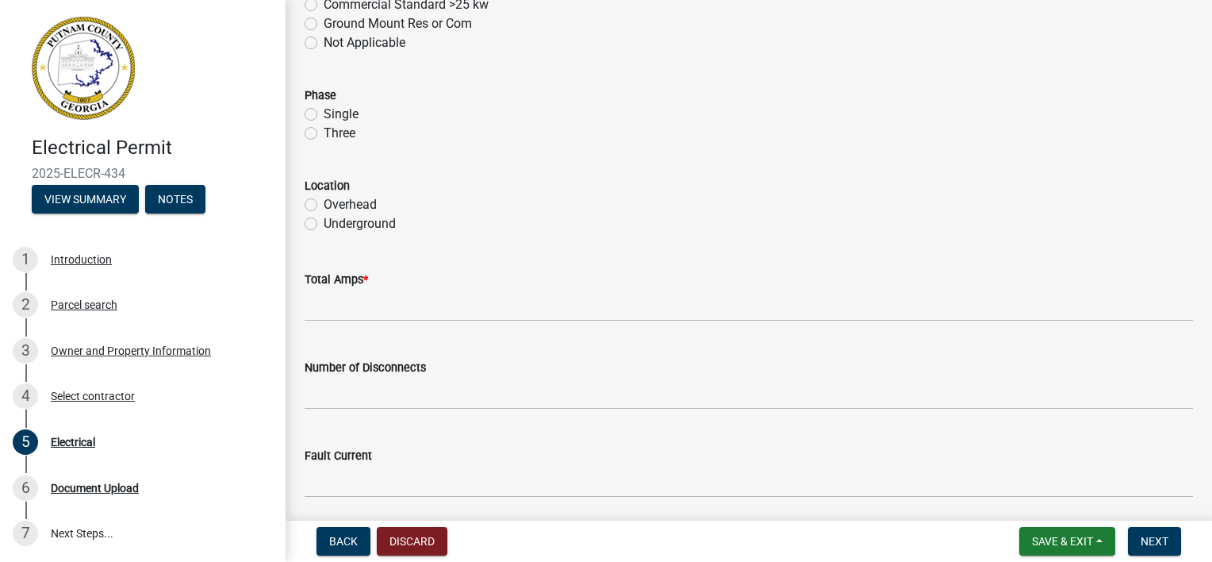
click at [324, 111] on label "Single" at bounding box center [341, 114] width 35 height 19
click at [324, 111] on input "Single" at bounding box center [329, 110] width 10 height 10
radio input "true"
click at [324, 204] on label "Overhead" at bounding box center [350, 204] width 53 height 19
click at [324, 204] on input "Overhead" at bounding box center [329, 200] width 10 height 10
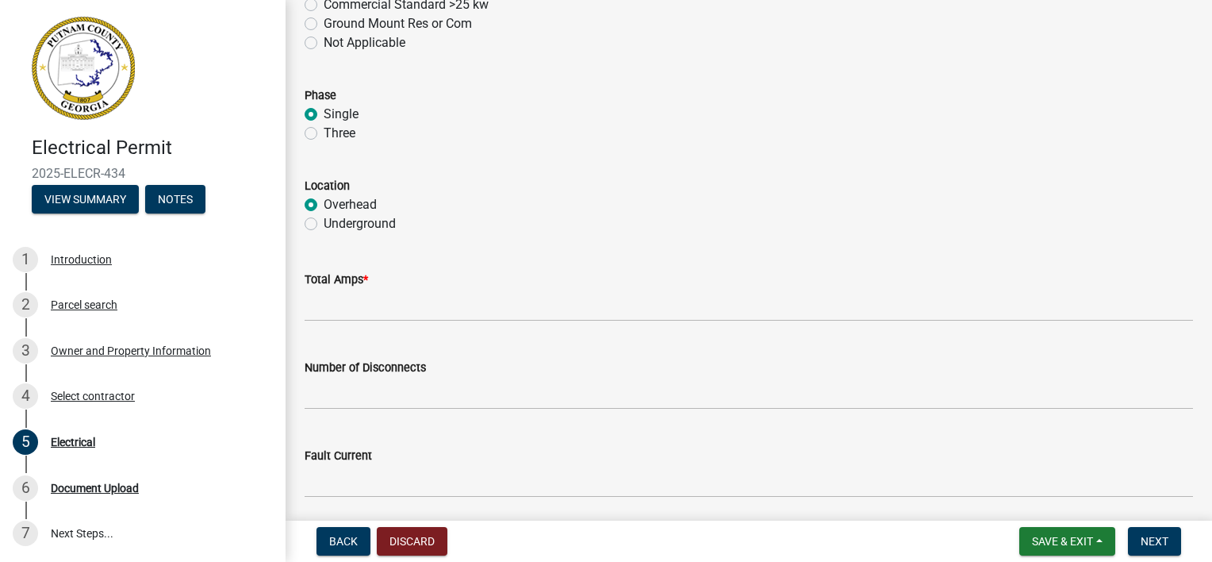
radio input "true"
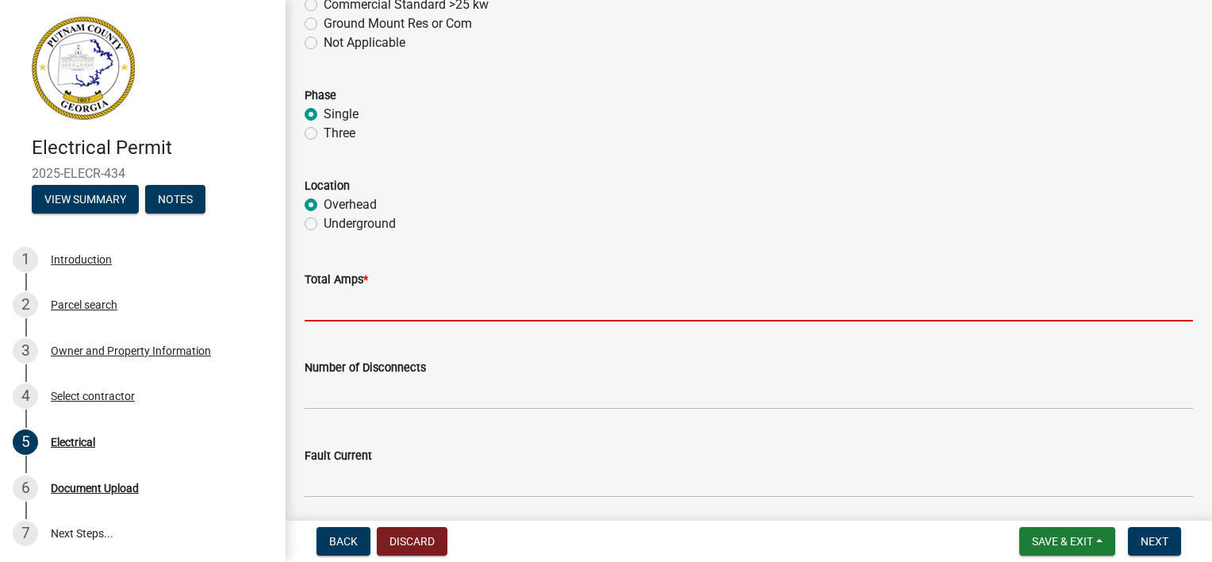
click at [565, 320] on input "text" at bounding box center [749, 305] width 888 height 33
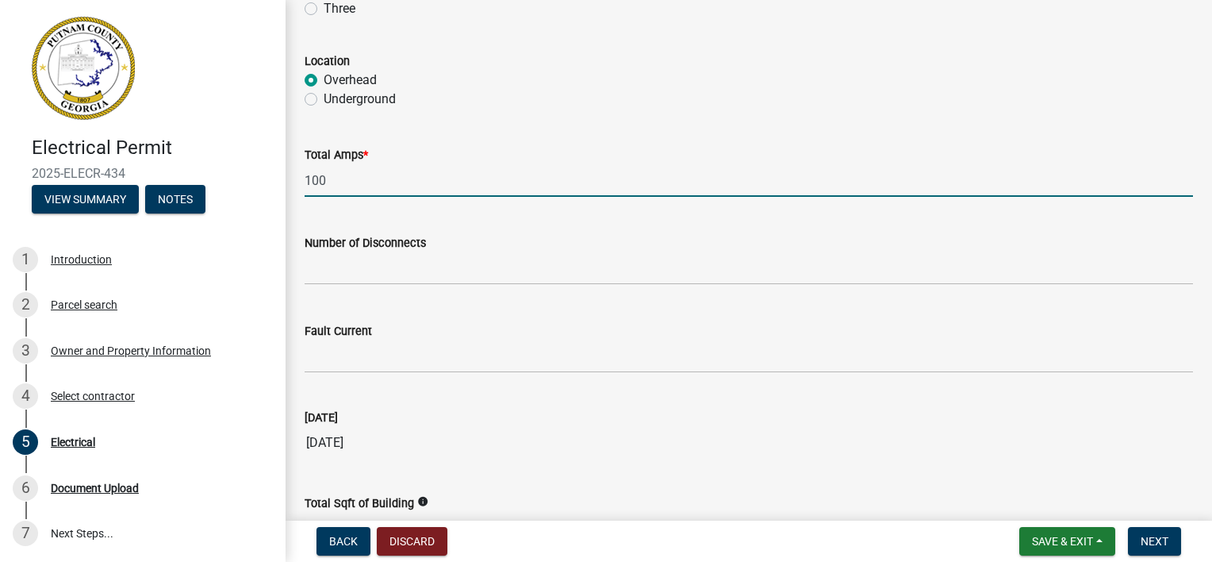
scroll to position [1507, 0]
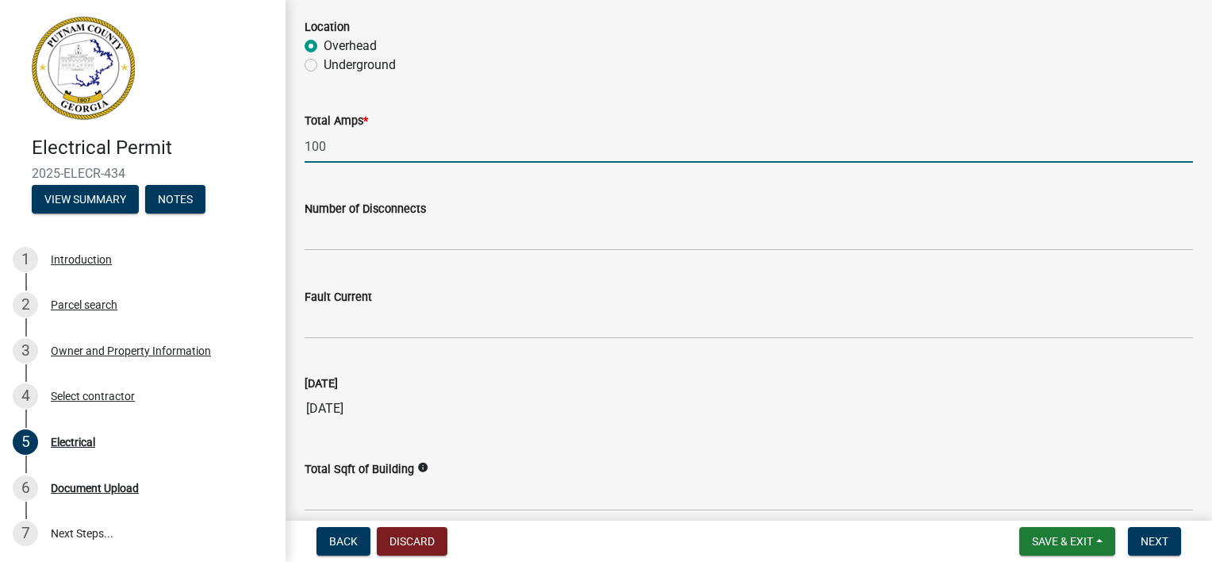
type input "100"
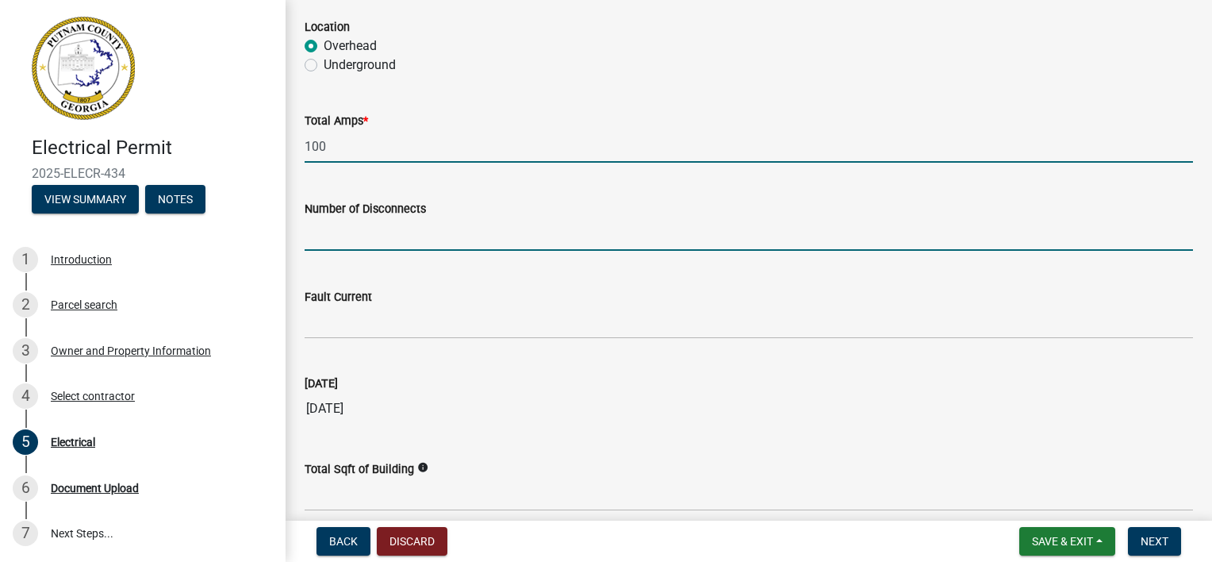
click at [440, 229] on input "text" at bounding box center [749, 234] width 888 height 33
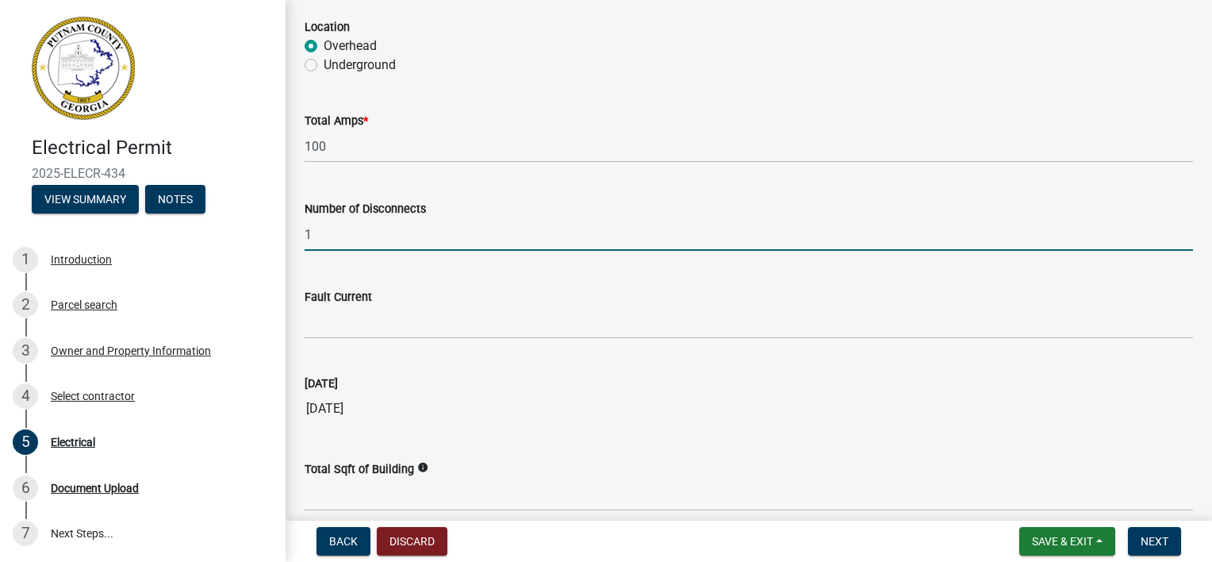
type input "1"
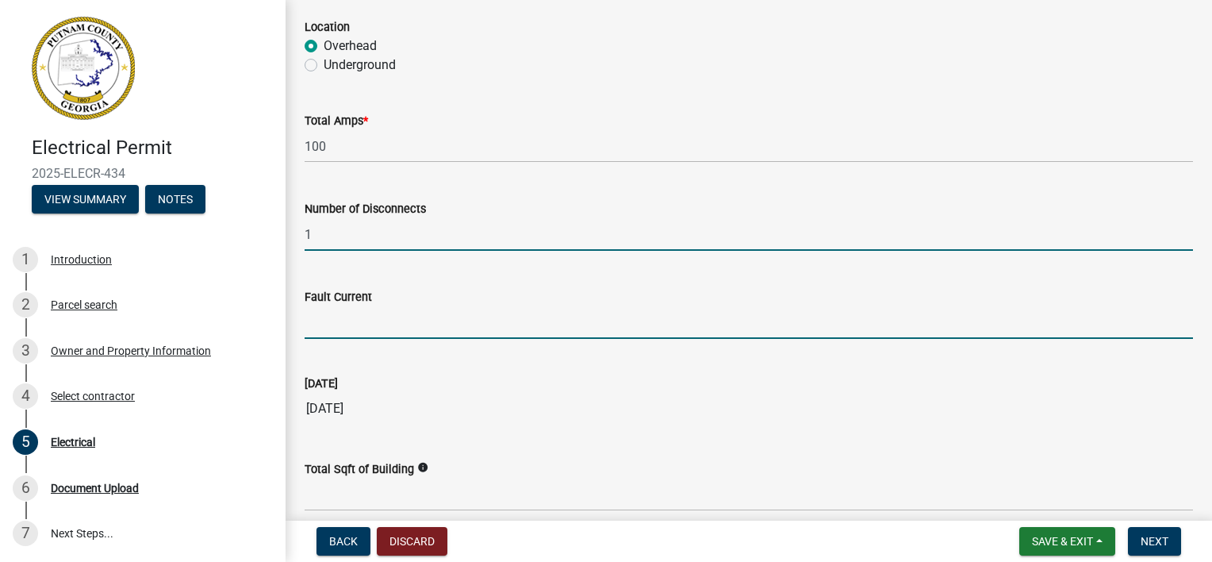
click at [433, 323] on input "Fault Current" at bounding box center [749, 322] width 888 height 33
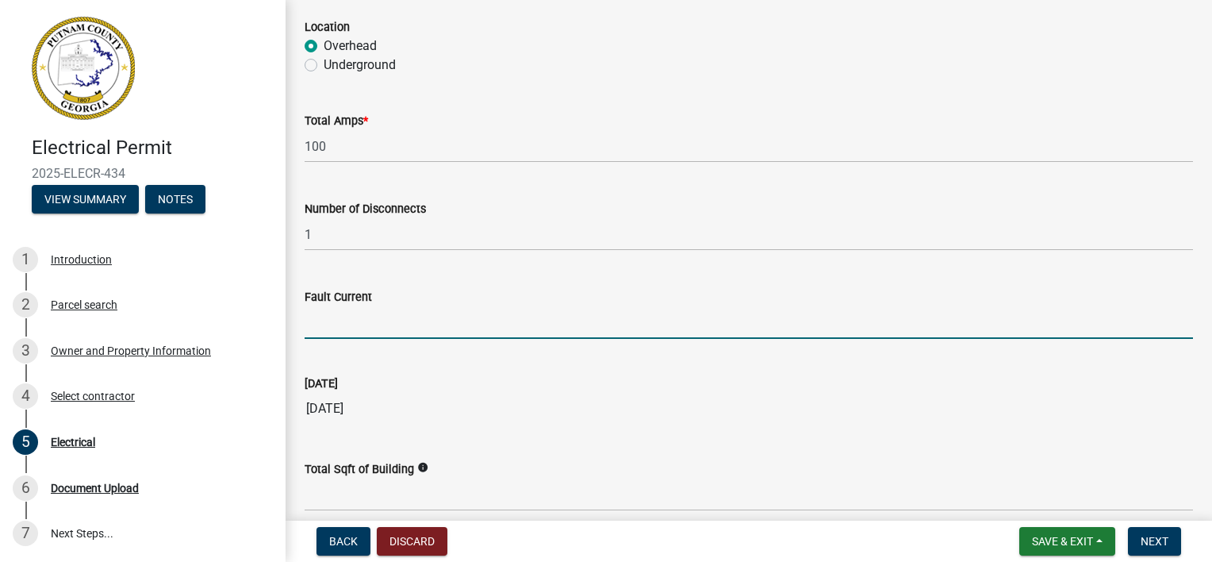
type input "200"
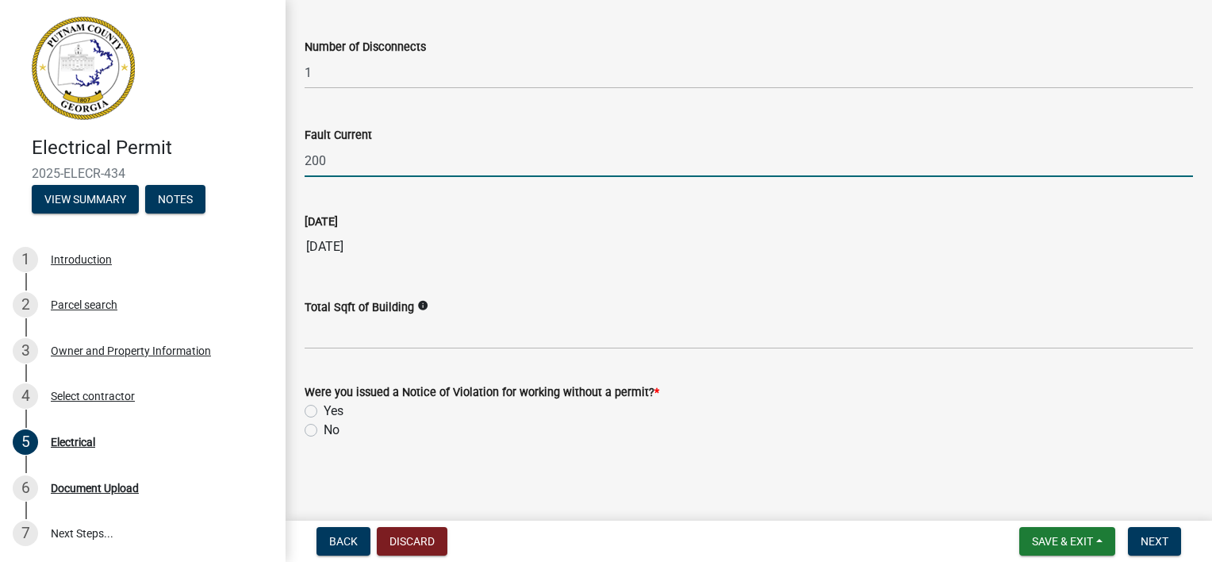
scroll to position [1670, 0]
click at [324, 425] on label "No" at bounding box center [332, 429] width 16 height 19
click at [324, 425] on input "No" at bounding box center [329, 425] width 10 height 10
radio input "true"
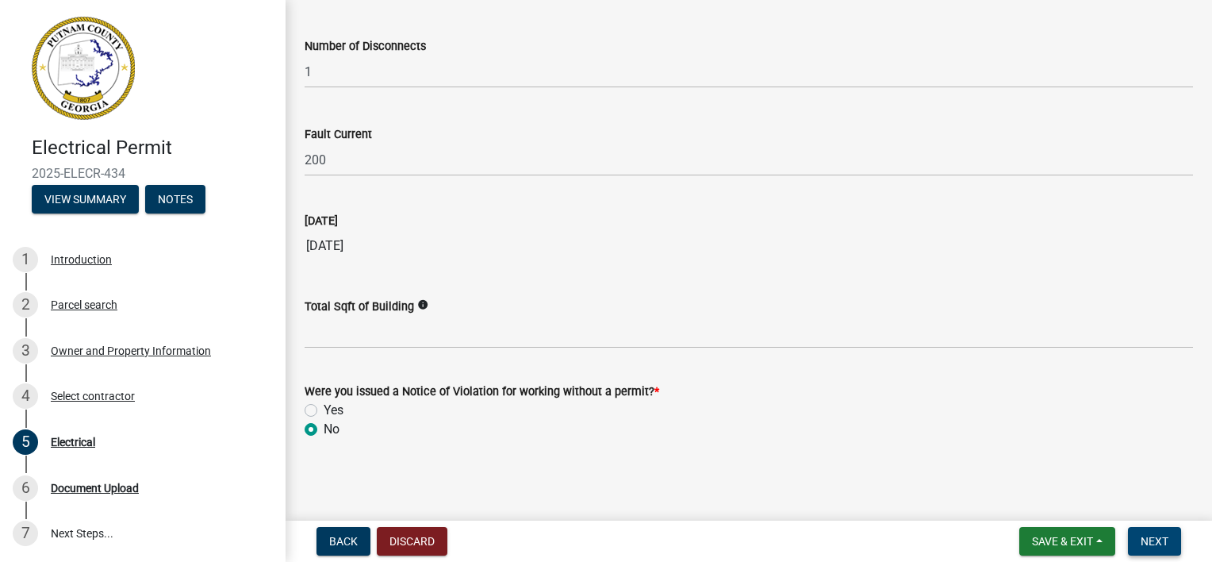
click at [1158, 539] on span "Next" at bounding box center [1155, 541] width 28 height 13
click at [1153, 535] on span "Next" at bounding box center [1155, 541] width 28 height 13
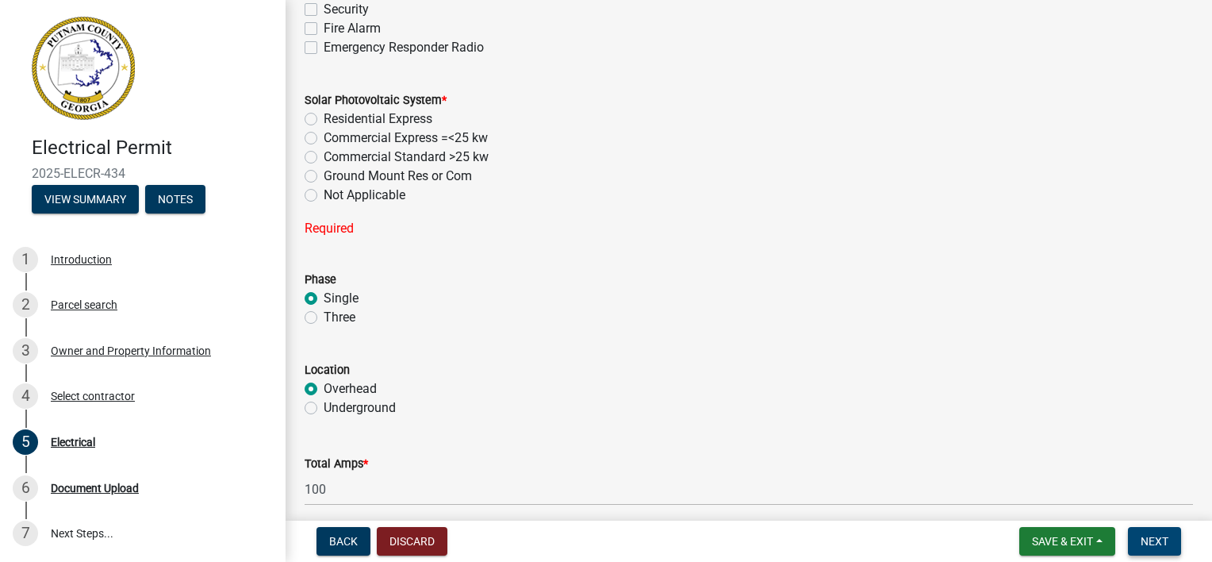
scroll to position [1146, 0]
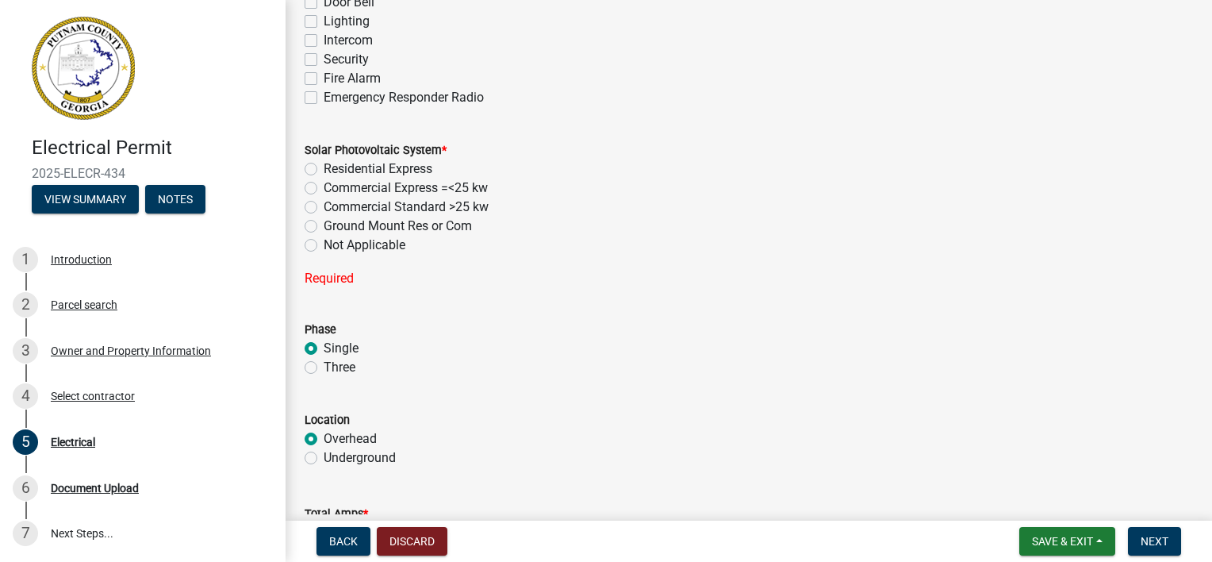
click at [324, 242] on label "Not Applicable" at bounding box center [365, 245] width 82 height 19
click at [324, 242] on input "Not Applicable" at bounding box center [329, 241] width 10 height 10
radio input "true"
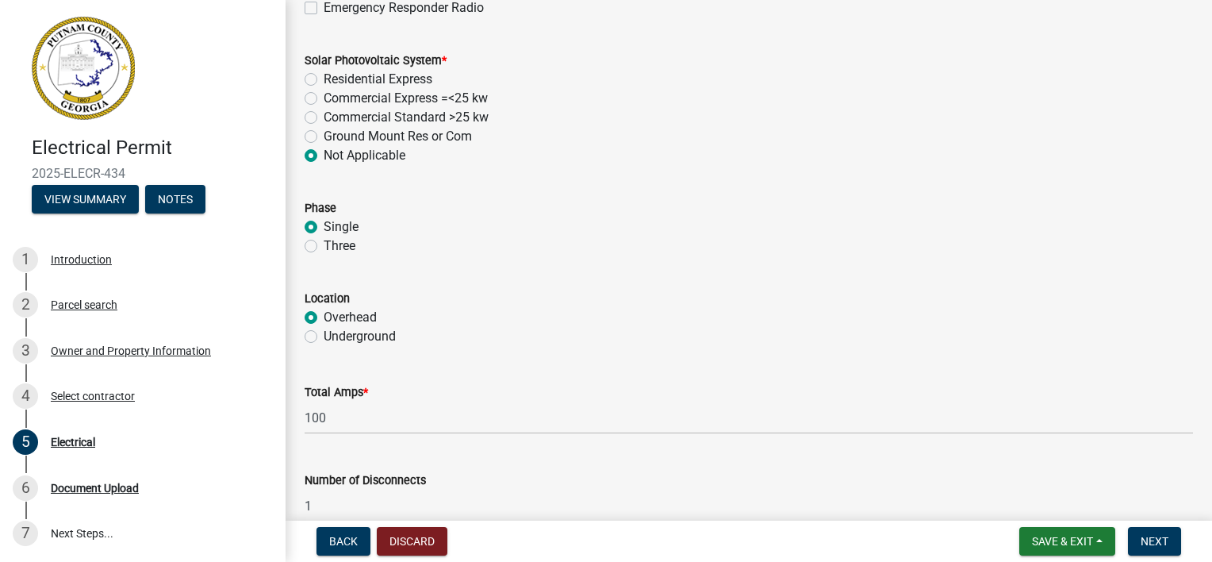
scroll to position [1305, 0]
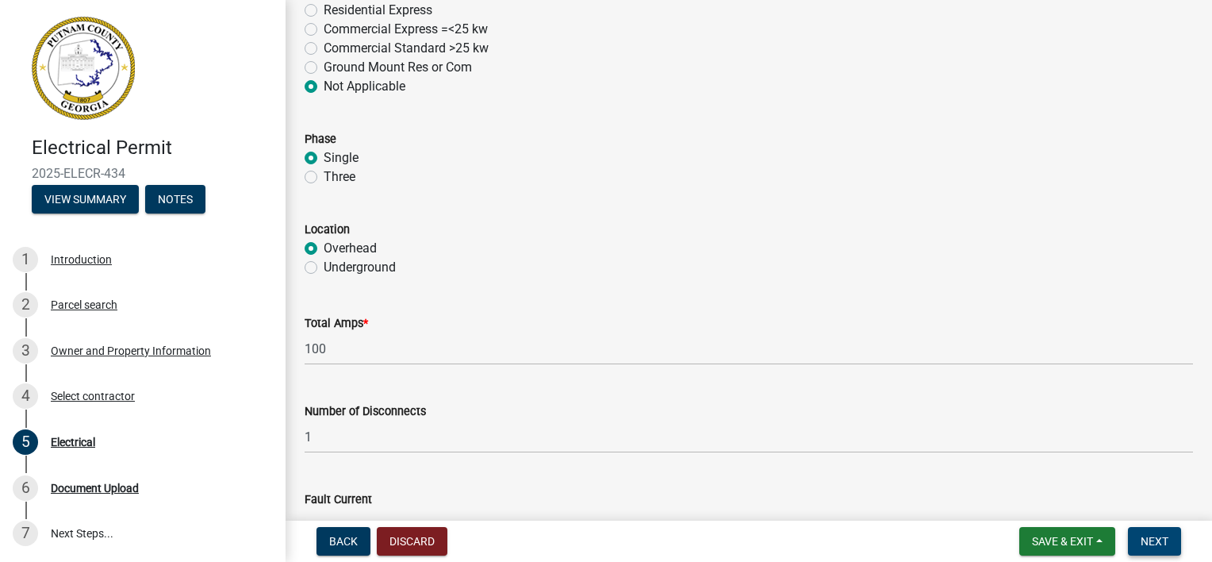
click at [1156, 531] on button "Next" at bounding box center [1154, 541] width 53 height 29
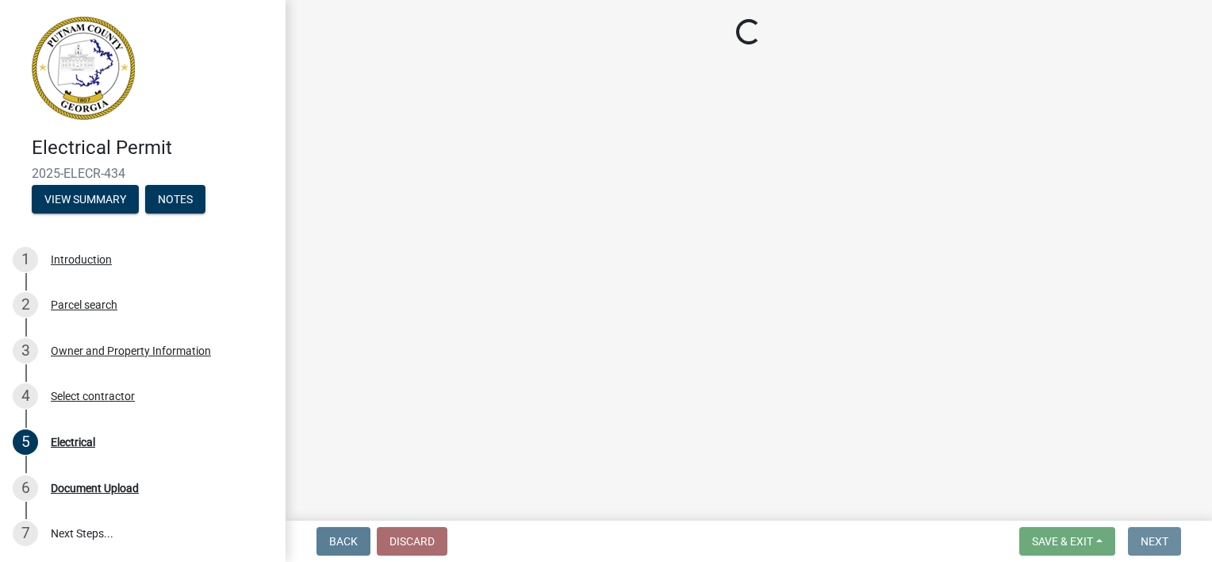
scroll to position [0, 0]
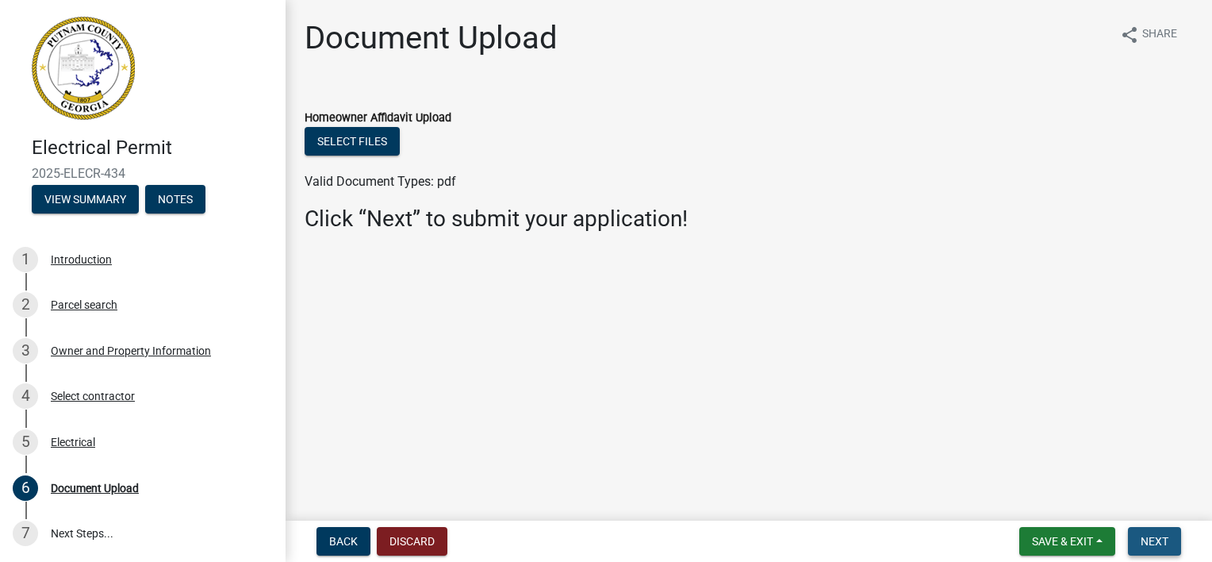
click at [1172, 536] on button "Next" at bounding box center [1154, 541] width 53 height 29
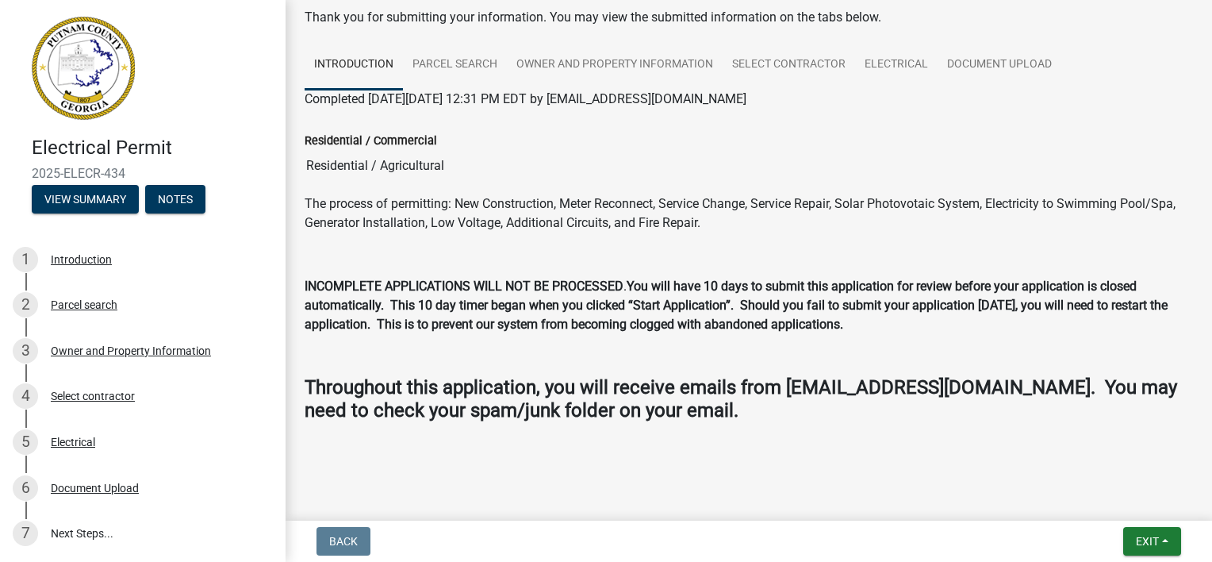
scroll to position [82, 0]
click at [1146, 538] on span "Exit" at bounding box center [1147, 541] width 23 height 13
click at [1111, 466] on button "Save" at bounding box center [1118, 462] width 127 height 38
click at [1146, 535] on span "Exit" at bounding box center [1147, 541] width 23 height 13
click at [1133, 501] on button "Save & Exit" at bounding box center [1118, 500] width 127 height 38
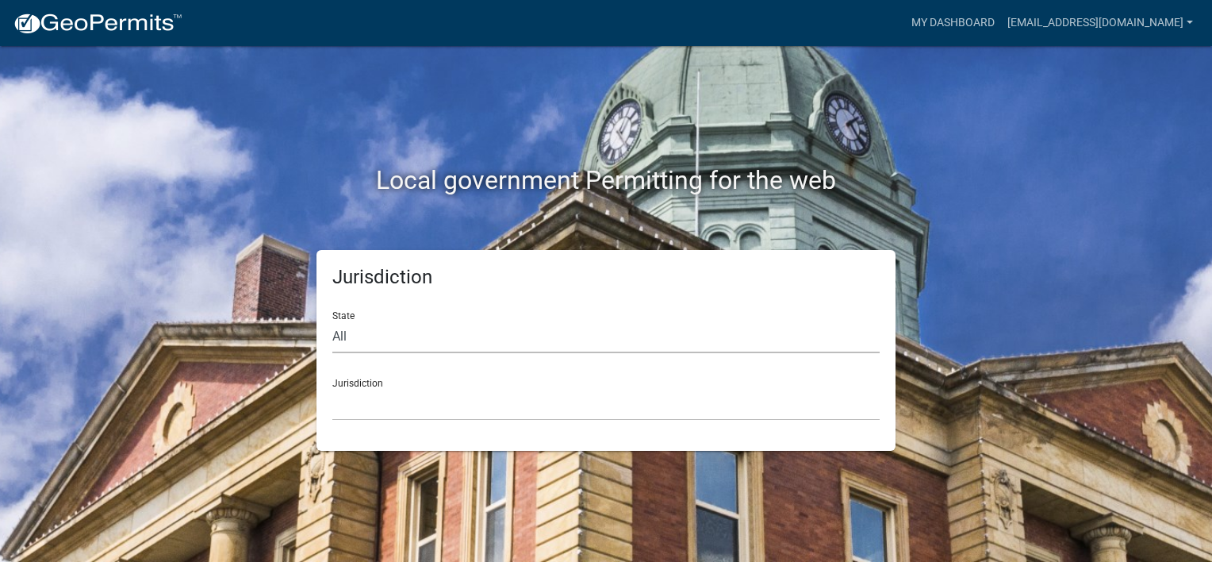
click at [430, 336] on select "All [US_STATE] [US_STATE] [US_STATE] [US_STATE] [US_STATE] [US_STATE] [US_STATE…" at bounding box center [605, 336] width 547 height 33
select select "[US_STATE]"
click at [332, 320] on select "All [US_STATE] [US_STATE] [US_STATE] [US_STATE] [US_STATE] [US_STATE] [US_STATE…" at bounding box center [605, 336] width 547 height 33
click at [375, 405] on select "City of [GEOGRAPHIC_DATA], [US_STATE] [GEOGRAPHIC_DATA], [US_STATE][PERSON_NAME…" at bounding box center [605, 404] width 547 height 33
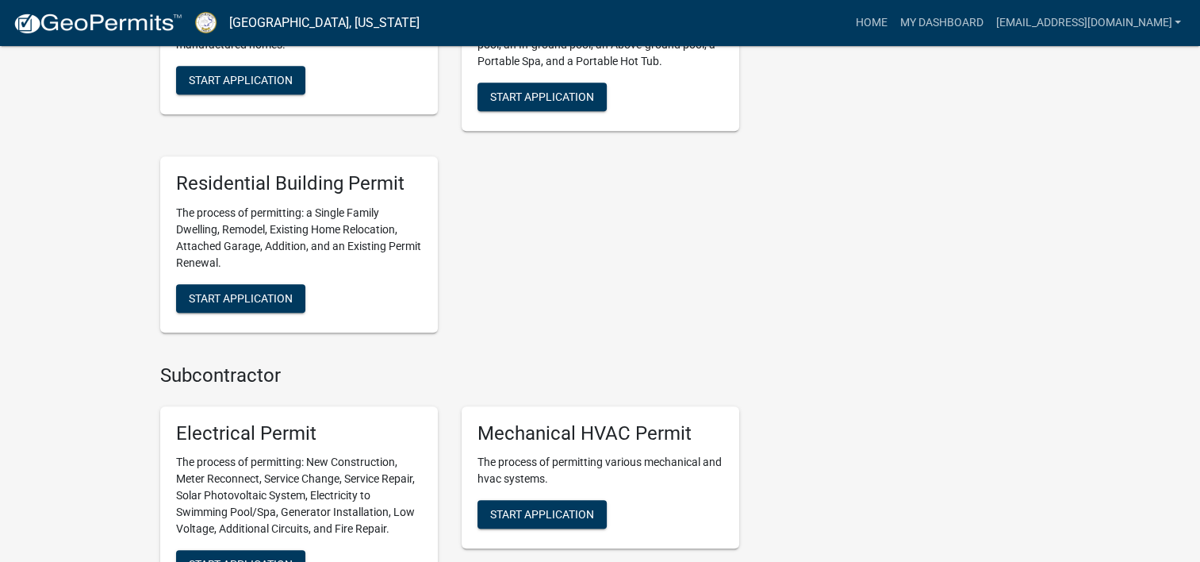
scroll to position [1111, 0]
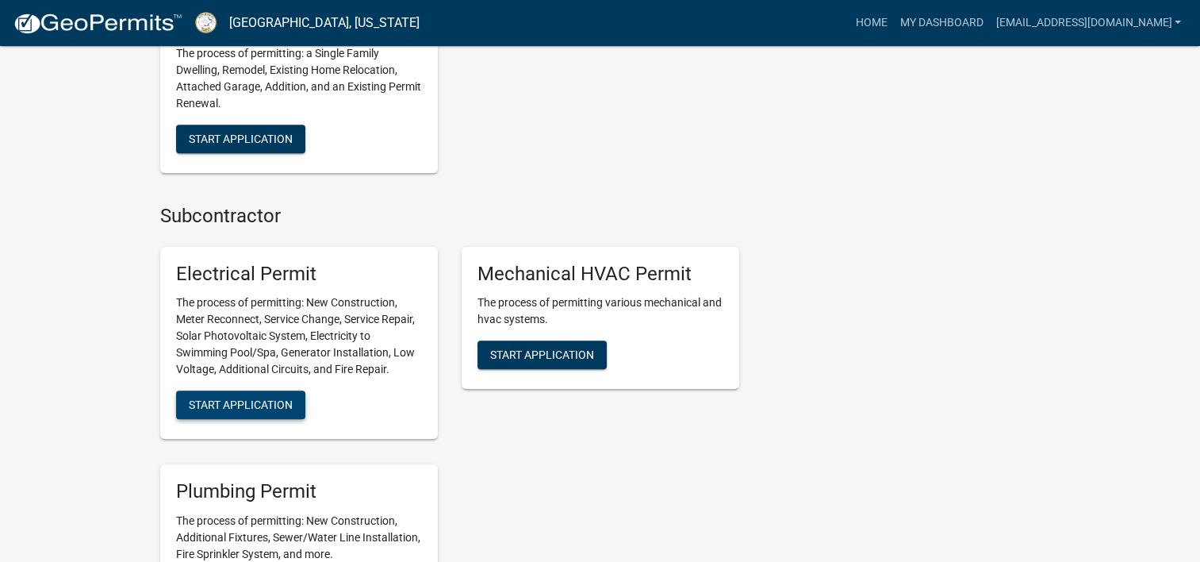
click at [257, 400] on span "Start Application" at bounding box center [241, 404] width 104 height 13
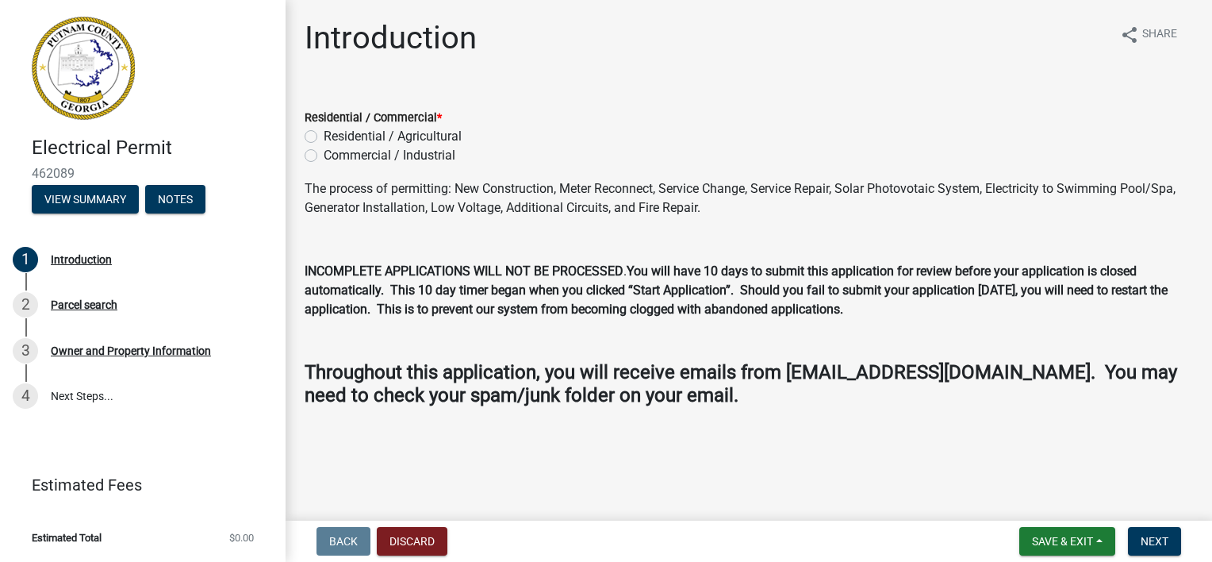
click at [324, 134] on label "Residential / Agricultural" at bounding box center [393, 136] width 138 height 19
click at [324, 134] on input "Residential / Agricultural" at bounding box center [329, 132] width 10 height 10
radio input "true"
click at [1147, 537] on span "Next" at bounding box center [1155, 541] width 28 height 13
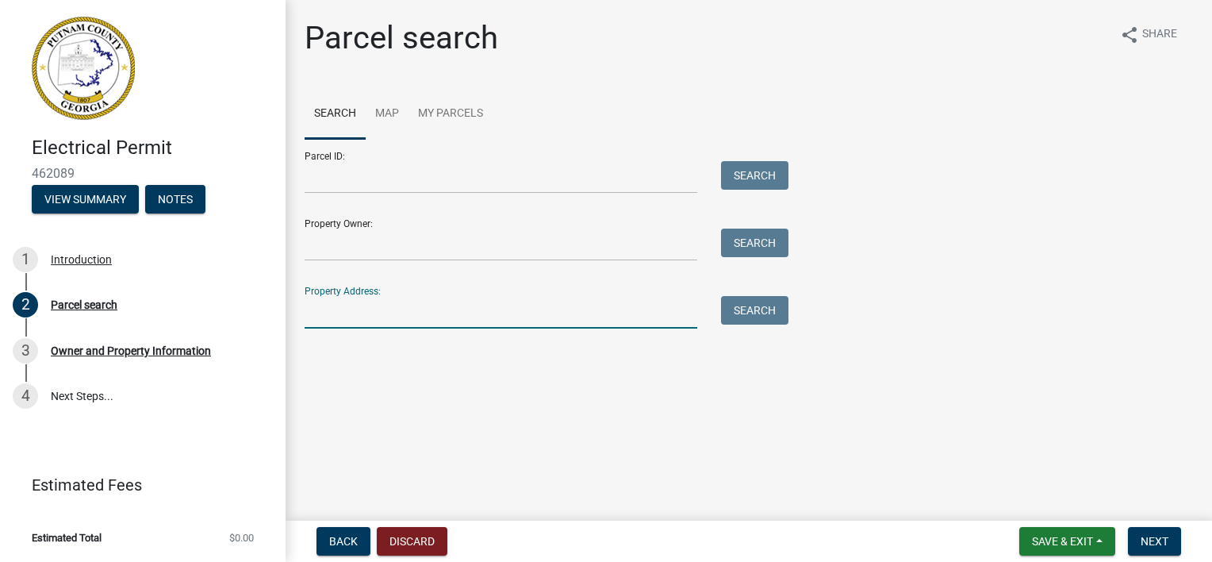
click at [451, 319] on input "Property Address:" at bounding box center [501, 312] width 393 height 33
type input "[STREET_ADDRESS]"
click at [761, 298] on button "Search" at bounding box center [754, 310] width 67 height 29
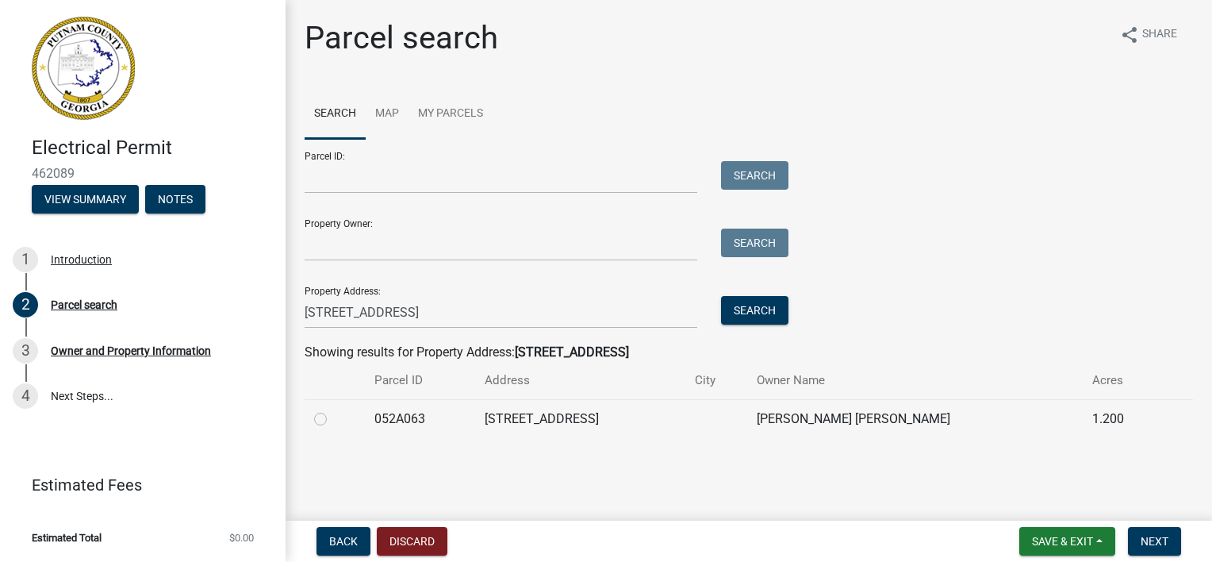
click at [333, 409] on label at bounding box center [333, 409] width 0 height 0
click at [333, 417] on input "radio" at bounding box center [338, 414] width 10 height 10
radio input "true"
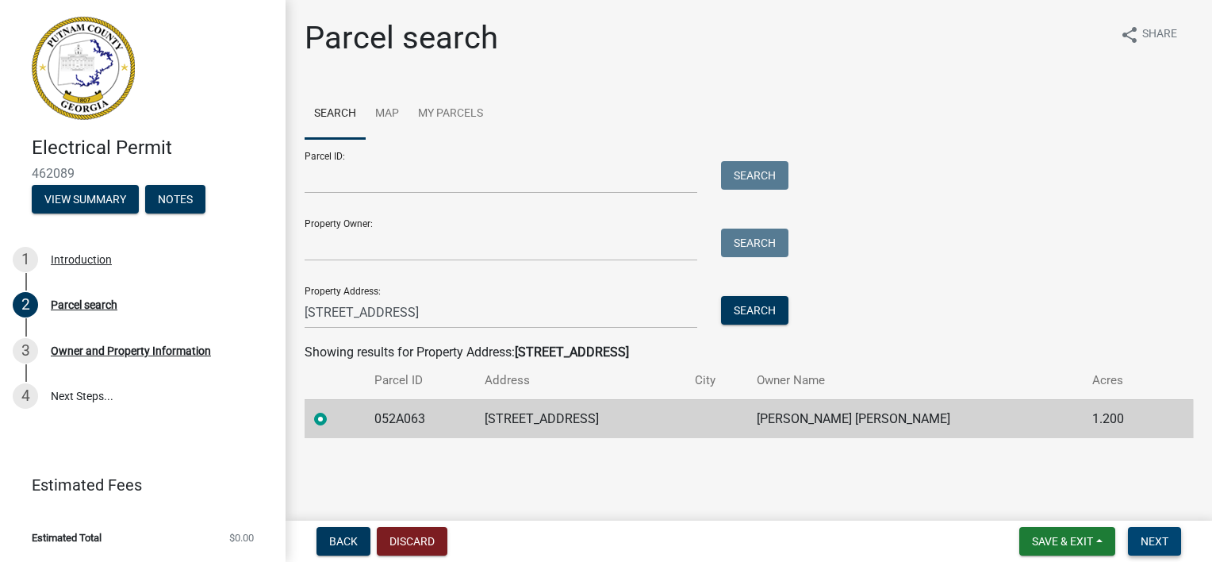
click at [1160, 540] on span "Next" at bounding box center [1155, 541] width 28 height 13
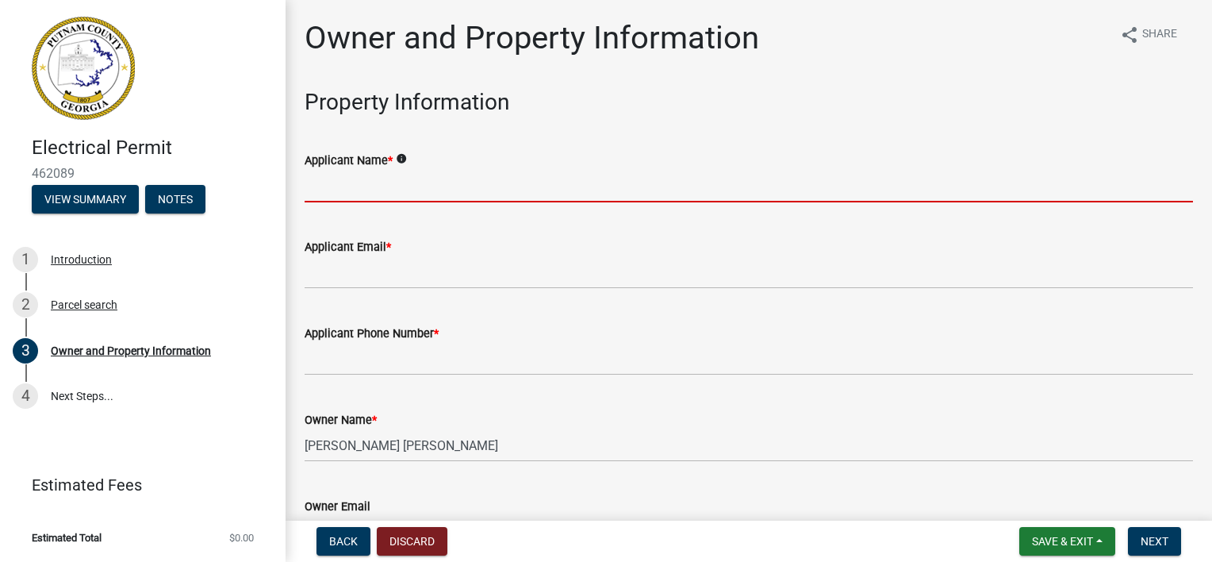
click at [400, 194] on input "Applicant Name *" at bounding box center [749, 186] width 888 height 33
type input "[PERSON_NAME] Electric"
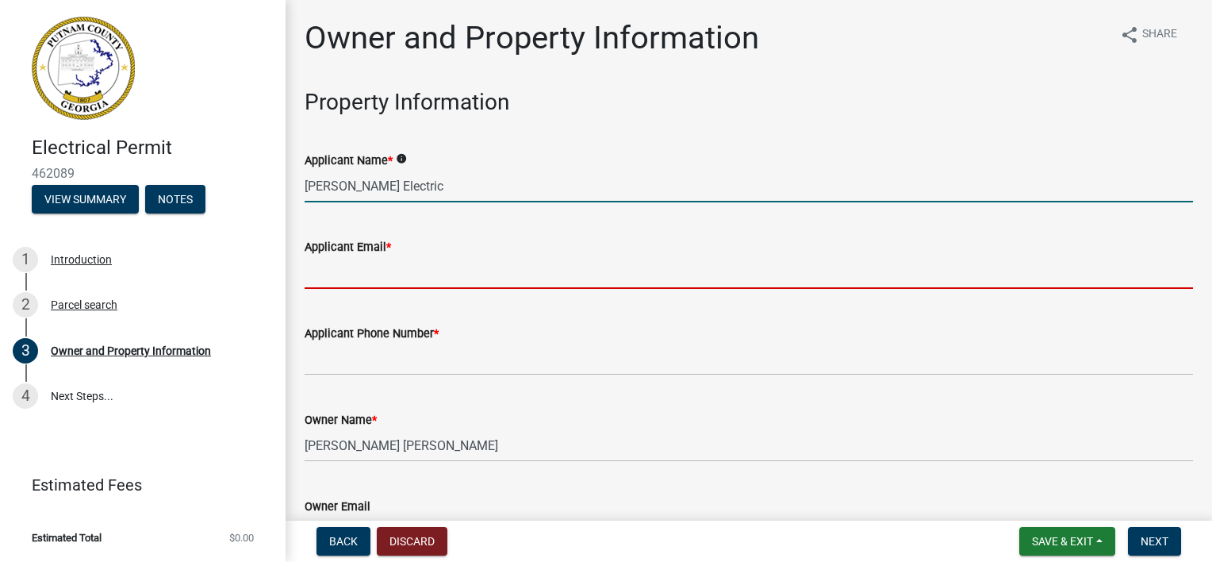
type input "[EMAIL_ADDRESS][DOMAIN_NAME]"
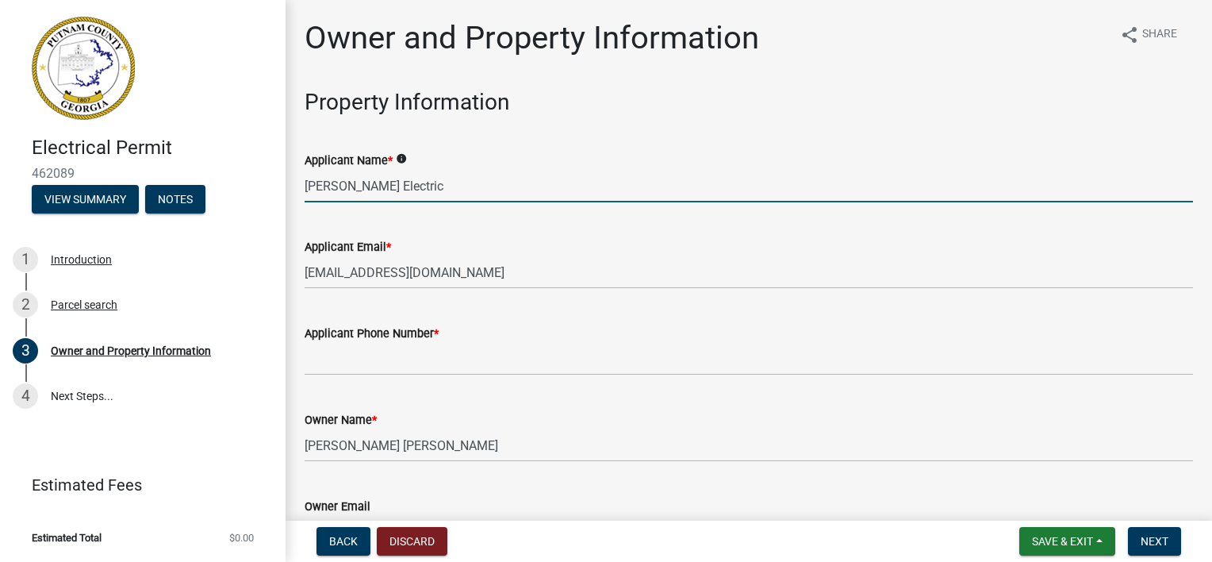
type input "7064739868"
type input "Eatonton"
type input "[STREET_ADDRESS]"
type input "Eatonton"
type input "GA"
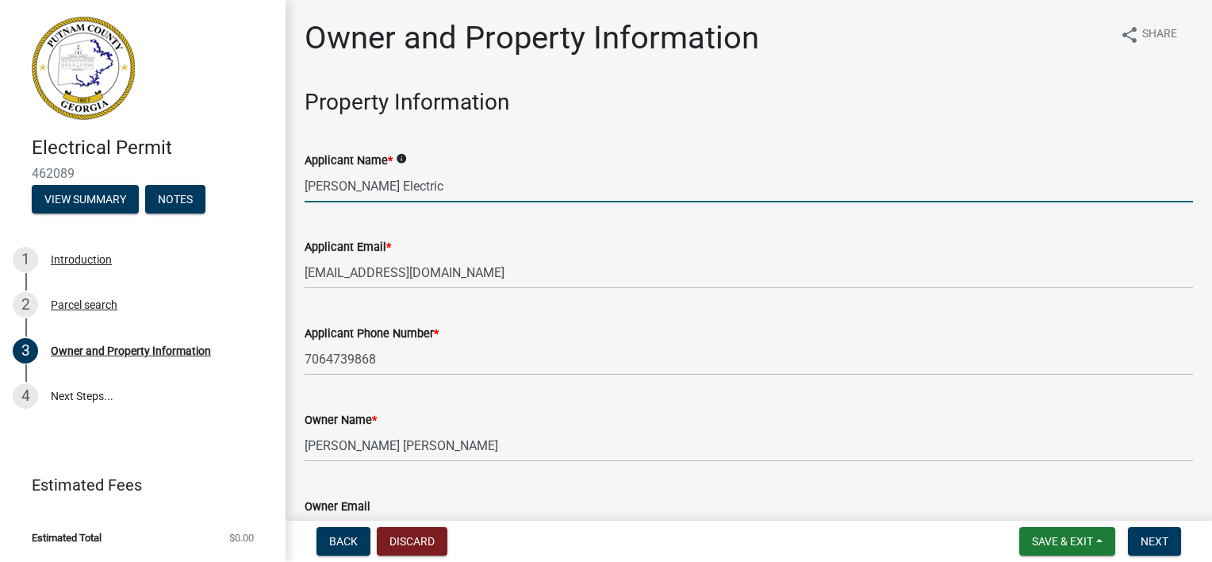
type input "31024"
type input "[PERSON_NAME]"
type input "7064739868"
type input "[STREET_ADDRESS]"
type input "Eatonton"
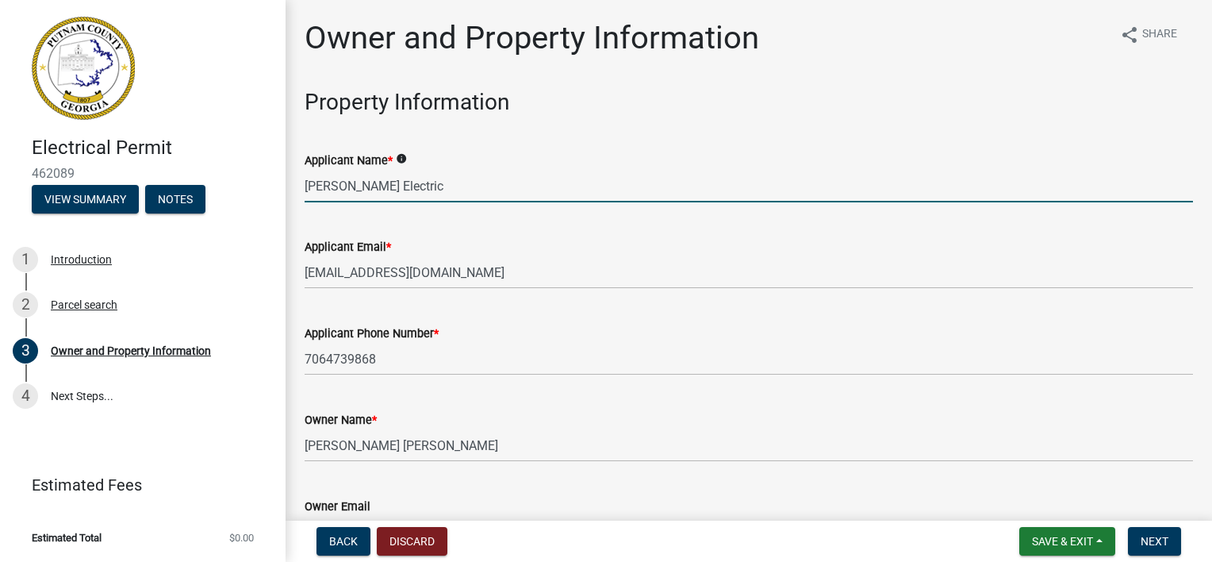
type input "Ga"
type input "31024"
type input "[EMAIL_ADDRESS][DOMAIN_NAME]"
type input "ER000802"
type input "[DATE]"
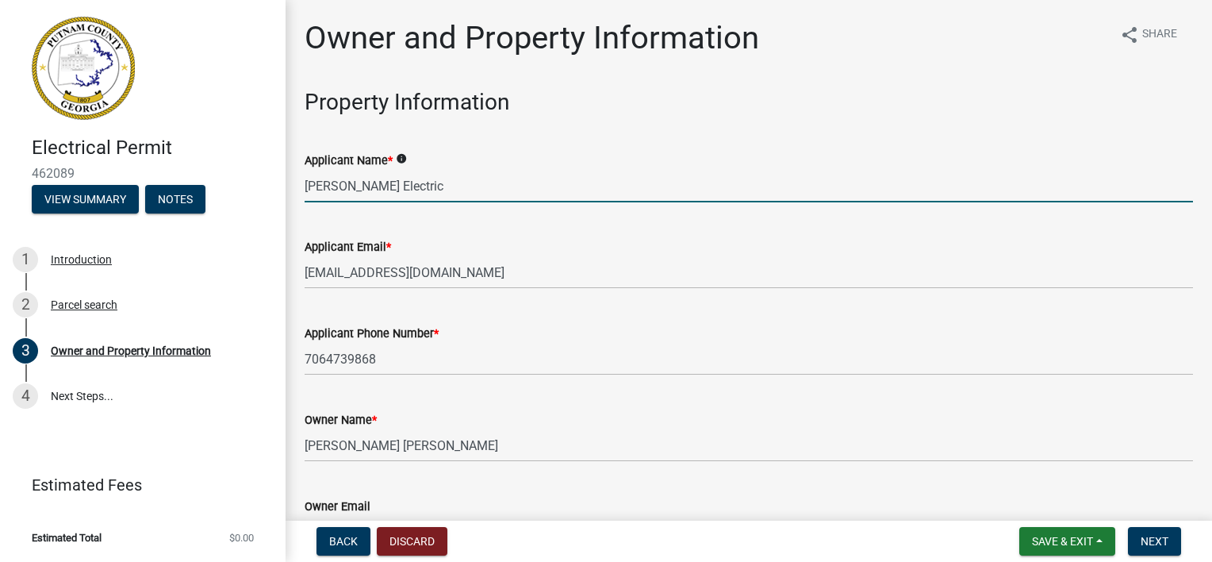
type input "20205blr-10"
type input "[DATE]"
type input "[PERSON_NAME]"
type input "7064739868"
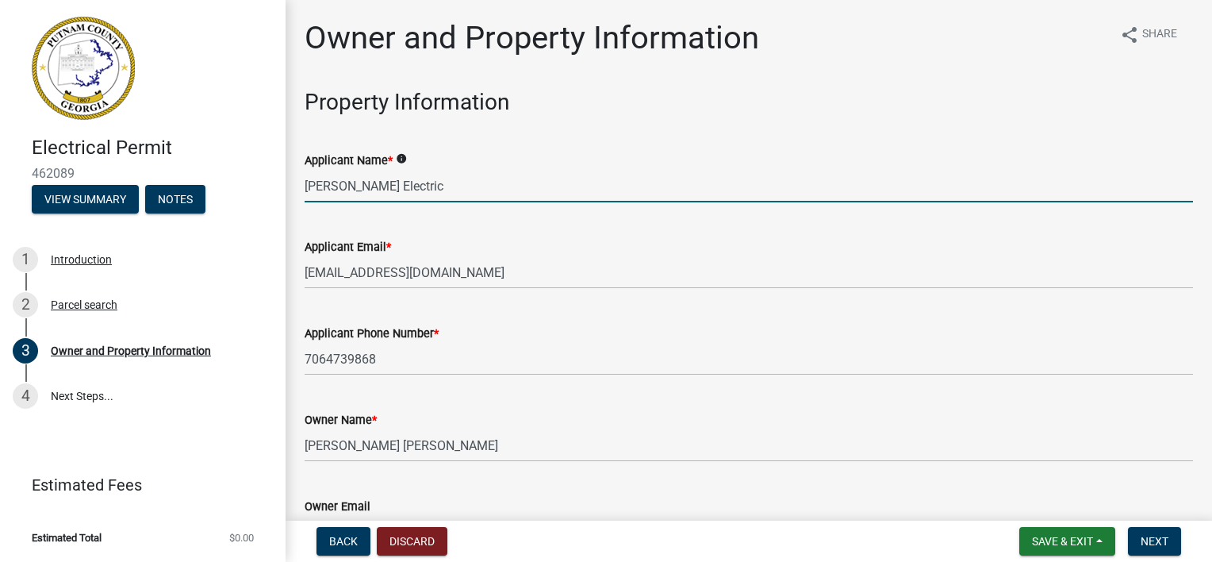
select select "8"
select select "2025"
select select "8"
select select "2025"
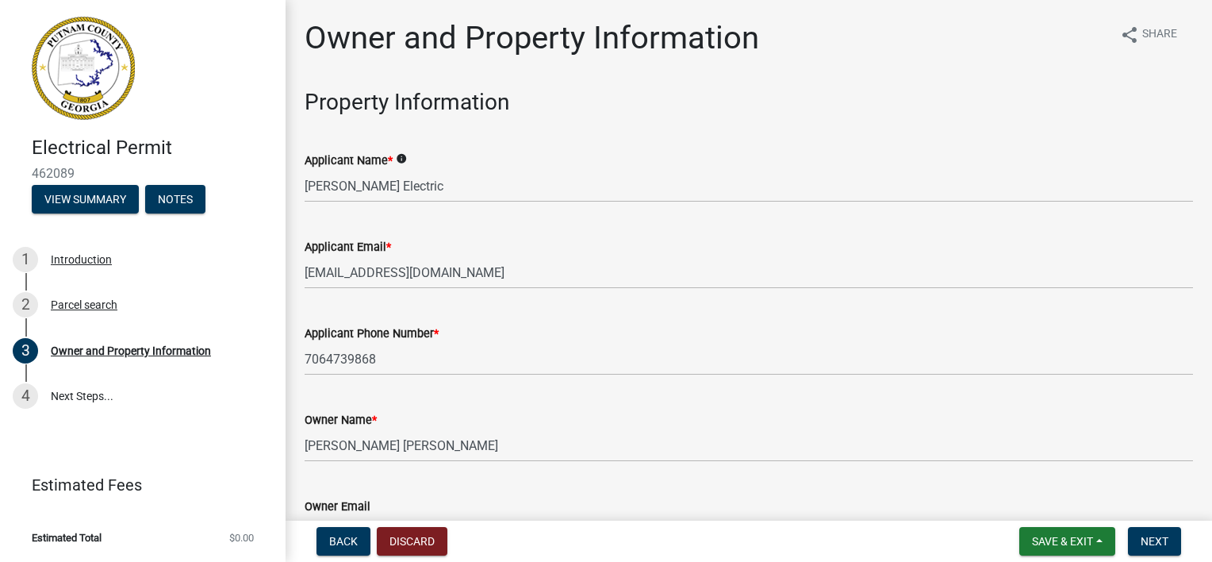
scroll to position [1976, 0]
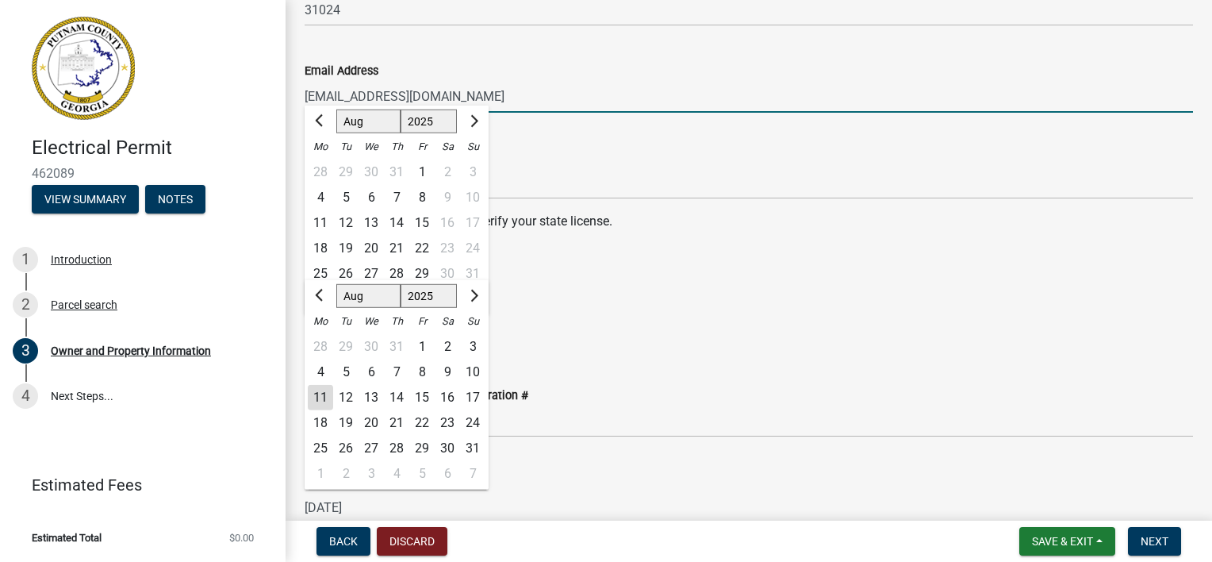
click at [477, 93] on input "[EMAIL_ADDRESS][DOMAIN_NAME]" at bounding box center [749, 96] width 888 height 33
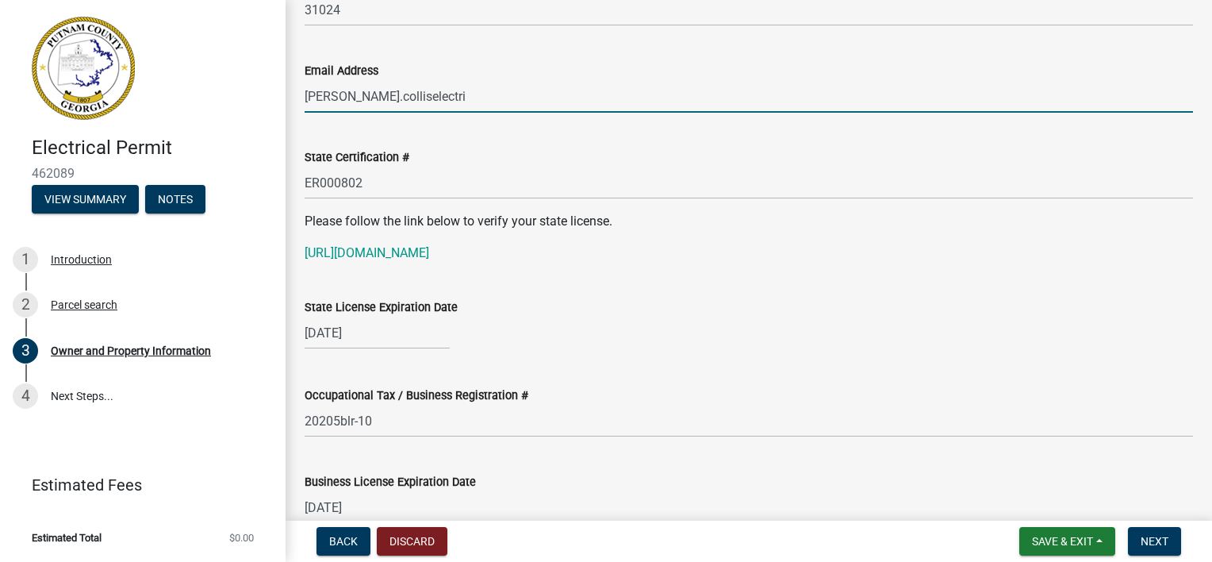
type input "[EMAIL_ADDRESS][DOMAIN_NAME]"
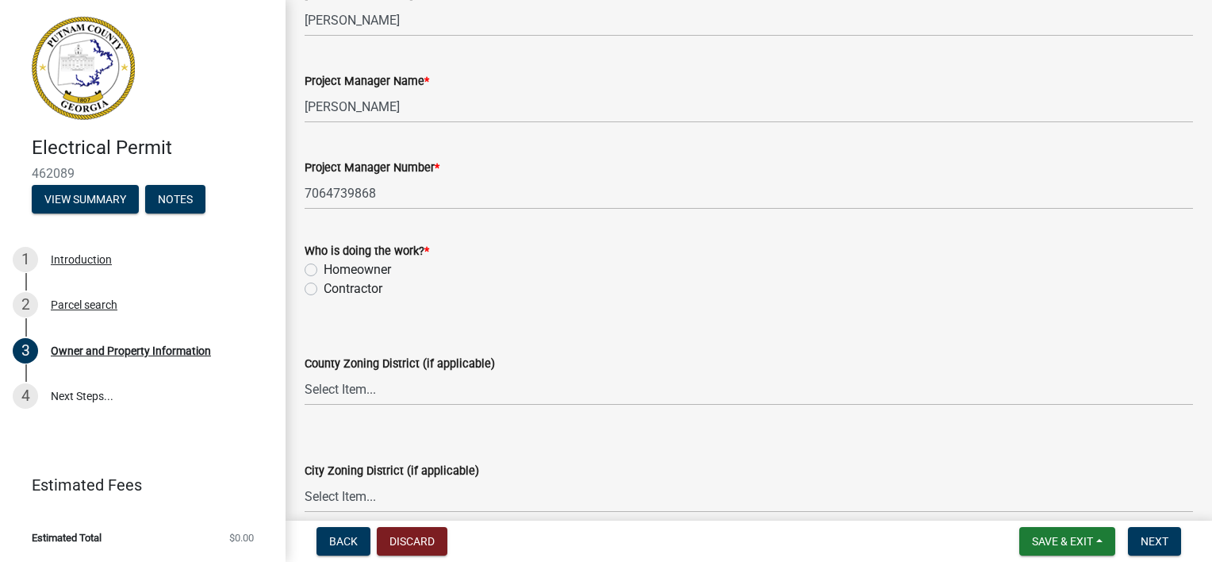
scroll to position [2610, 0]
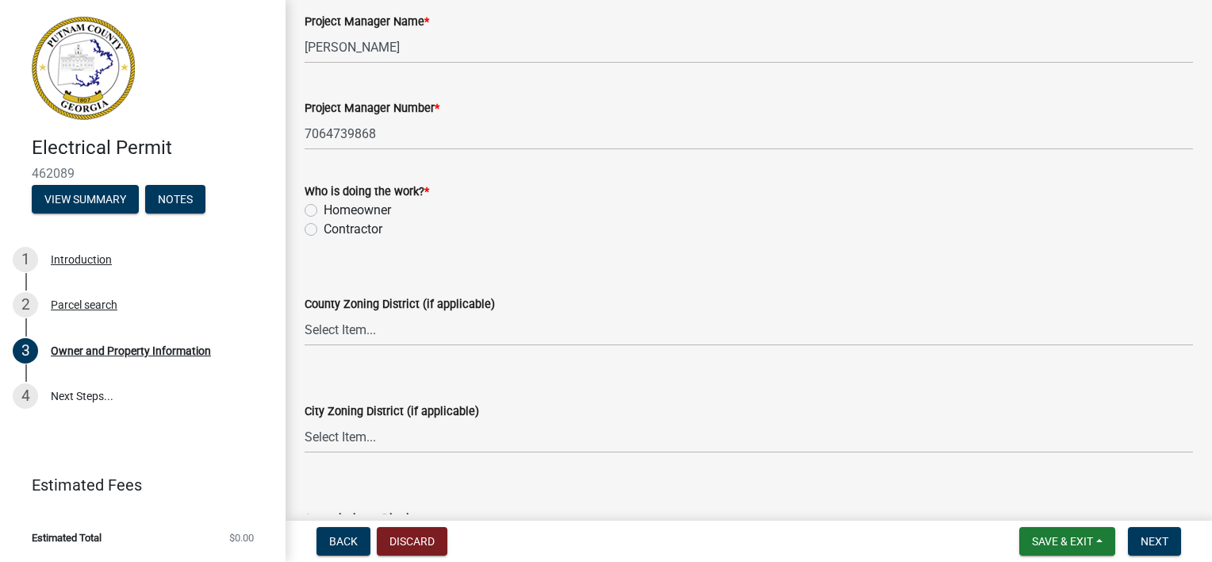
click at [324, 228] on label "Contractor" at bounding box center [353, 229] width 59 height 19
click at [324, 228] on input "Contractor" at bounding box center [329, 225] width 10 height 10
radio input "true"
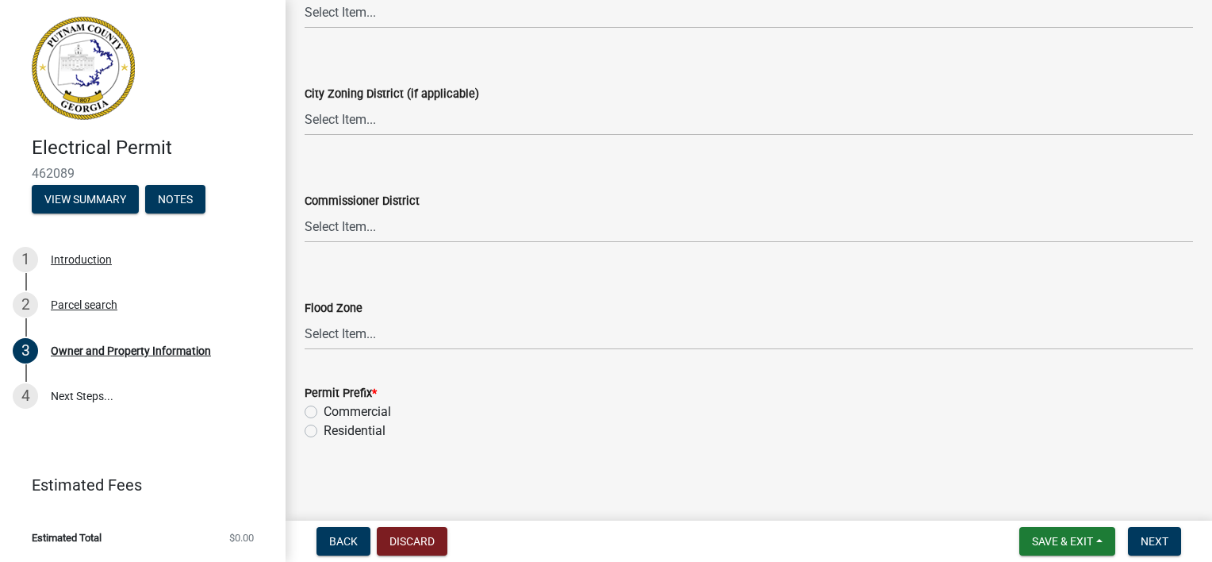
scroll to position [2930, 0]
click at [324, 424] on label "Residential" at bounding box center [355, 428] width 62 height 19
click at [324, 424] on input "Residential" at bounding box center [329, 424] width 10 height 10
radio input "true"
click at [1155, 537] on span "Next" at bounding box center [1155, 541] width 28 height 13
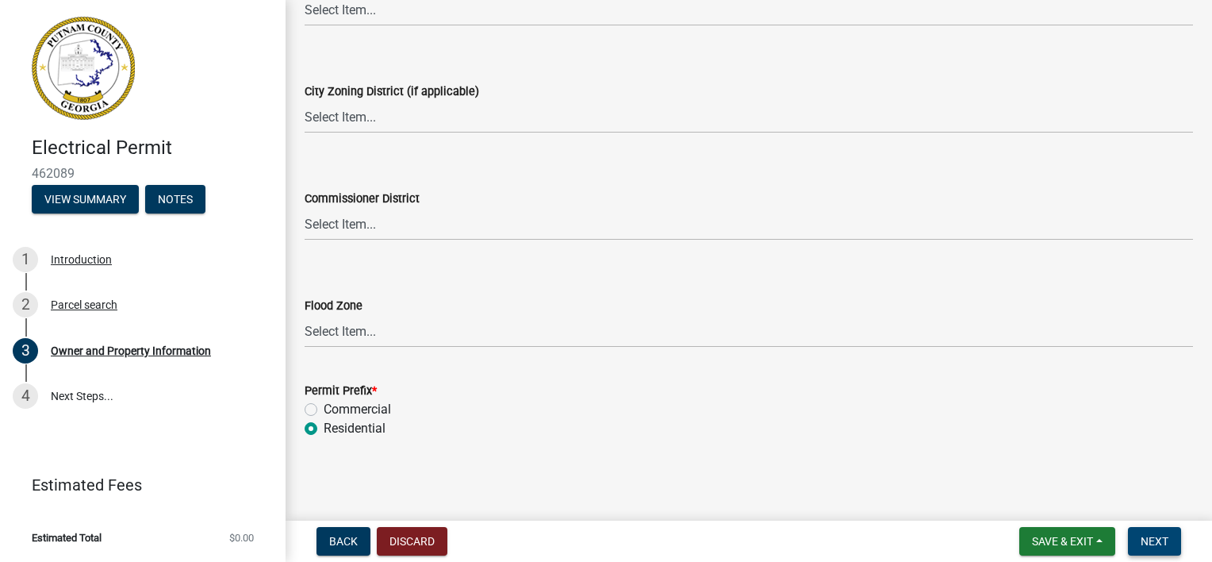
scroll to position [0, 0]
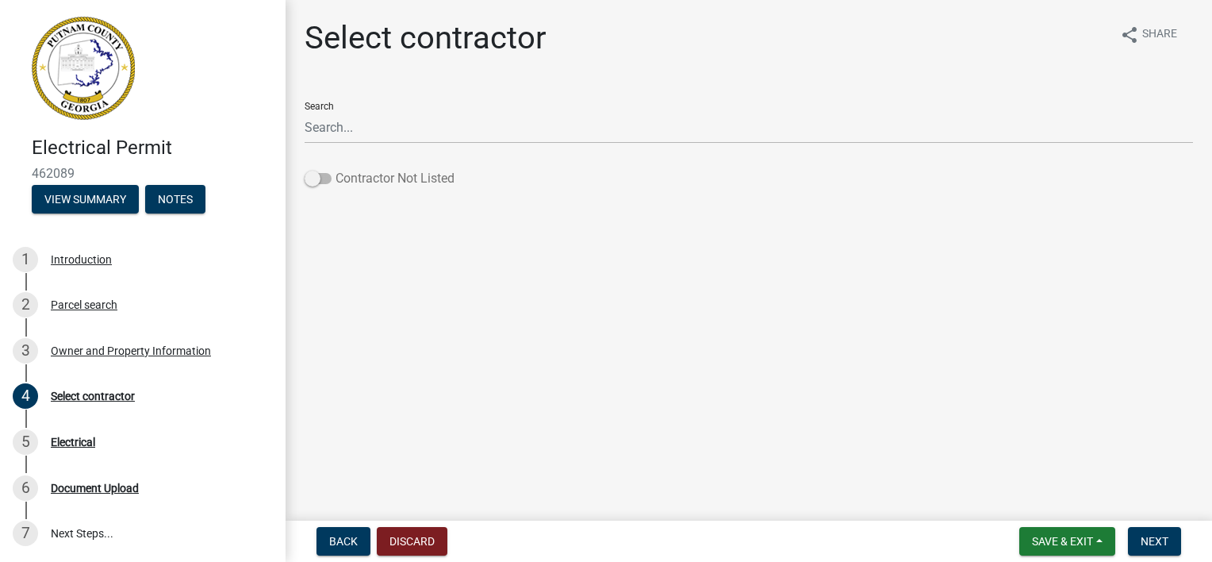
click at [320, 176] on span at bounding box center [318, 178] width 27 height 11
click at [336, 169] on input "Contractor Not Listed" at bounding box center [336, 169] width 0 height 0
click at [1157, 540] on span "Next" at bounding box center [1155, 541] width 28 height 13
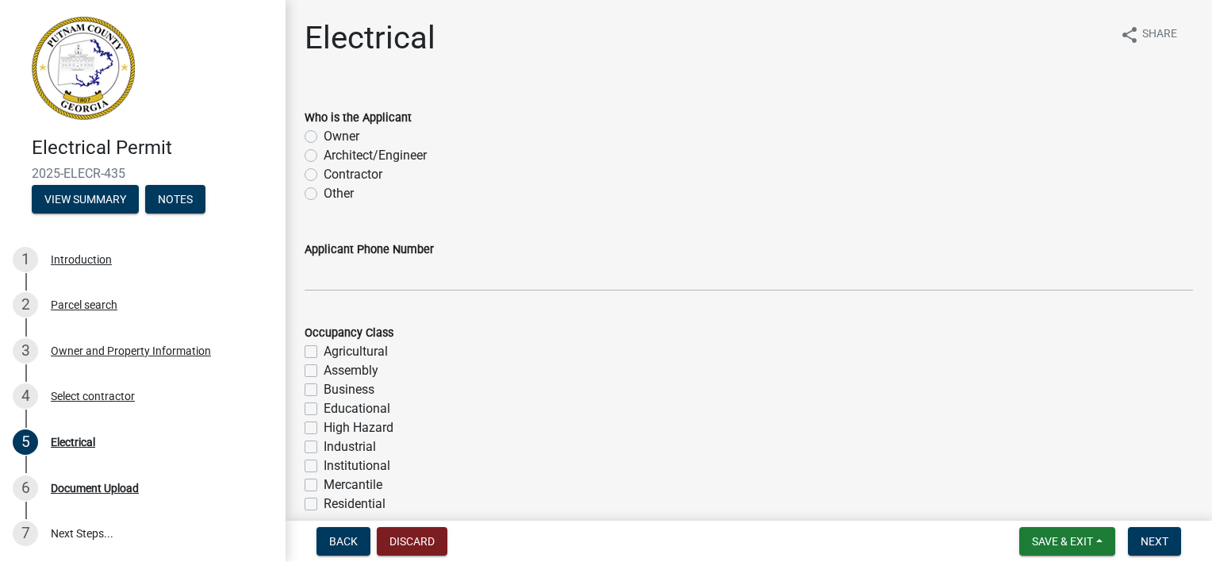
click at [324, 175] on label "Contractor" at bounding box center [353, 174] width 59 height 19
click at [324, 175] on input "Contractor" at bounding box center [329, 170] width 10 height 10
radio input "true"
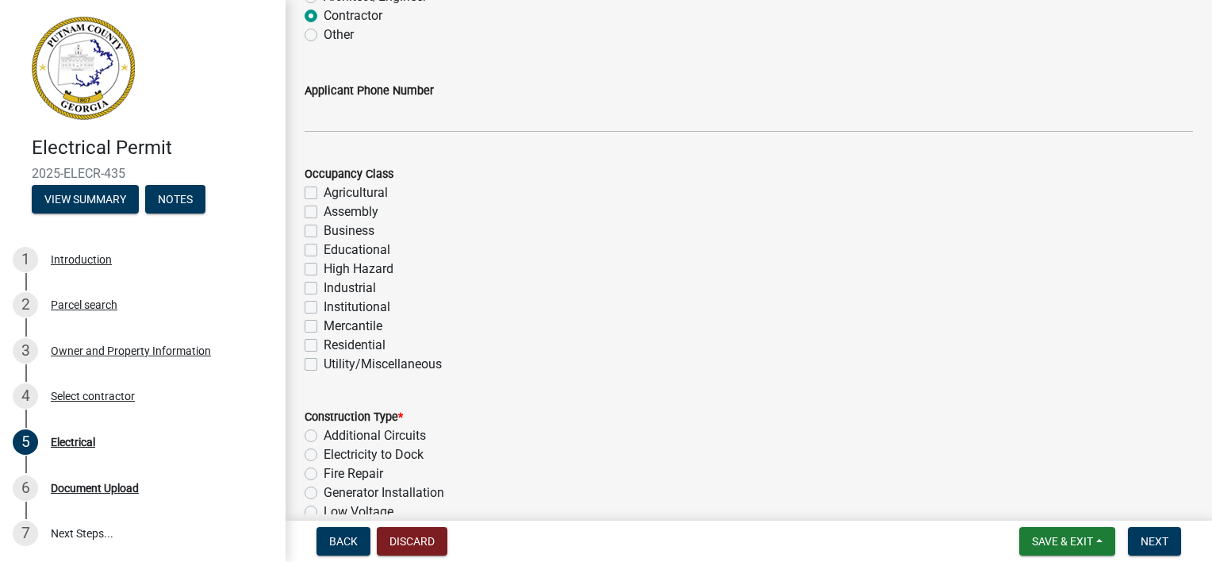
click at [324, 339] on label "Residential" at bounding box center [355, 345] width 62 height 19
click at [324, 339] on input "Residential" at bounding box center [329, 341] width 10 height 10
checkbox input "true"
checkbox input "false"
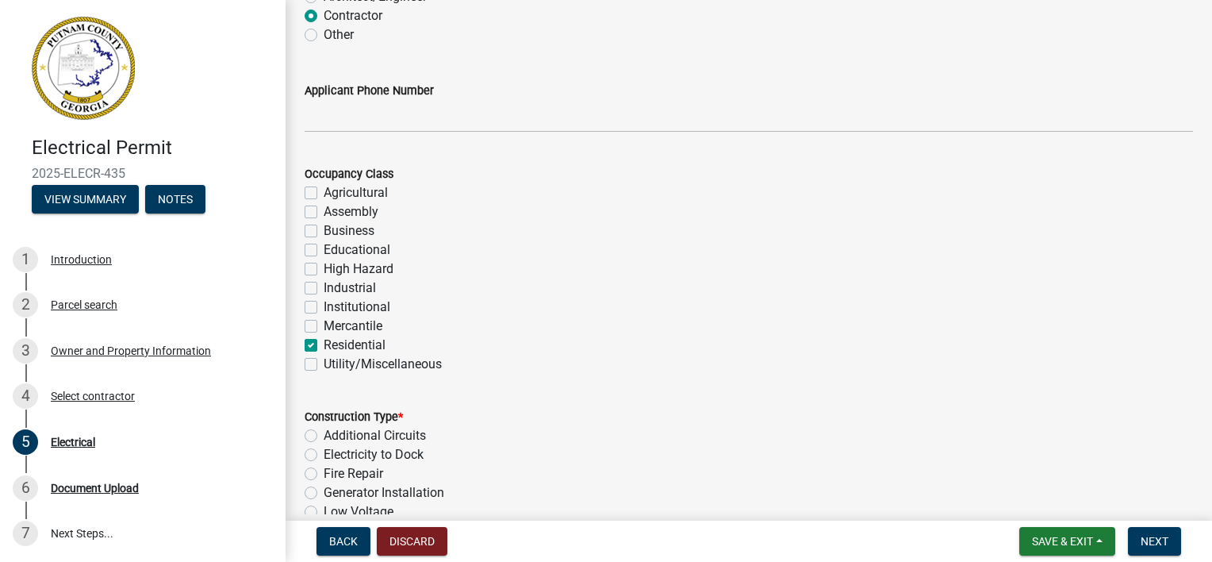
checkbox input "false"
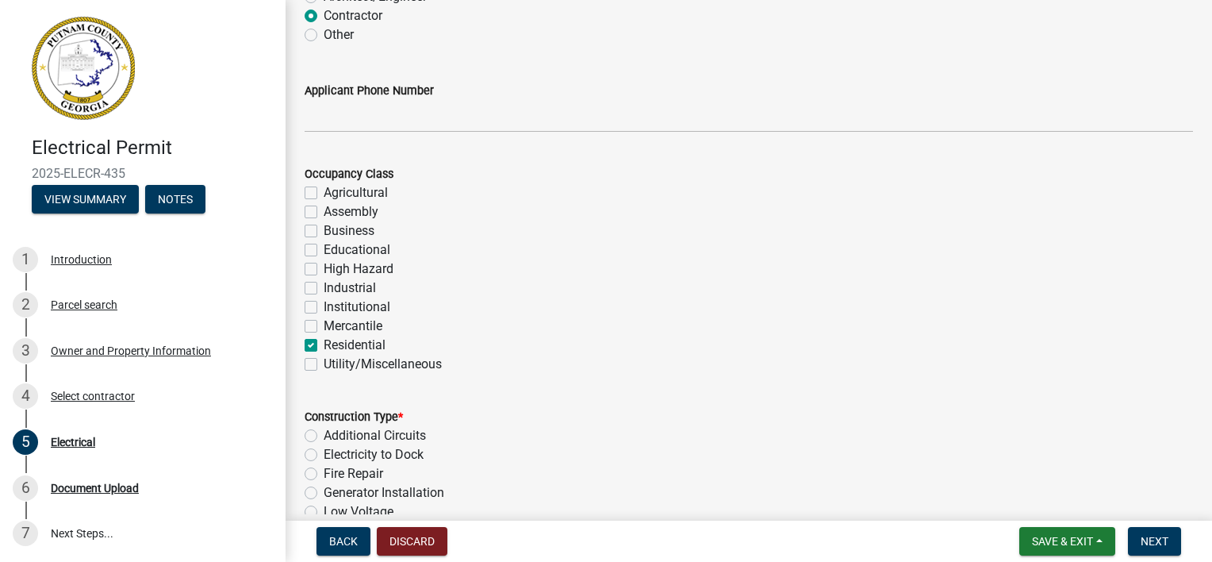
checkbox input "false"
checkbox input "true"
checkbox input "false"
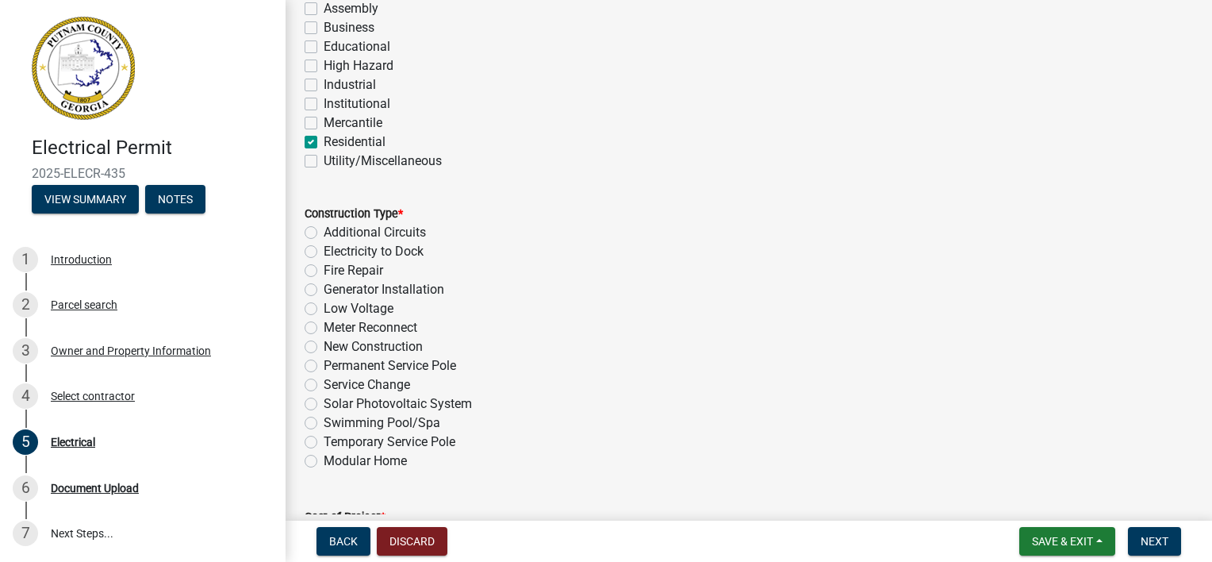
scroll to position [397, 0]
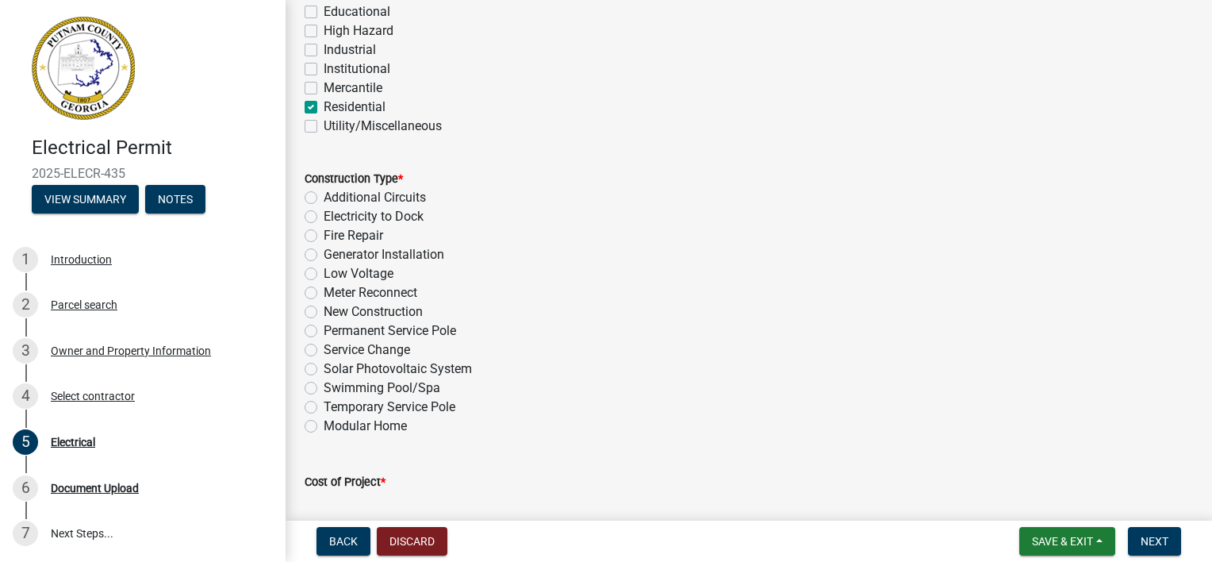
click at [324, 408] on label "Temporary Service Pole" at bounding box center [390, 406] width 132 height 19
click at [324, 408] on input "Temporary Service Pole" at bounding box center [329, 402] width 10 height 10
radio input "true"
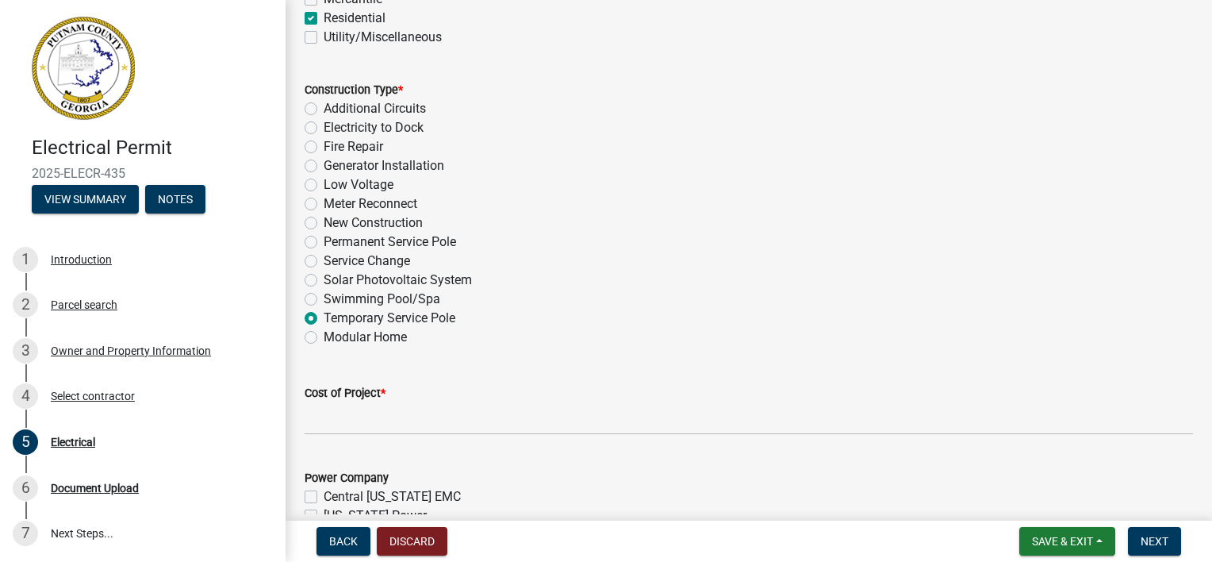
scroll to position [714, 0]
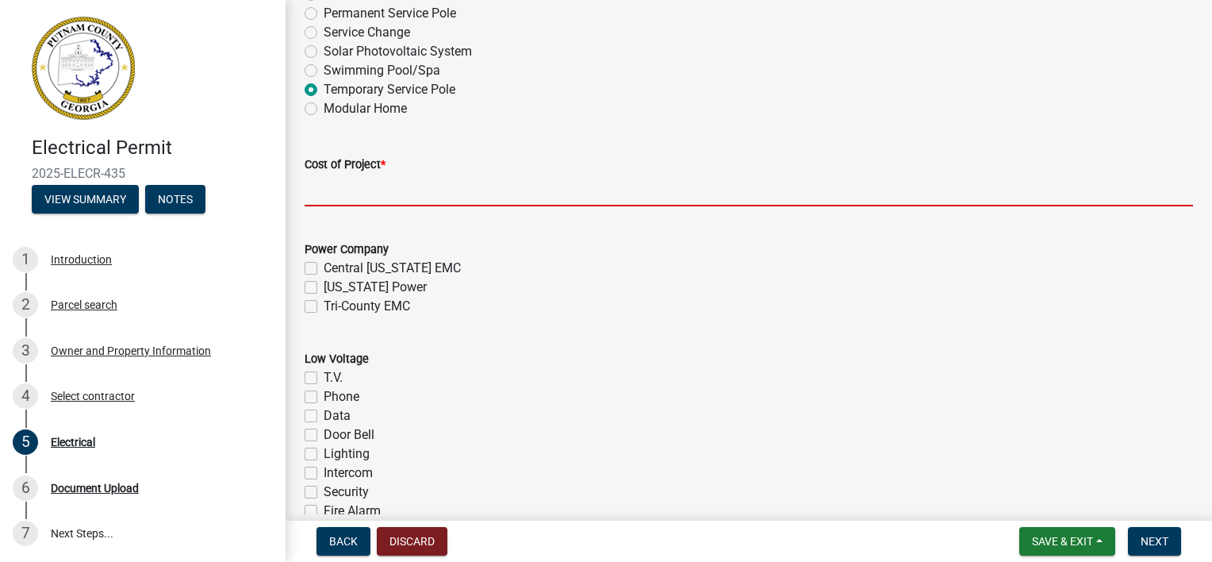
click at [346, 193] on input "text" at bounding box center [749, 190] width 888 height 33
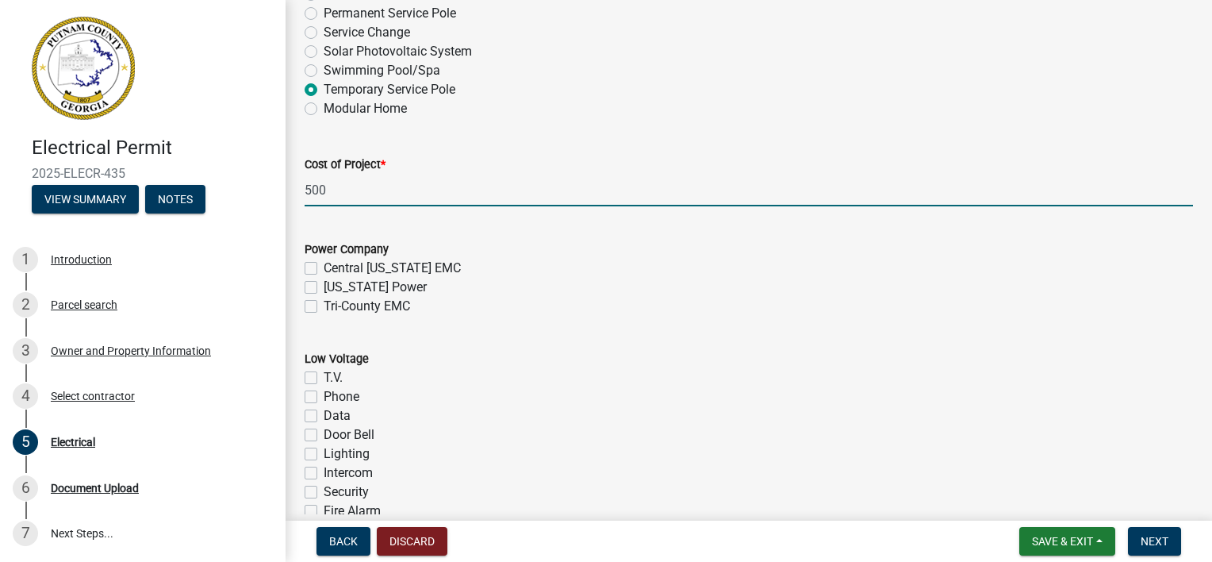
type input "500"
click at [319, 287] on div "[US_STATE] Power" at bounding box center [749, 287] width 888 height 19
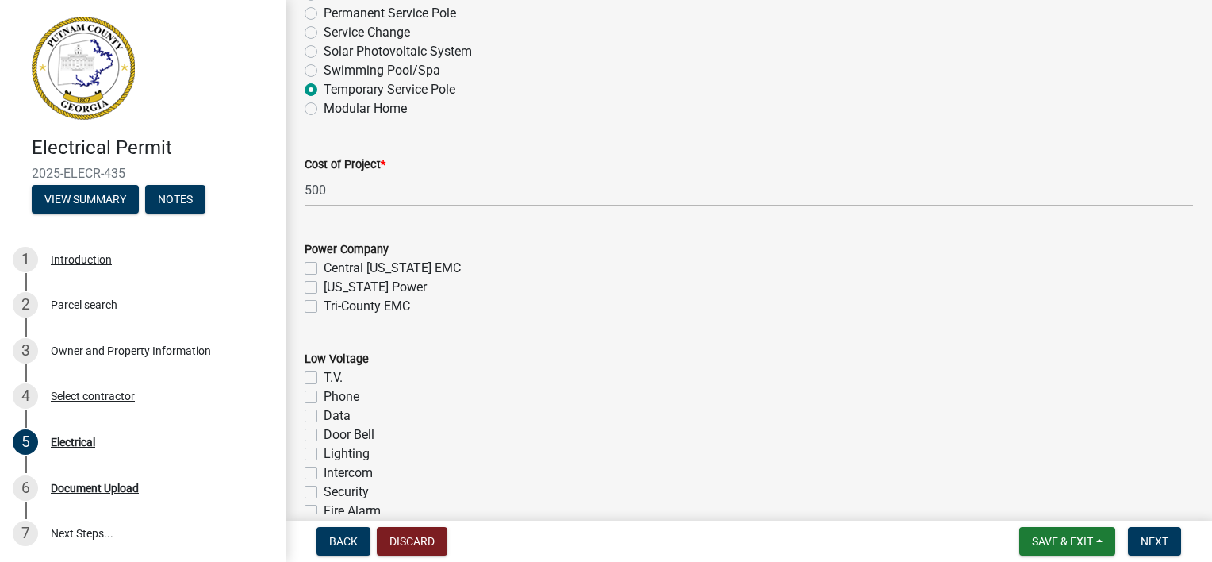
click at [304, 290] on div "Power Company [GEOGRAPHIC_DATA][US_STATE] EMC [US_STATE] Power Tri-County EMC" at bounding box center [749, 268] width 912 height 95
click at [324, 283] on label "[US_STATE] Power" at bounding box center [375, 287] width 103 height 19
click at [324, 283] on input "[US_STATE] Power" at bounding box center [329, 283] width 10 height 10
checkbox input "true"
checkbox input "false"
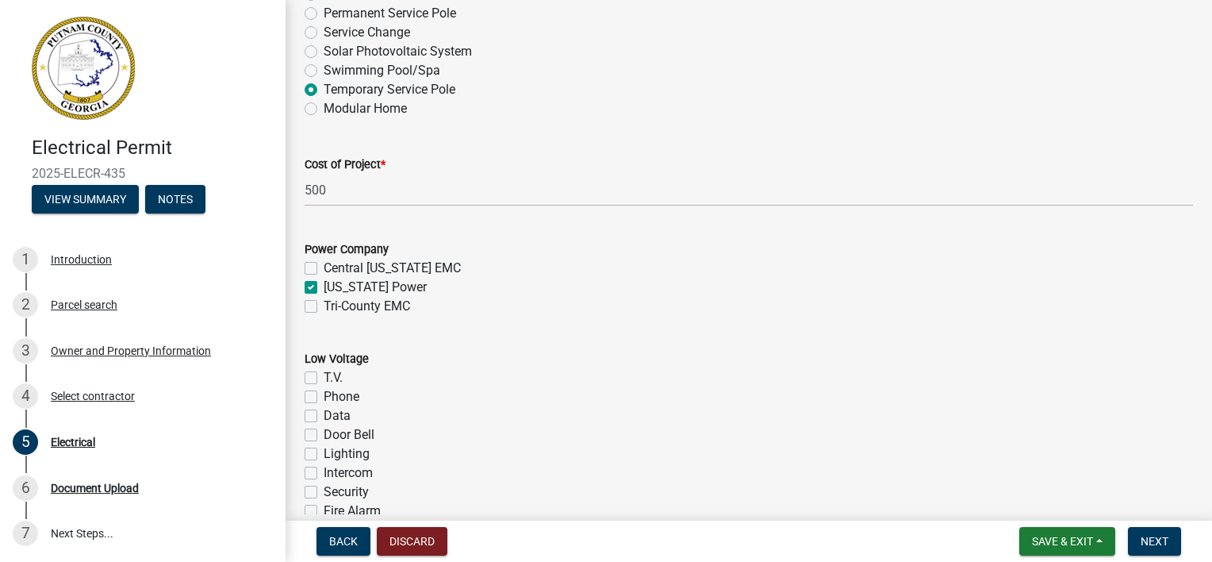
checkbox input "true"
checkbox input "false"
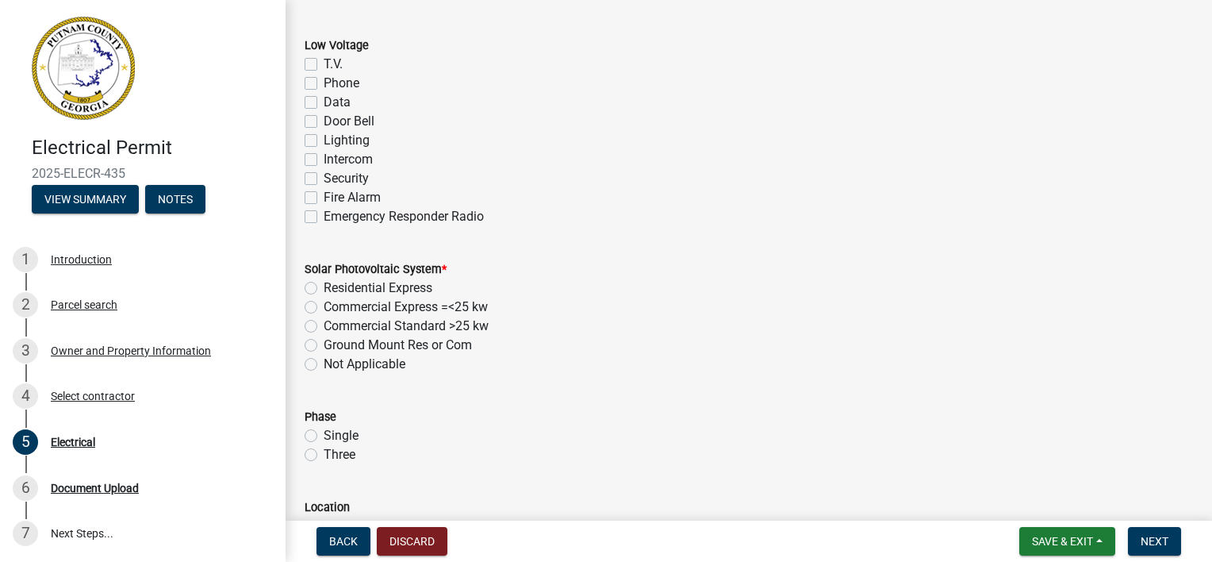
scroll to position [1031, 0]
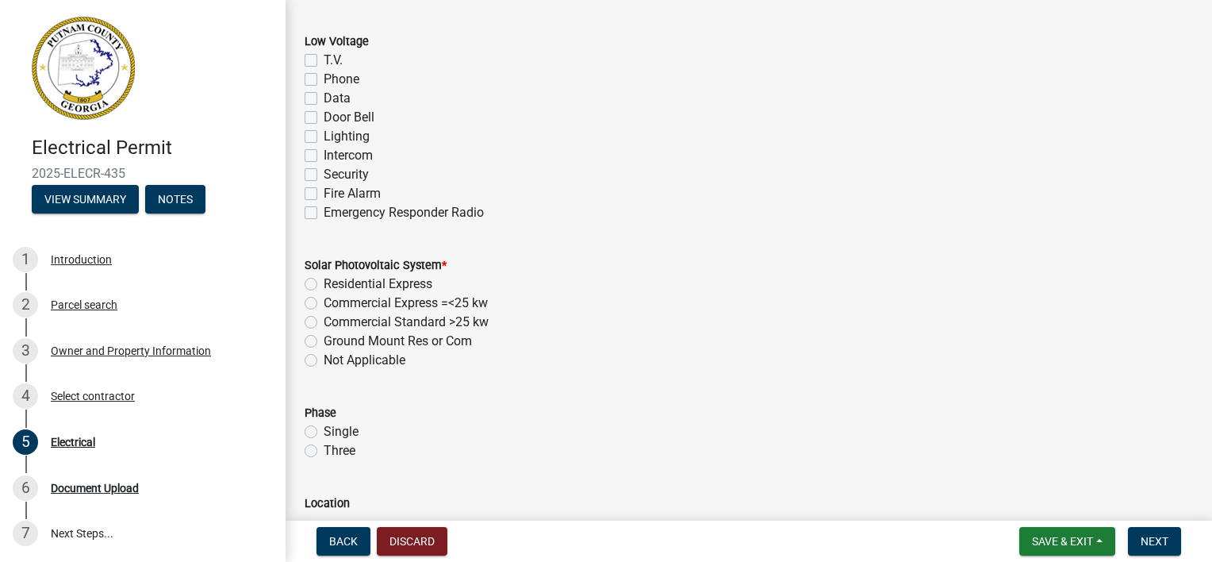
click at [324, 361] on label "Not Applicable" at bounding box center [365, 360] width 82 height 19
click at [324, 361] on input "Not Applicable" at bounding box center [329, 356] width 10 height 10
radio input "true"
click at [324, 426] on label "Single" at bounding box center [341, 431] width 35 height 19
click at [324, 426] on input "Single" at bounding box center [329, 427] width 10 height 10
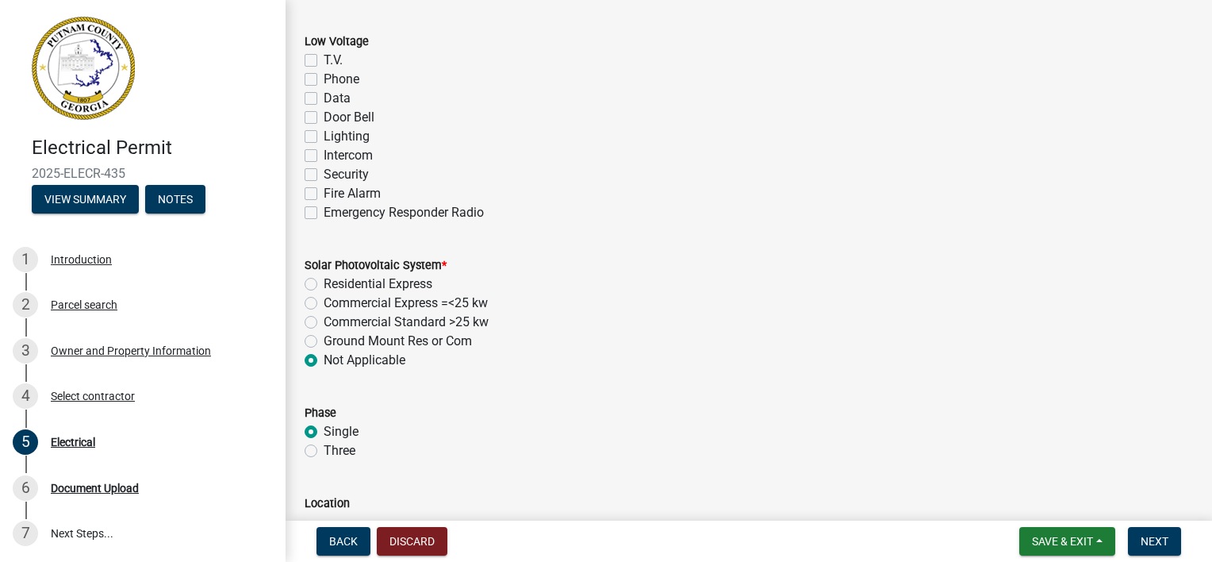
radio input "true"
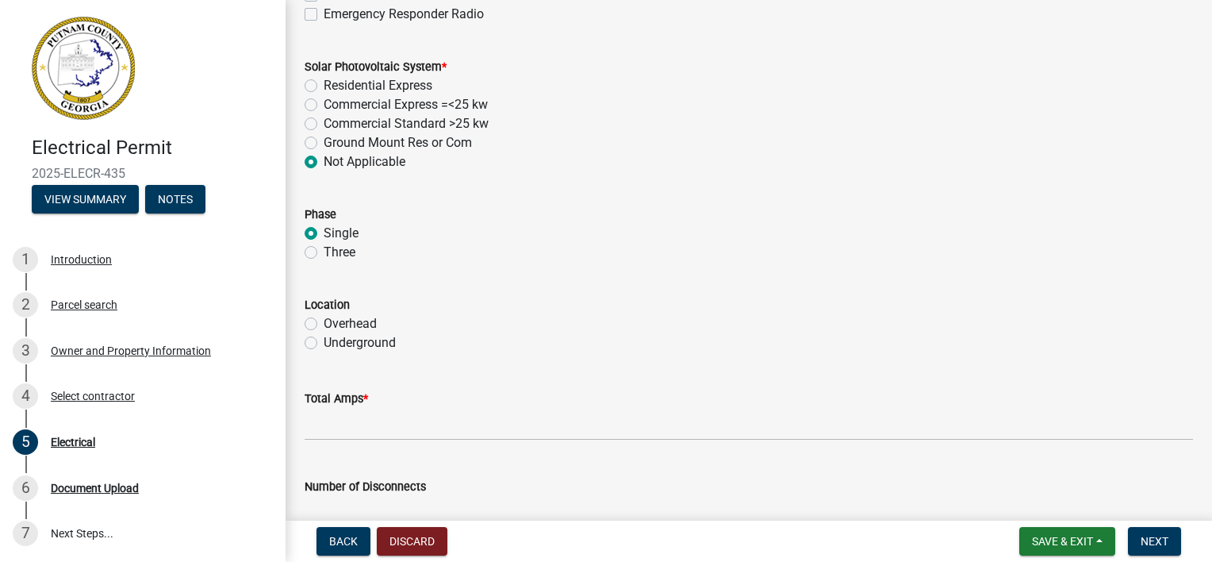
scroll to position [1269, 0]
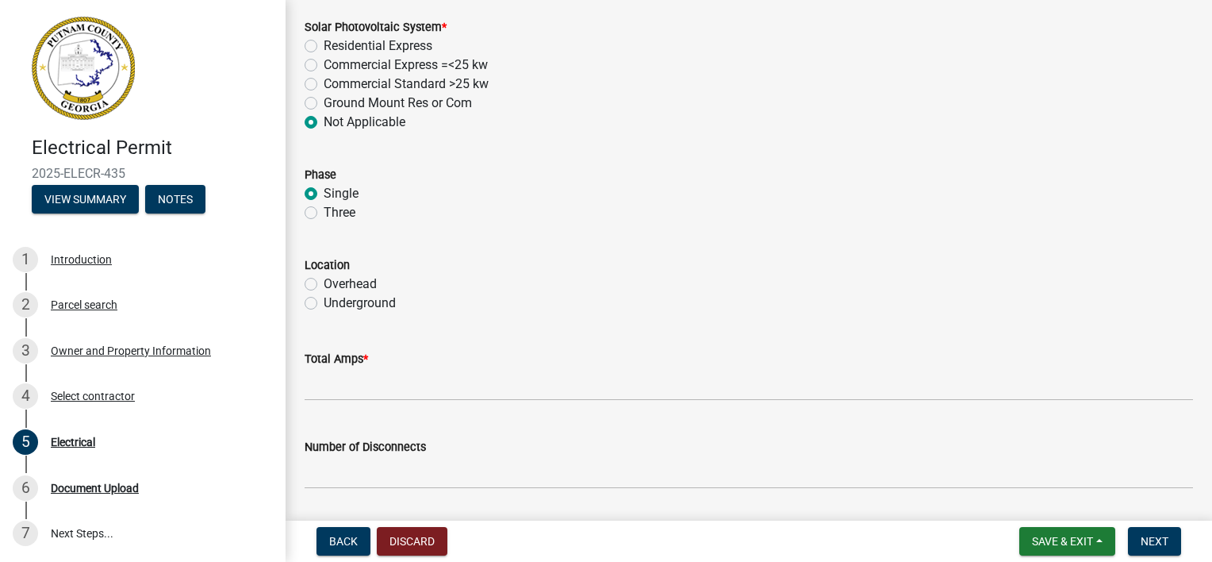
click at [324, 283] on label "Overhead" at bounding box center [350, 283] width 53 height 19
click at [324, 283] on input "Overhead" at bounding box center [329, 279] width 10 height 10
radio input "true"
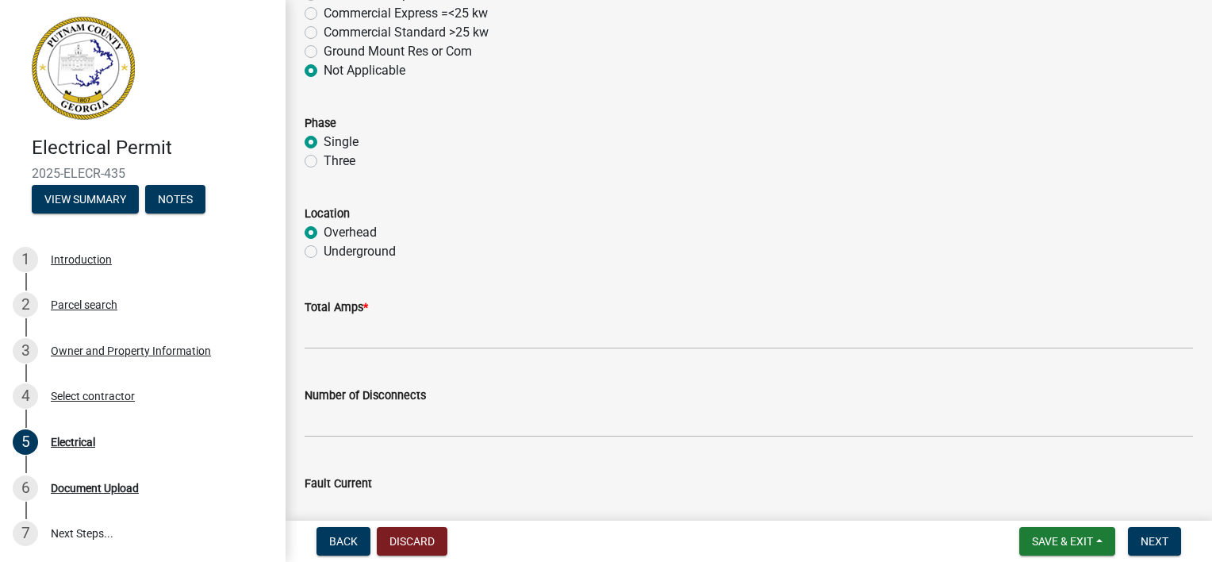
scroll to position [1348, 0]
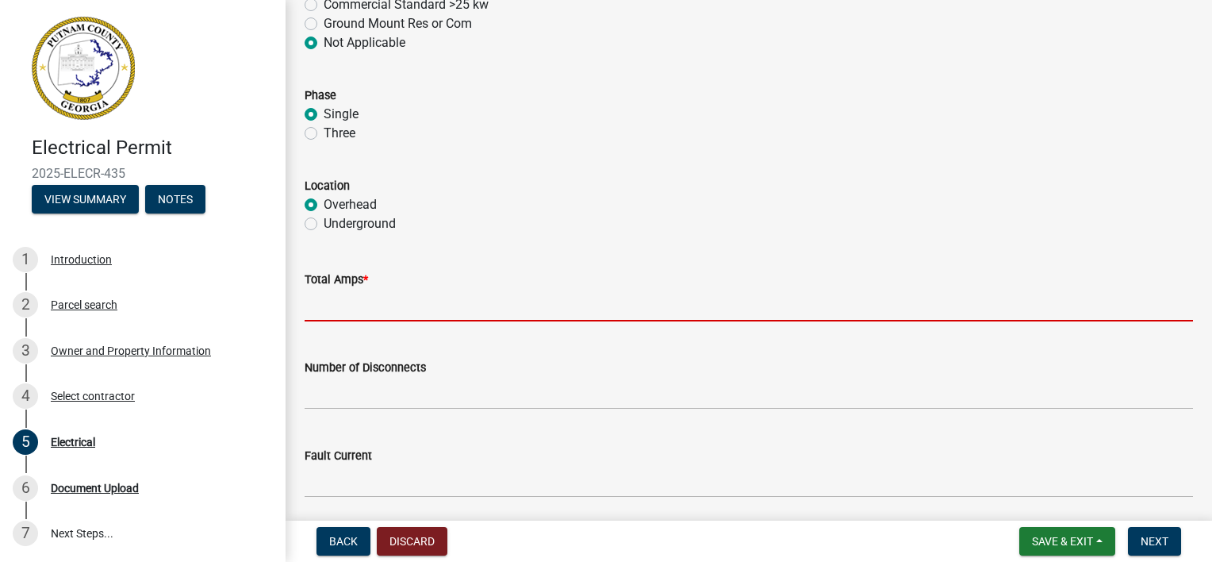
click at [638, 290] on input "text" at bounding box center [749, 305] width 888 height 33
type input "100"
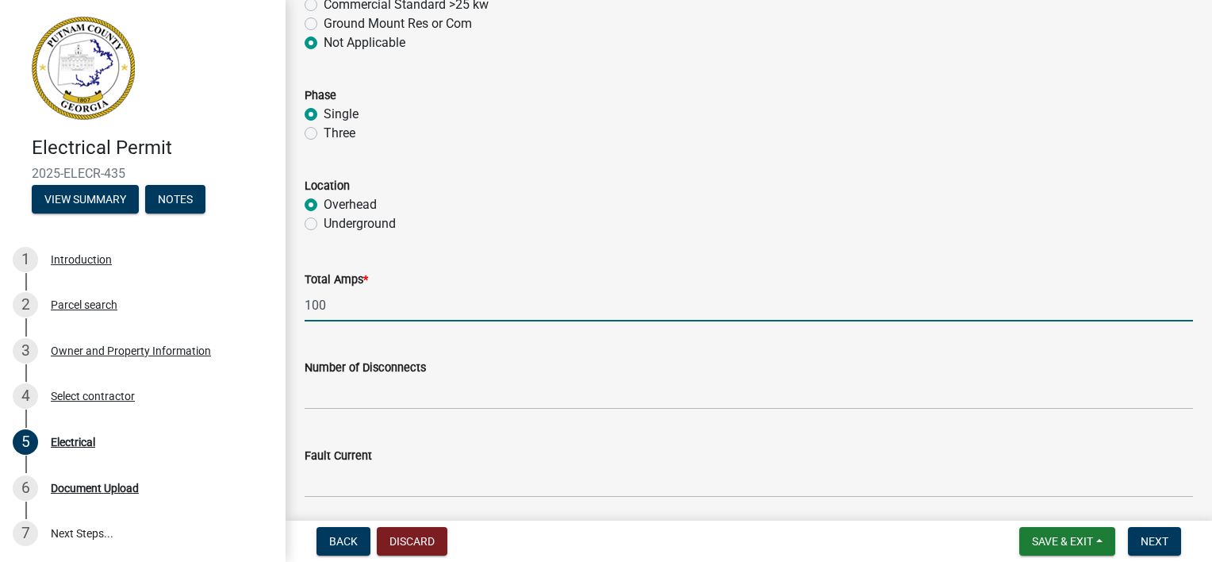
type input "7064739868"
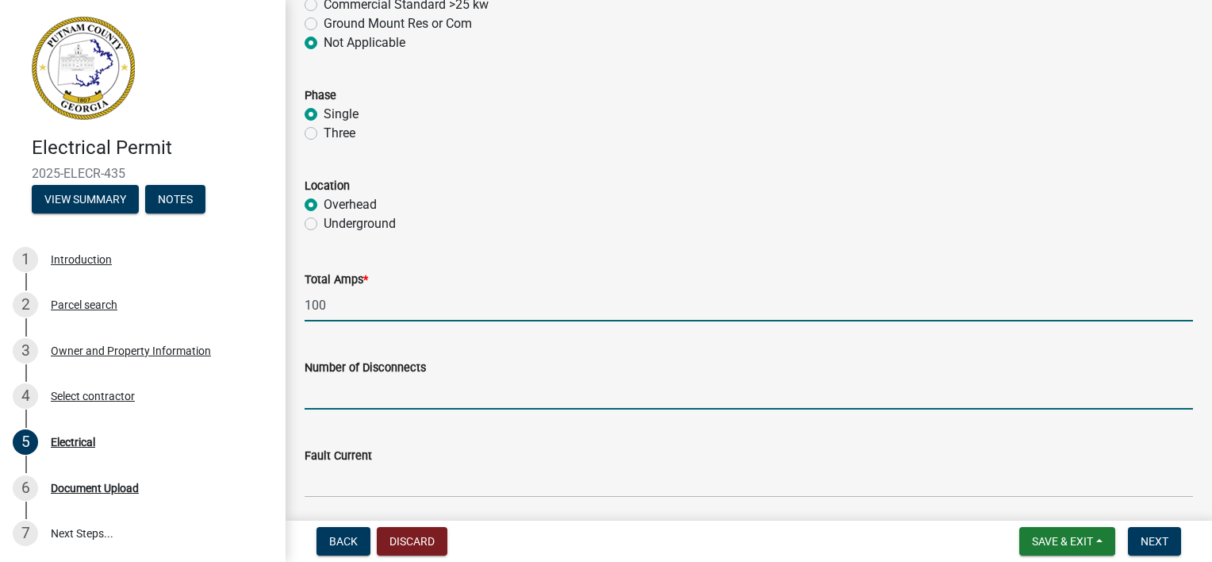
type input "1"
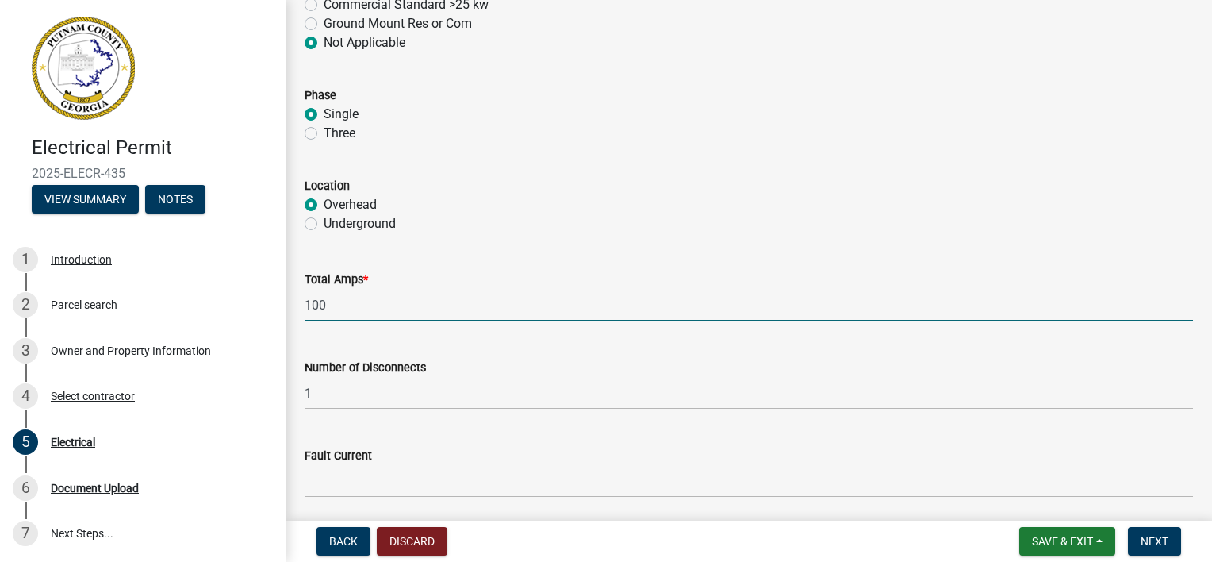
type input "200"
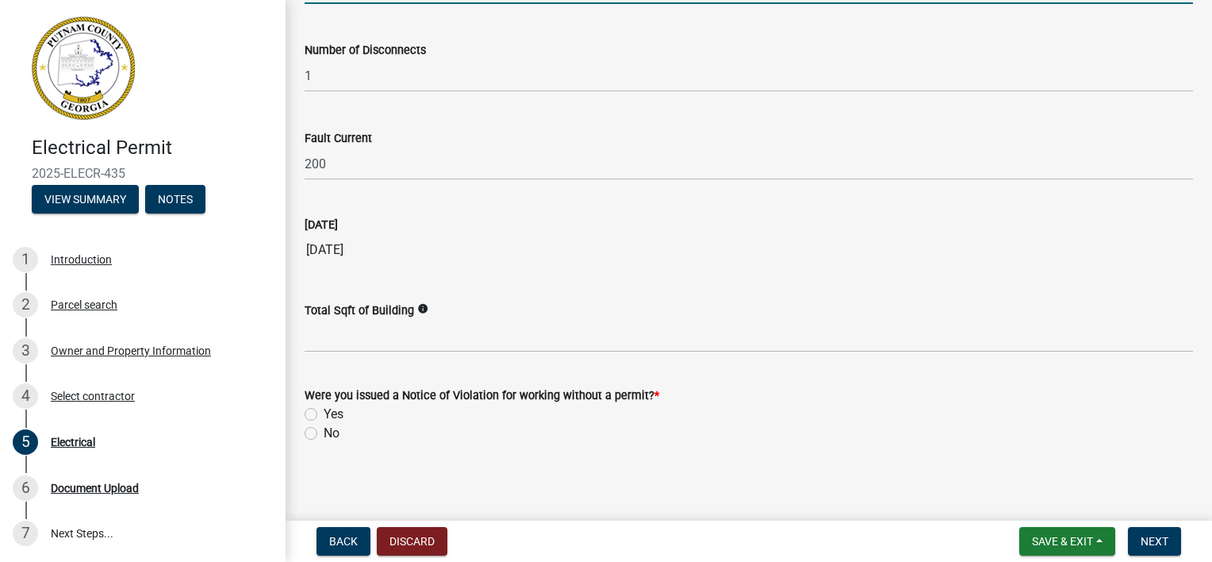
scroll to position [1670, 0]
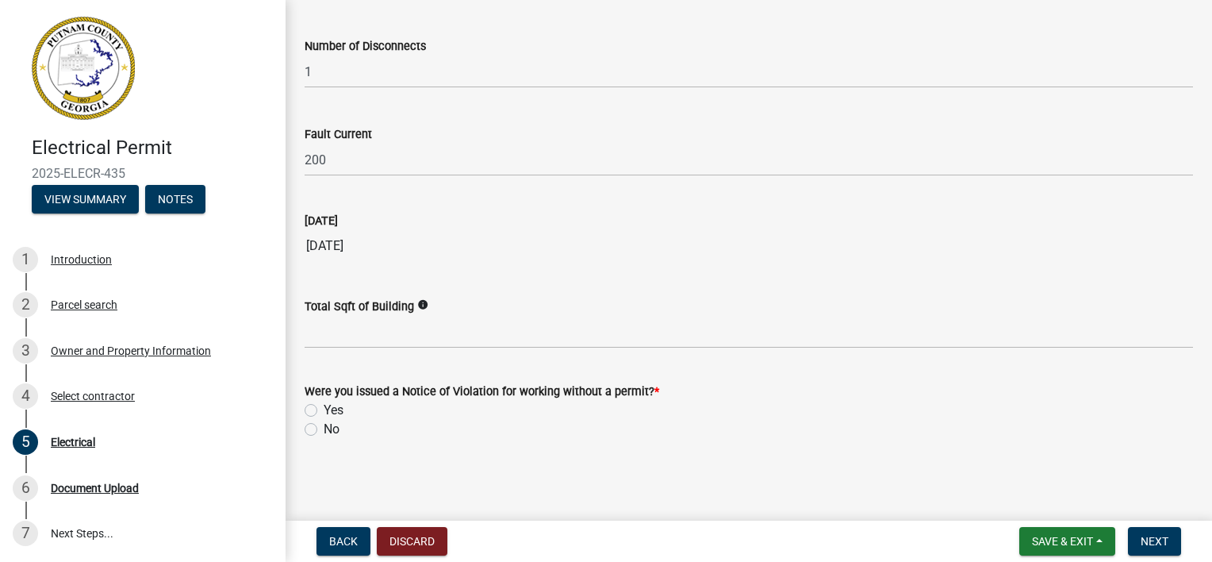
click at [324, 423] on label "No" at bounding box center [332, 429] width 16 height 19
click at [324, 423] on input "No" at bounding box center [329, 425] width 10 height 10
radio input "true"
click at [1152, 540] on span "Next" at bounding box center [1155, 541] width 28 height 13
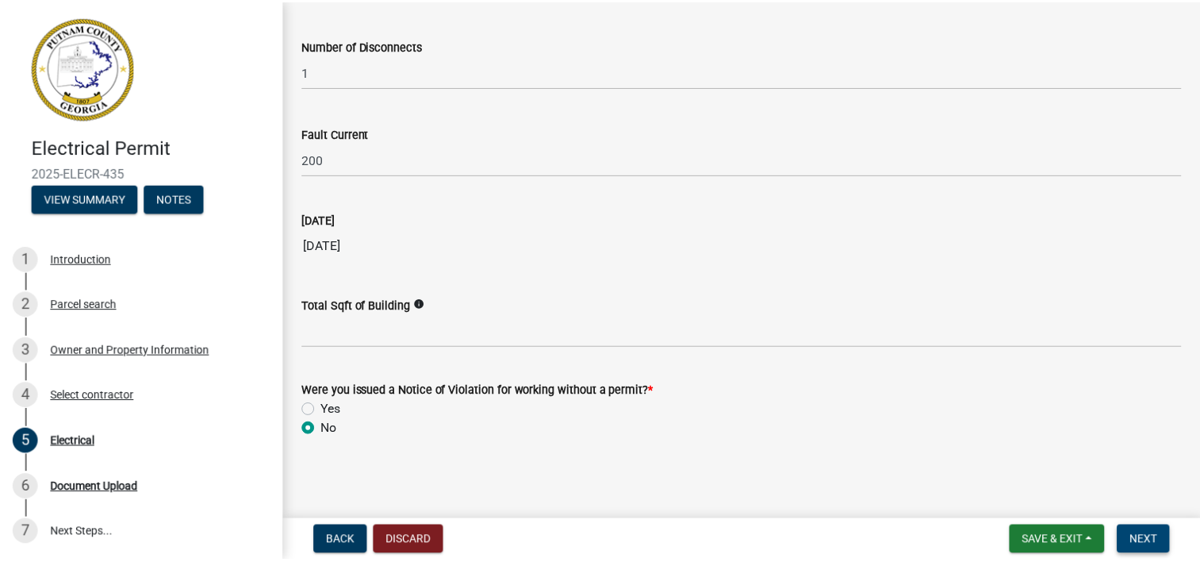
scroll to position [0, 0]
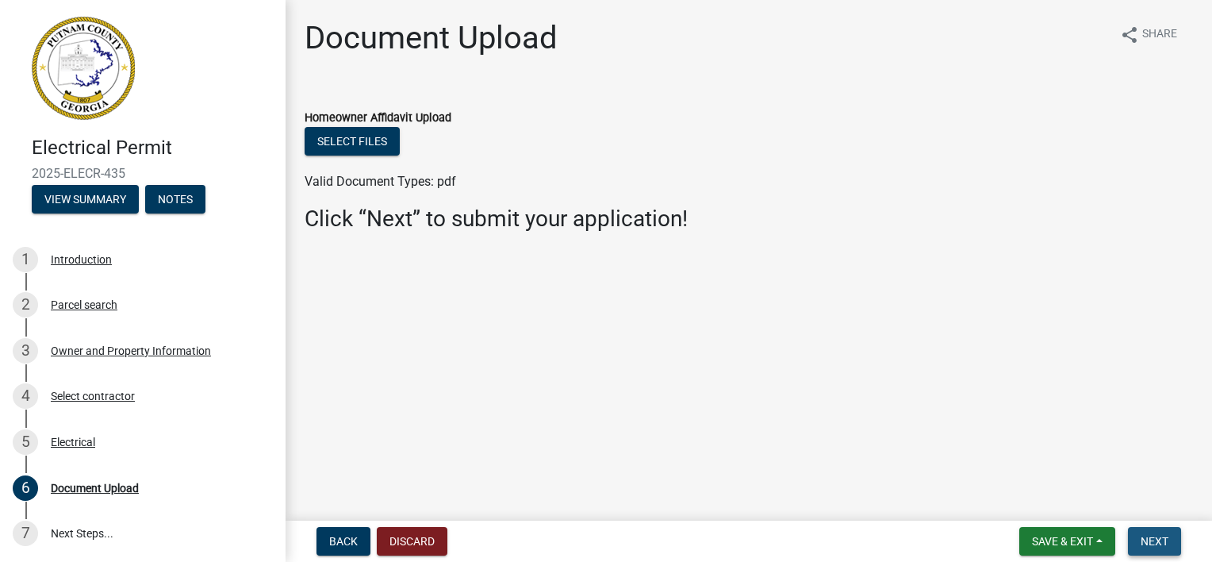
click at [1152, 541] on span "Next" at bounding box center [1155, 541] width 28 height 13
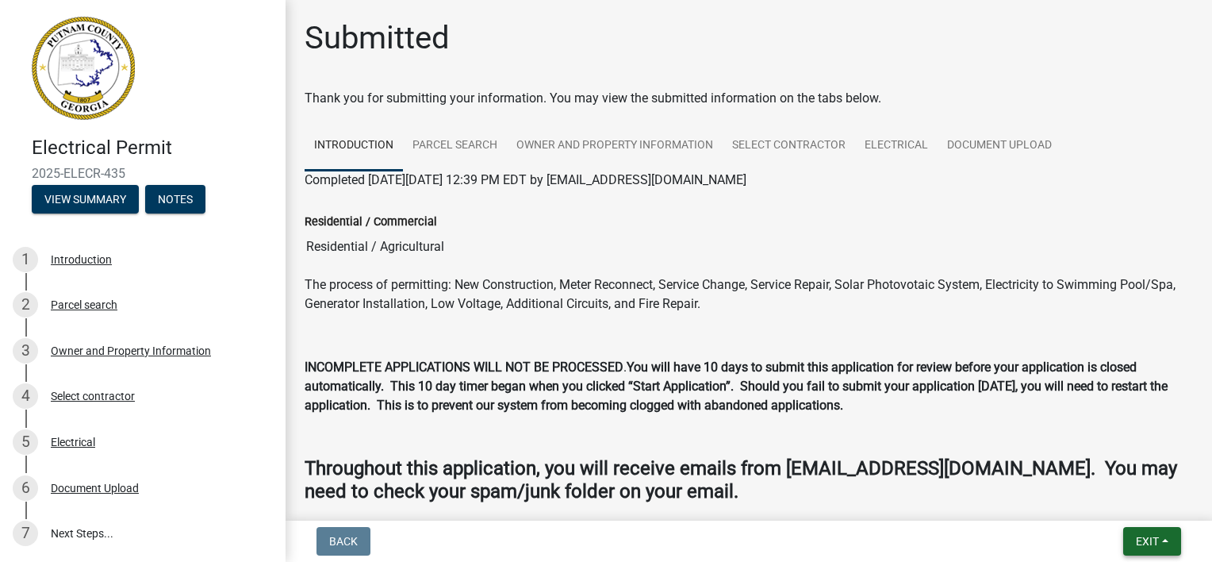
click at [1157, 540] on span "Exit" at bounding box center [1147, 541] width 23 height 13
click at [1111, 508] on button "Save & Exit" at bounding box center [1118, 500] width 127 height 38
